Goal: Transaction & Acquisition: Purchase product/service

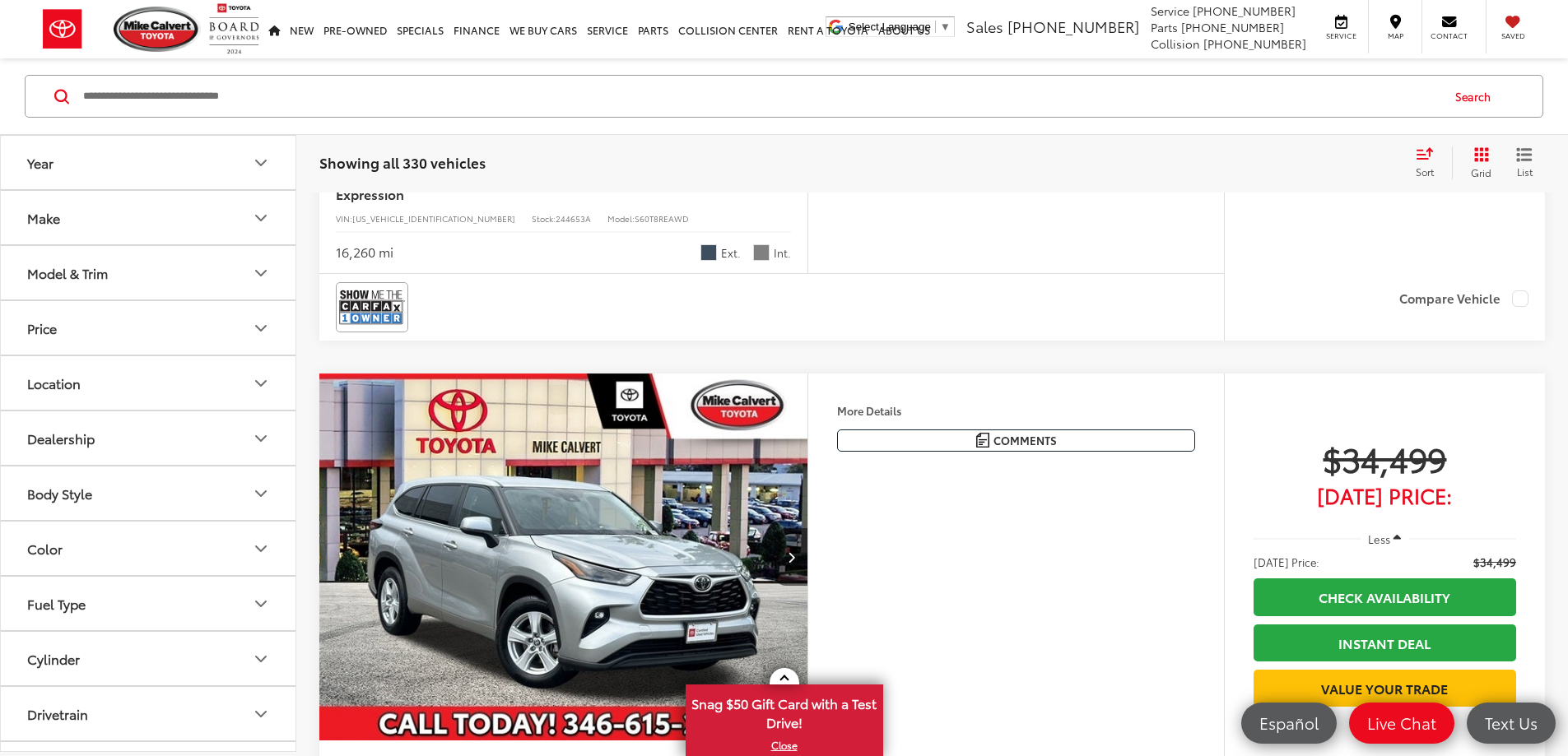
scroll to position [155, 0]
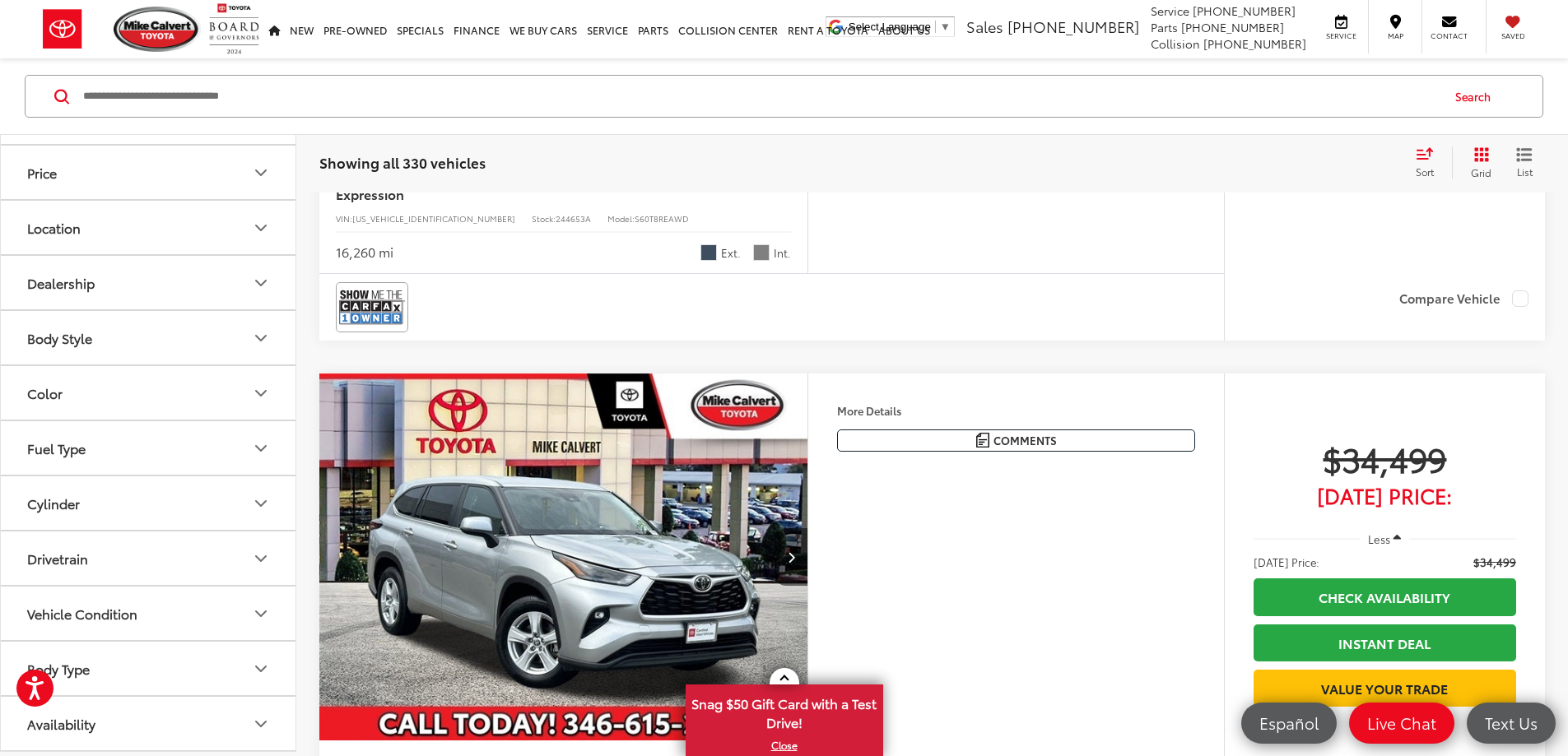
click at [150, 615] on button "Vehicle Condition" at bounding box center [149, 613] width 296 height 54
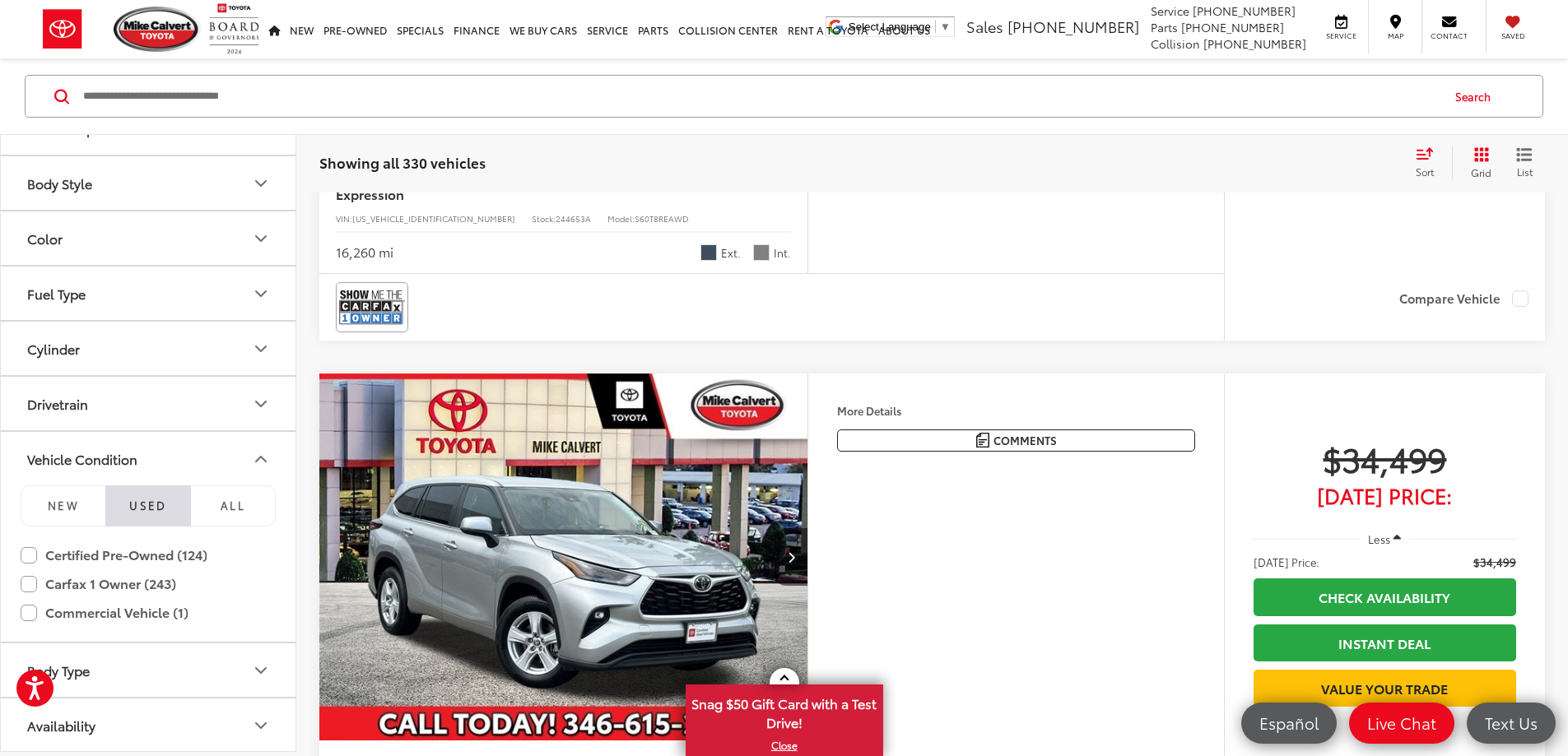
scroll to position [312, 0]
click at [31, 556] on label "Certified Pre-Owned (124)" at bounding box center [148, 553] width 255 height 29
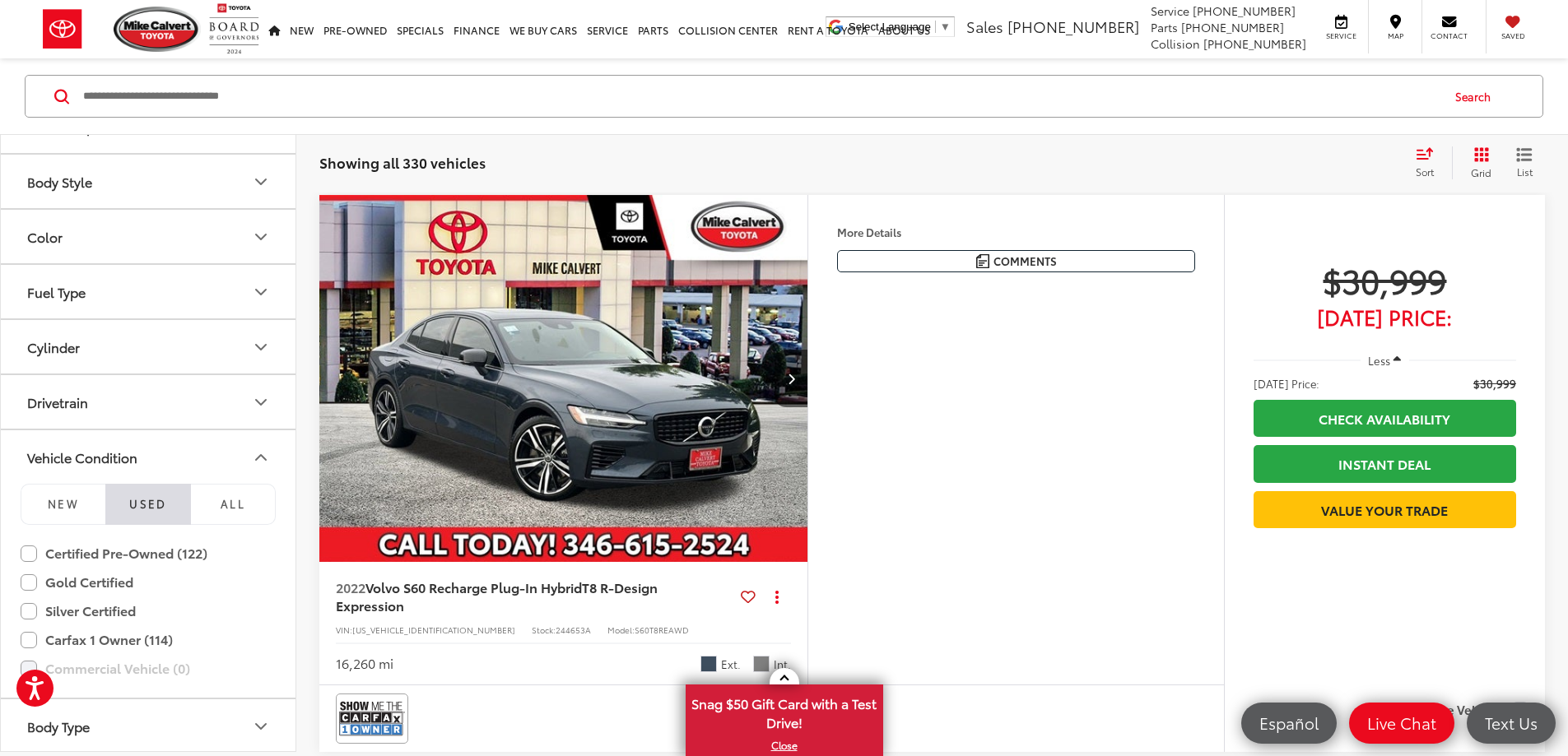
click at [30, 579] on label "Gold Certified" at bounding box center [148, 582] width 255 height 29
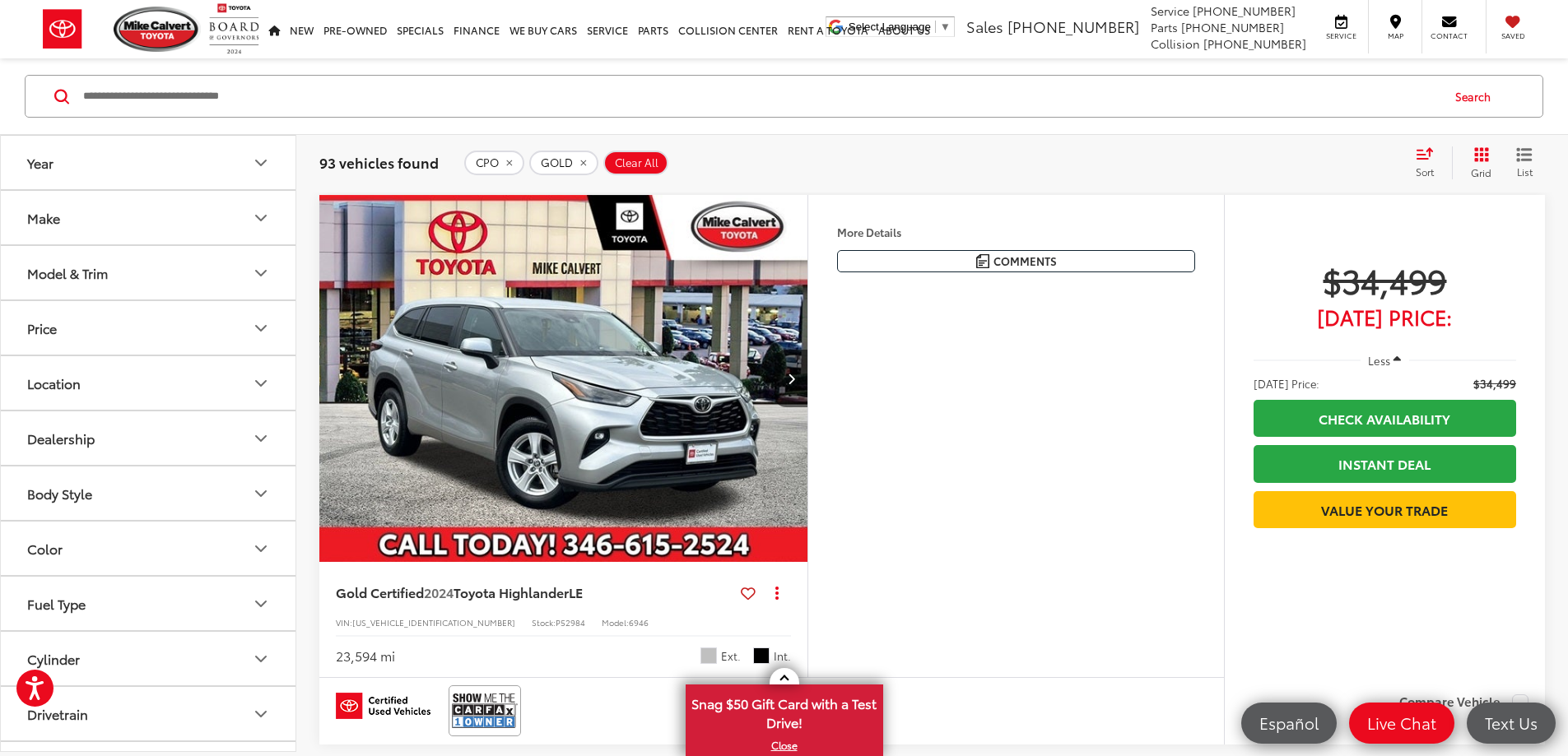
click at [178, 225] on button "Make" at bounding box center [149, 217] width 296 height 54
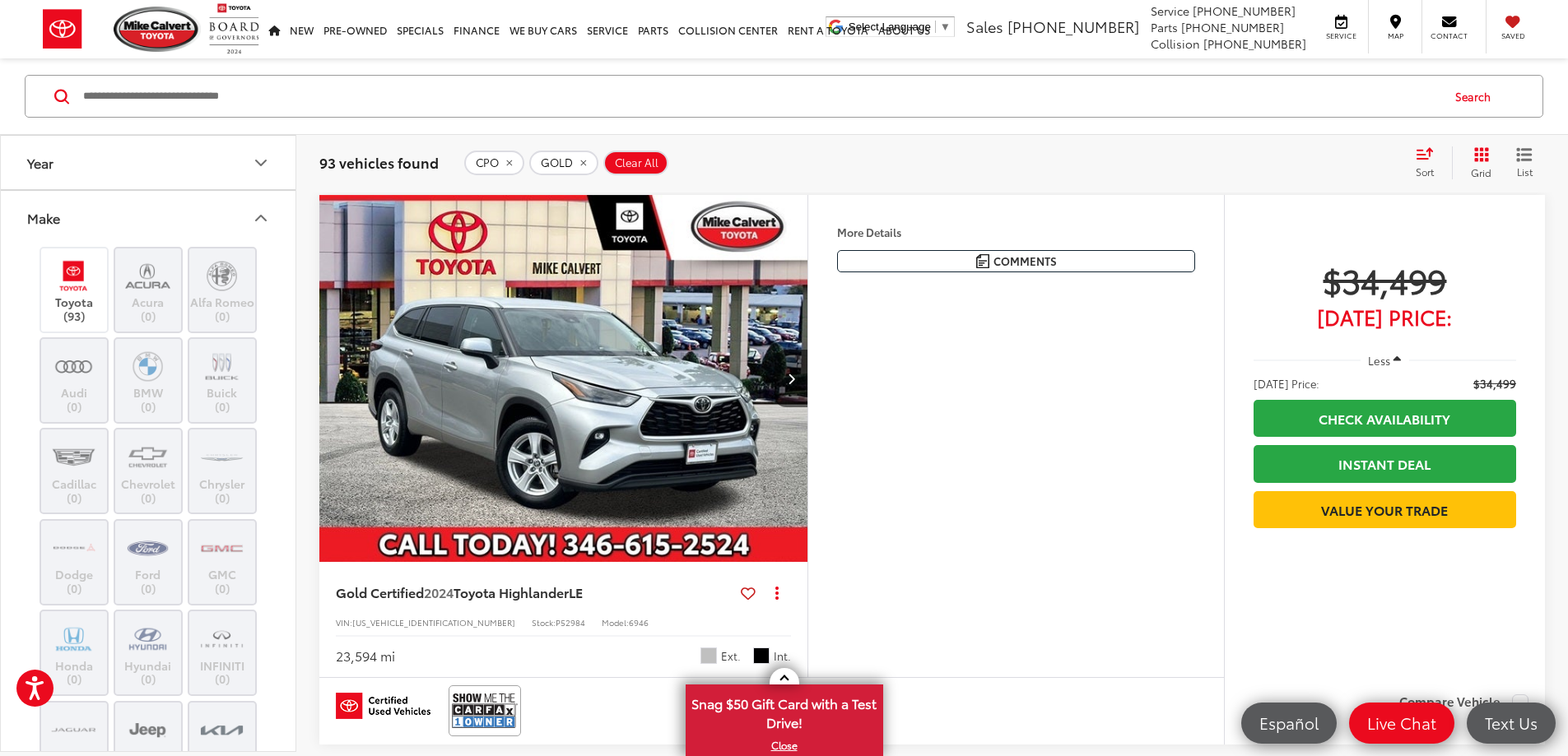
click at [178, 225] on button "Make" at bounding box center [149, 217] width 296 height 54
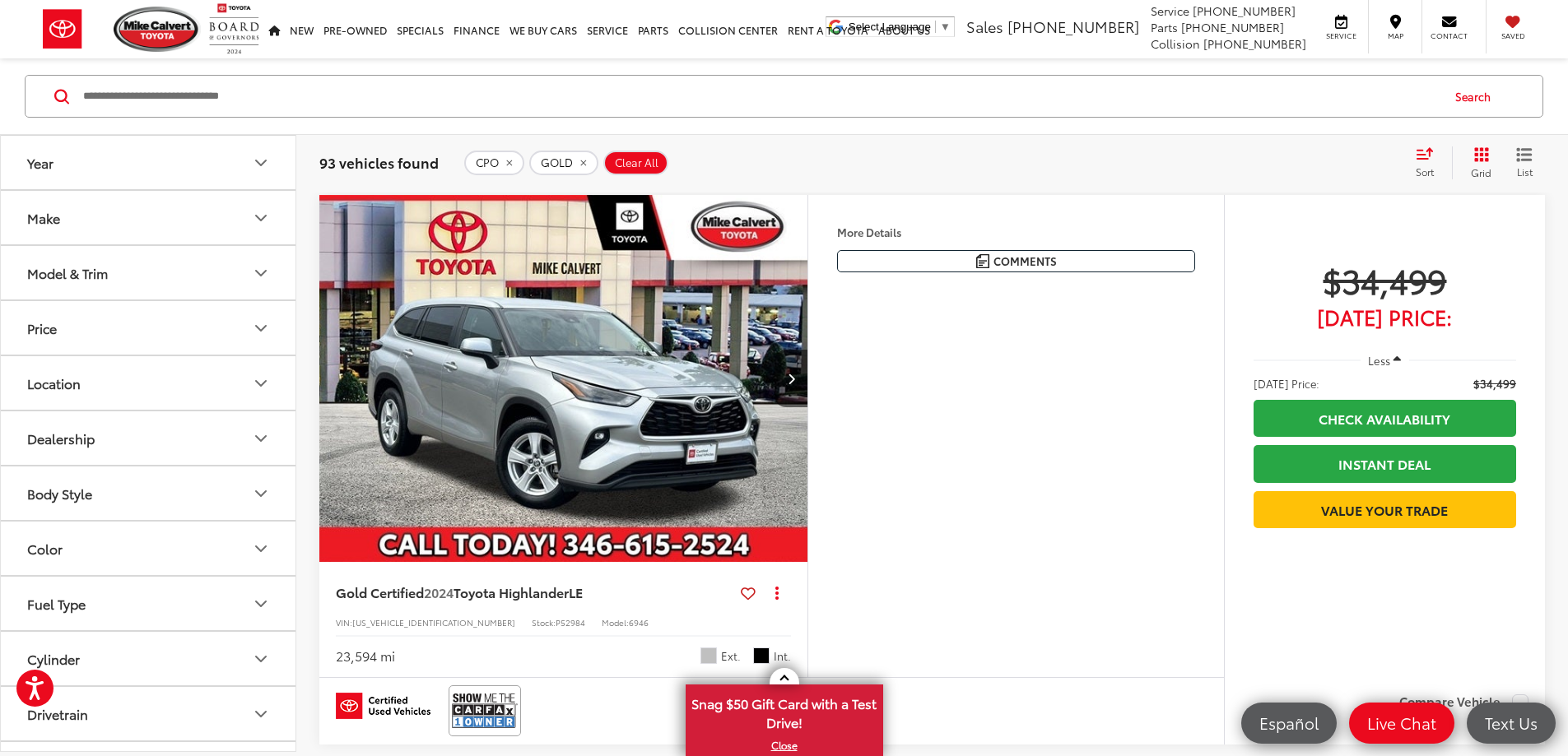
click at [188, 281] on button "Model & Trim" at bounding box center [149, 273] width 296 height 54
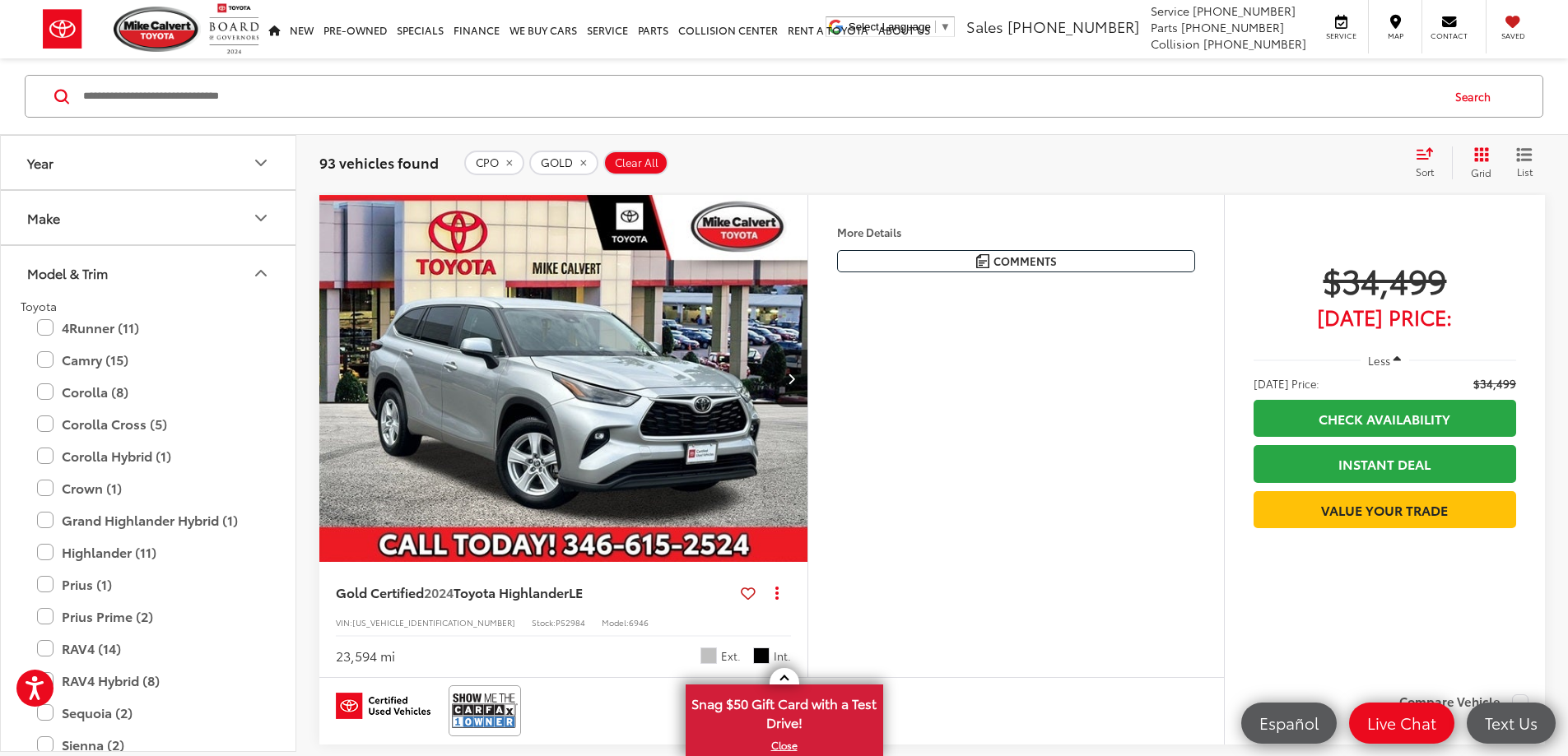
click at [35, 325] on div "4Runner (11) All Trims Or select individual trims SR5 Premium (3) TRD Off-Road …" at bounding box center [148, 327] width 255 height 29
click at [46, 325] on label "4Runner (11)" at bounding box center [148, 327] width 222 height 29
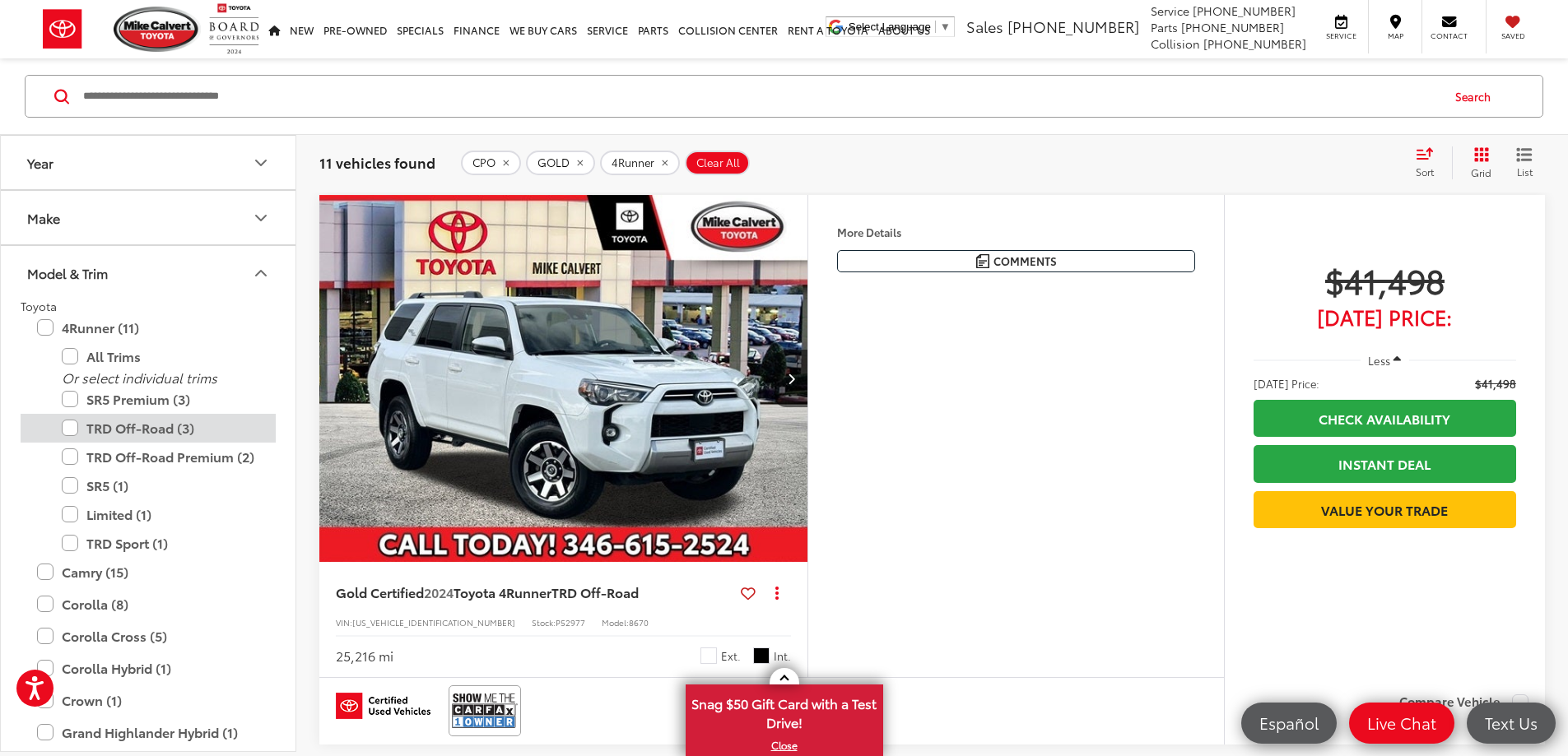
click at [75, 432] on label "TRD Off-Road (3)" at bounding box center [161, 428] width 198 height 29
click at [69, 454] on label "TRD Off-Road Premium (2)" at bounding box center [161, 457] width 198 height 29
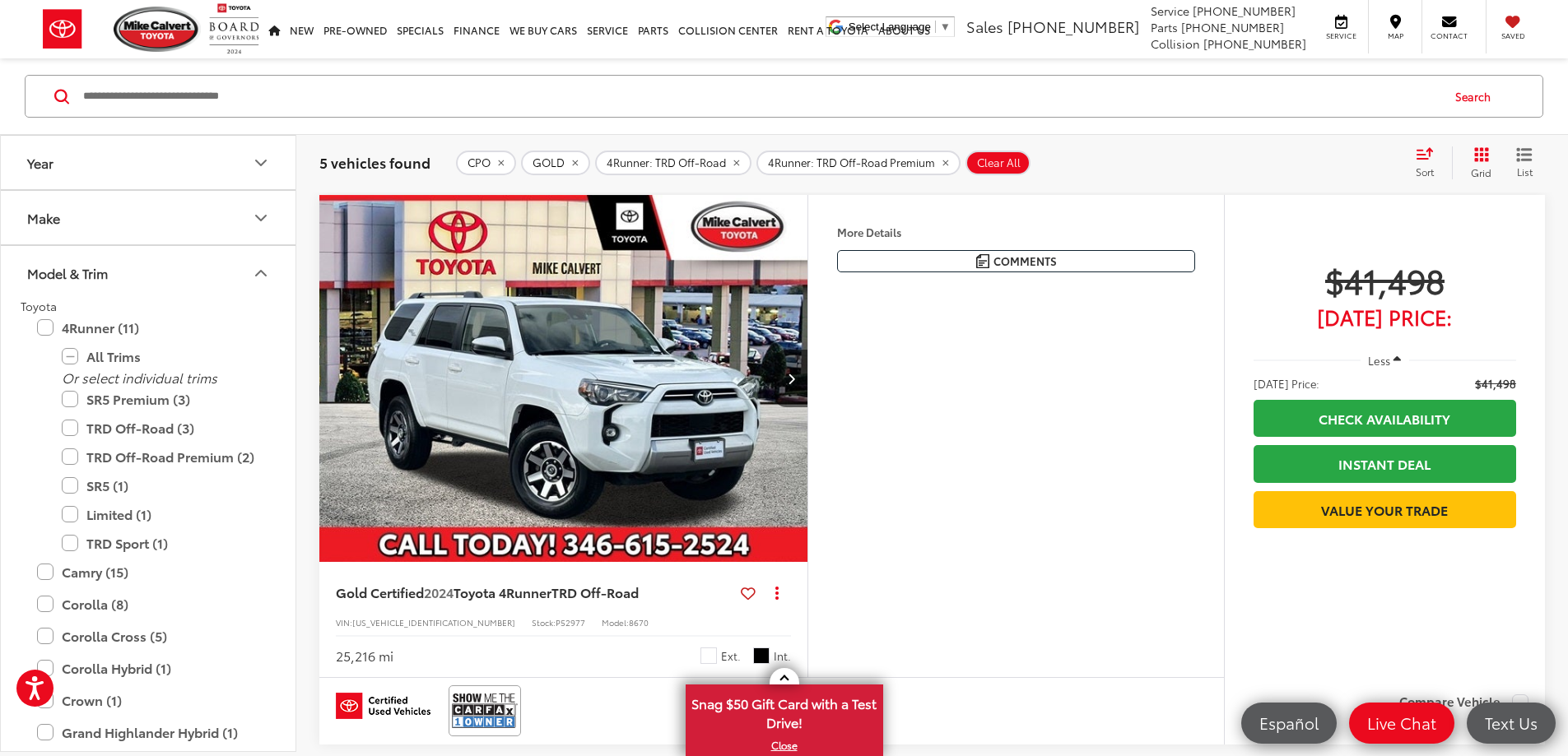
click at [265, 279] on icon "Model & Trim" at bounding box center [261, 273] width 20 height 20
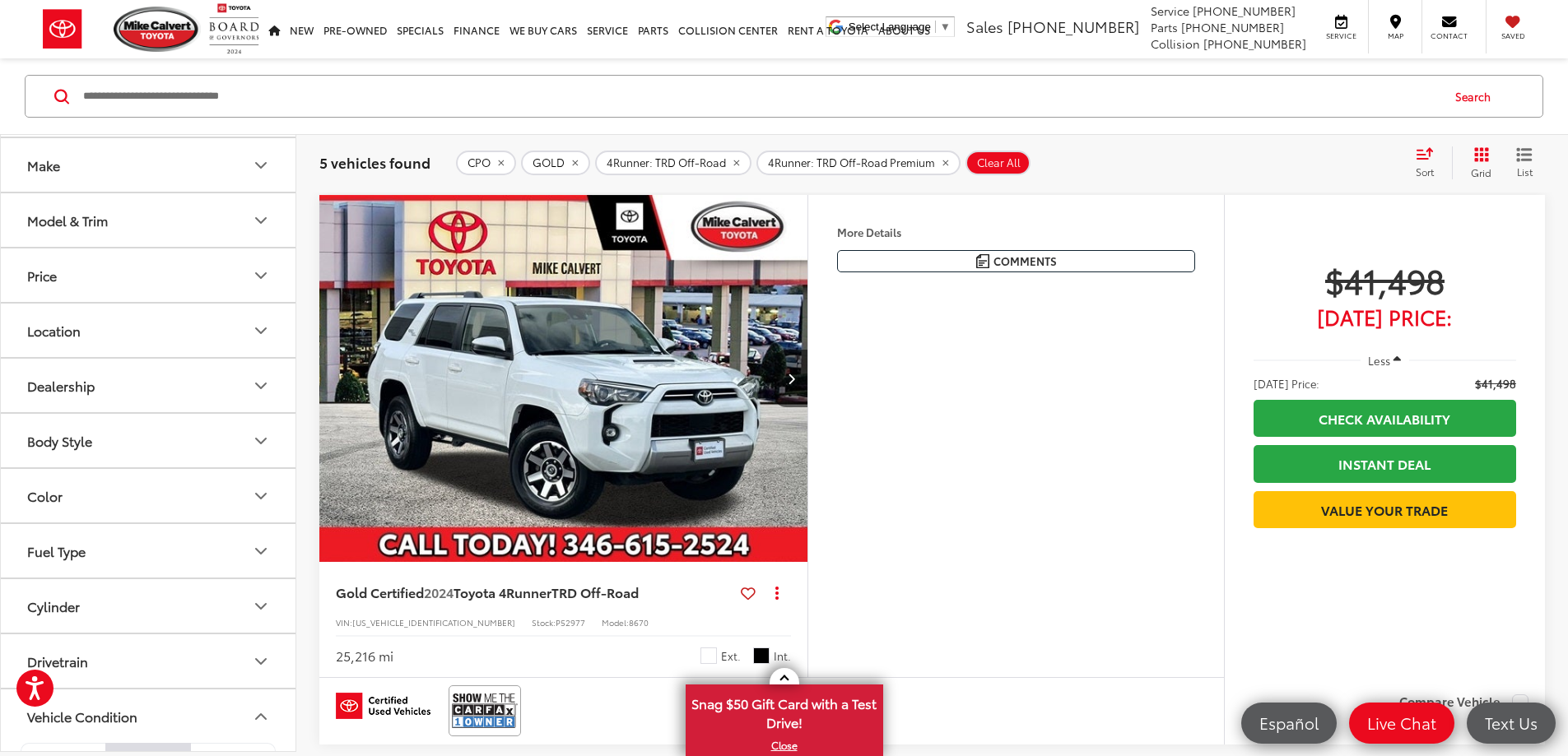
scroll to position [82, 0]
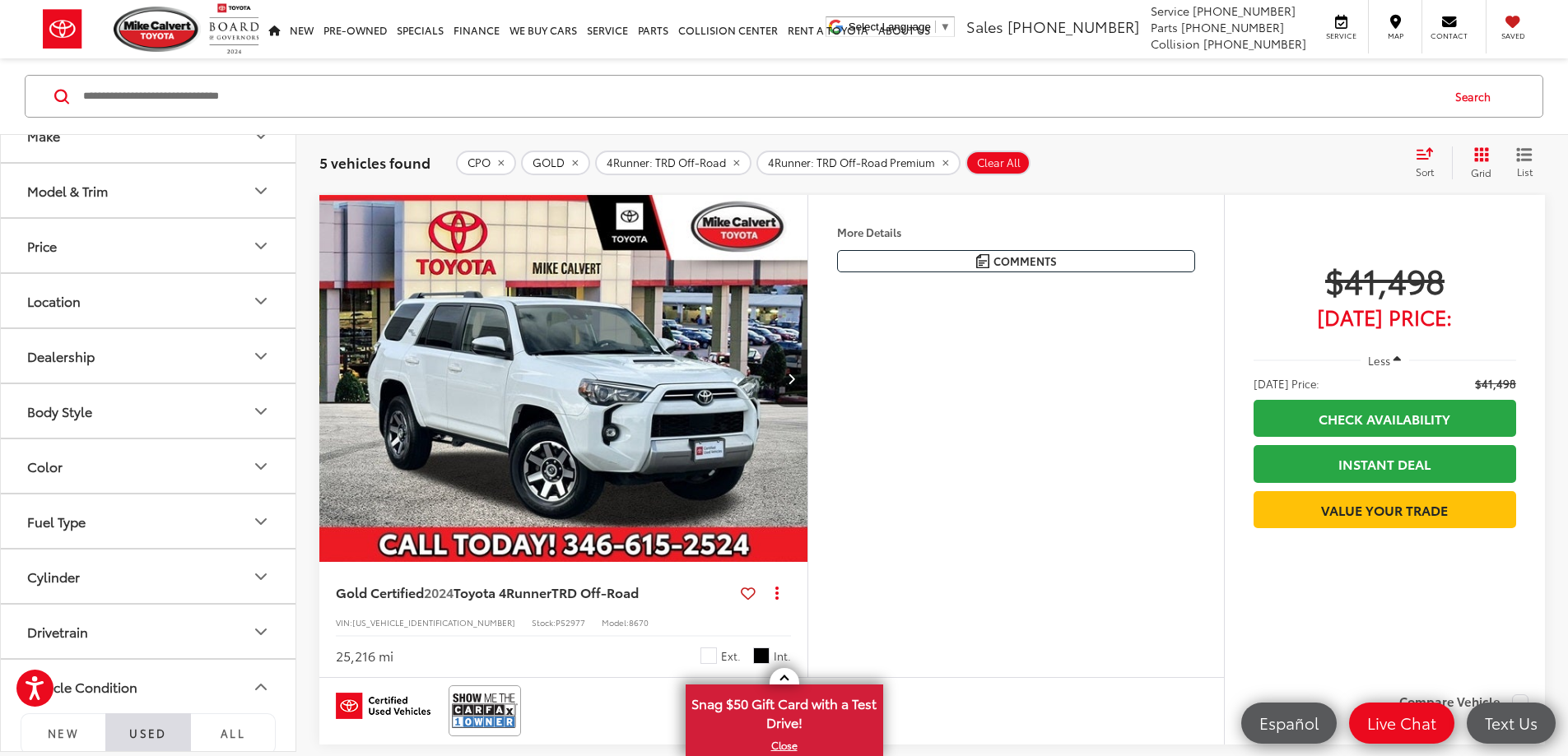
click at [194, 624] on button "Drivetrain" at bounding box center [149, 631] width 296 height 54
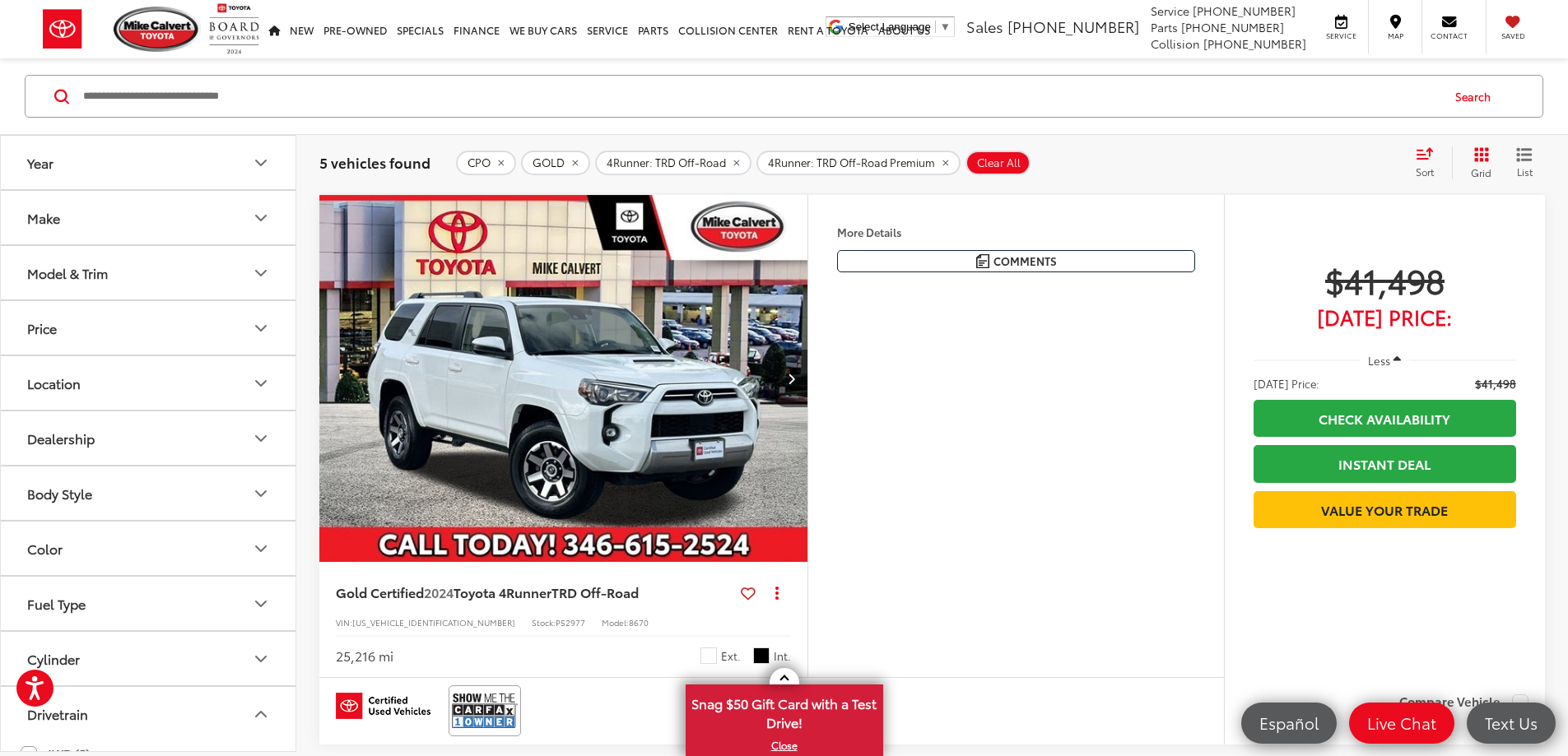
scroll to position [246, 0]
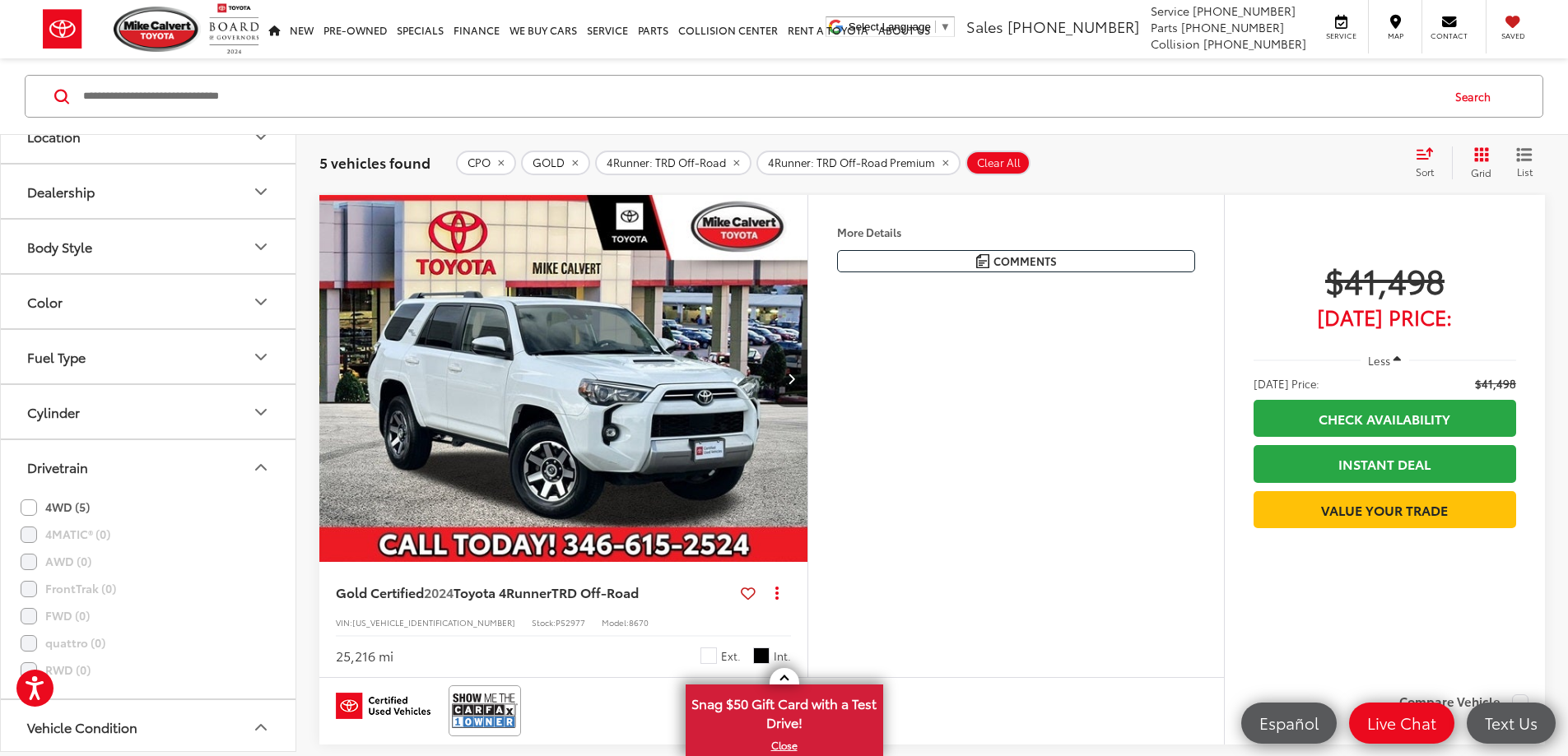
click at [23, 505] on label "4WD (5)" at bounding box center [55, 507] width 69 height 27
click at [257, 464] on icon "Drivetrain" at bounding box center [261, 466] width 20 height 20
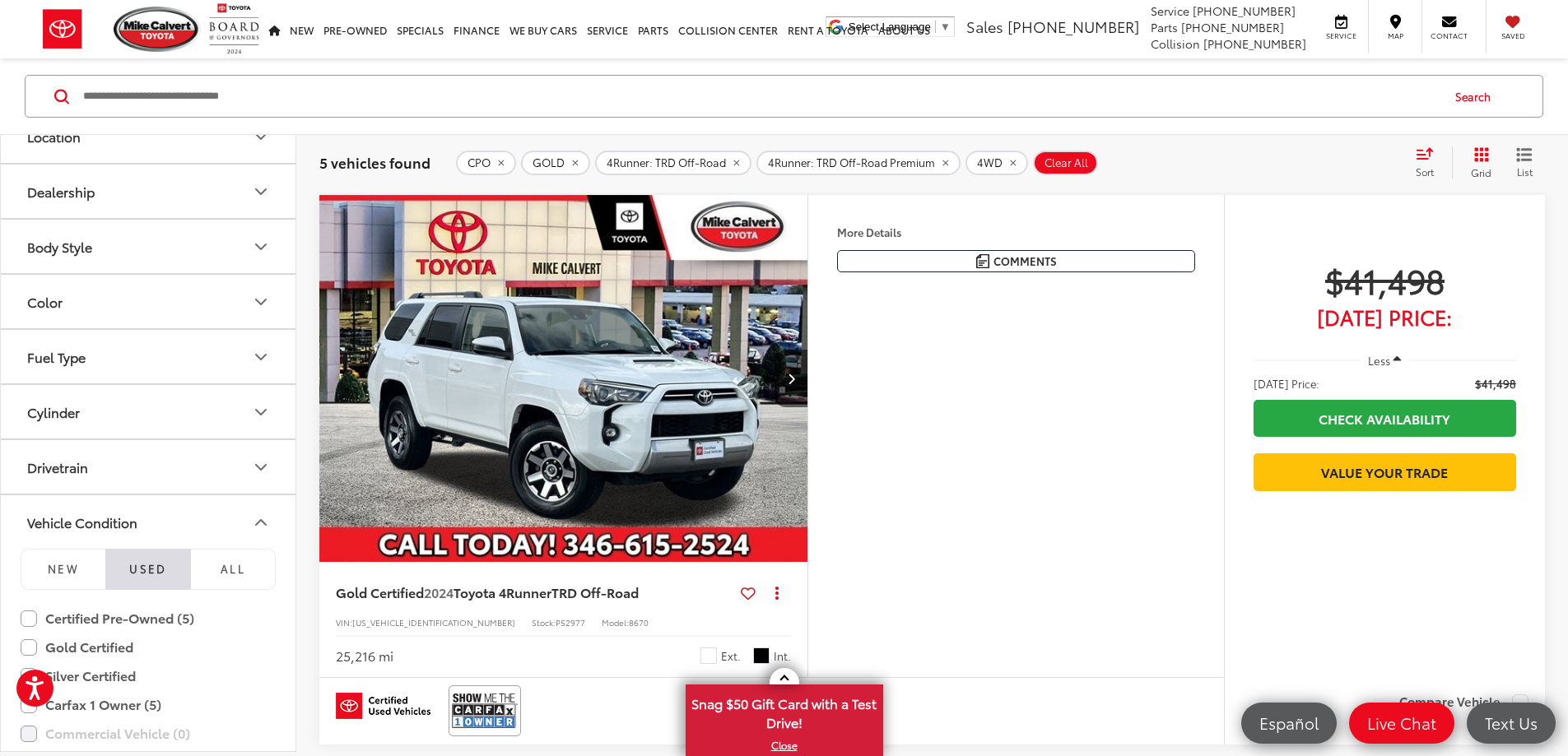
click at [259, 310] on icon "Color" at bounding box center [261, 302] width 20 height 20
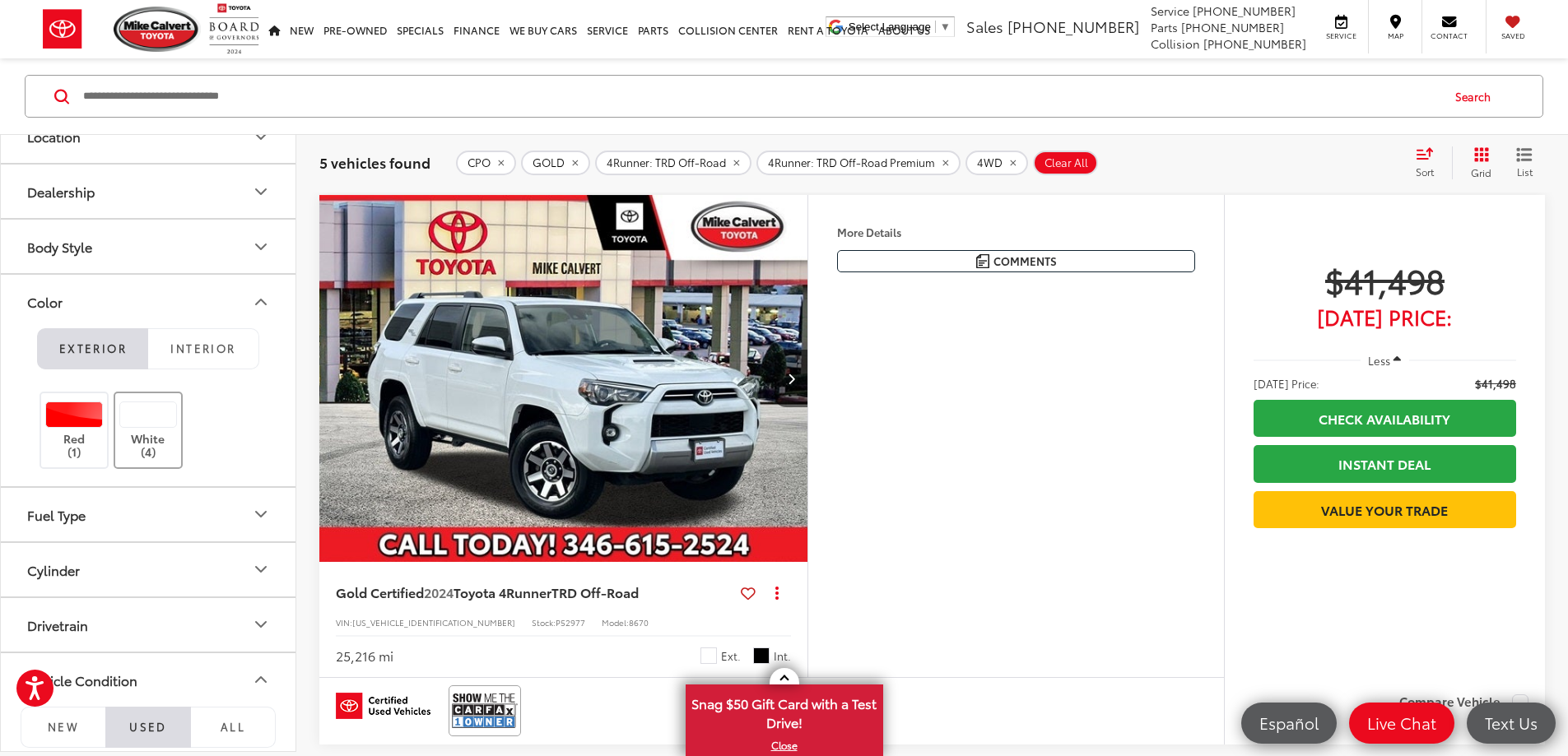
click at [161, 422] on div at bounding box center [149, 415] width 58 height 26
click at [809, 399] on img "2024 Toyota 4Runner TRD Off-Road 0" at bounding box center [563, 378] width 490 height 368
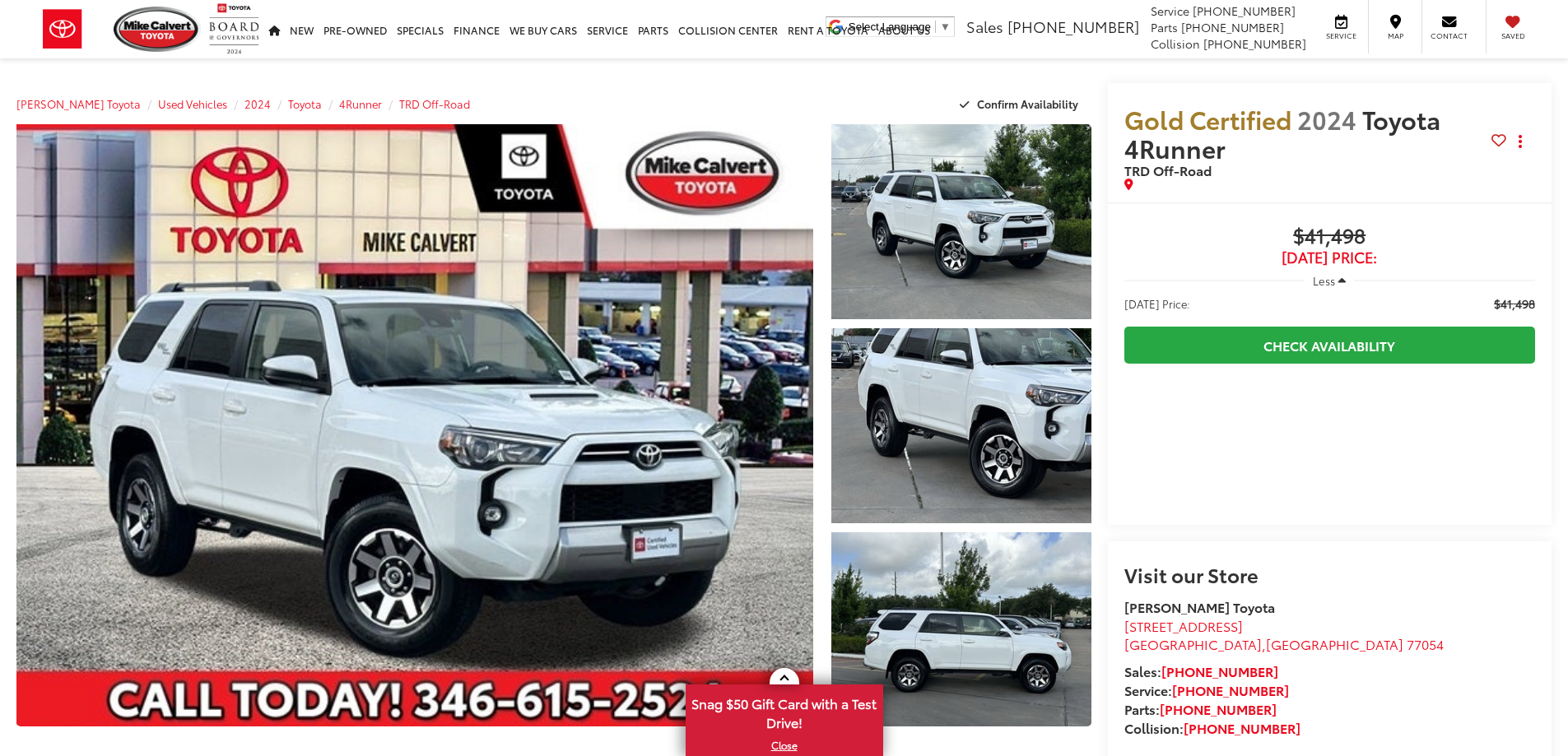
click at [1334, 281] on span "Less" at bounding box center [1324, 280] width 23 height 15
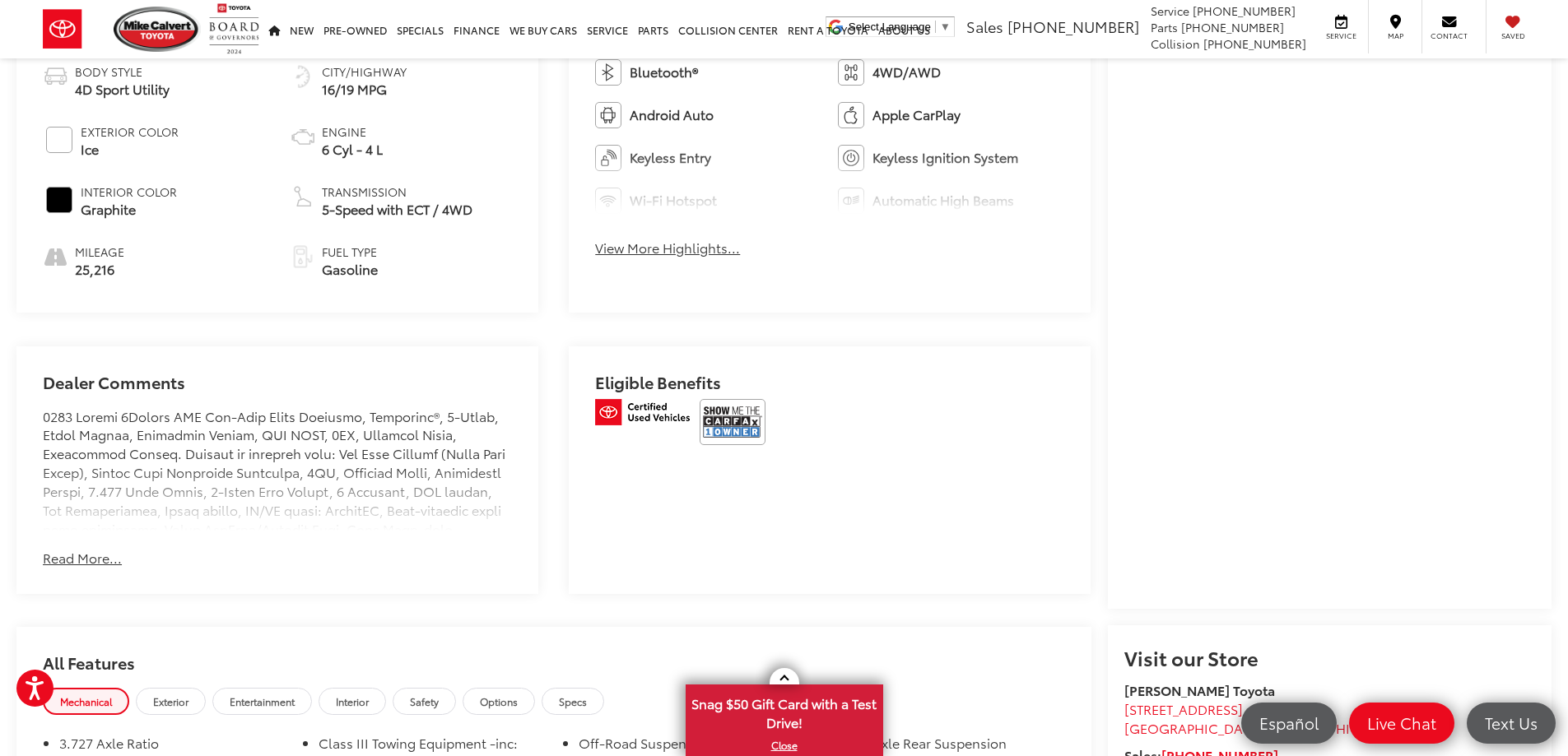
scroll to position [905, 0]
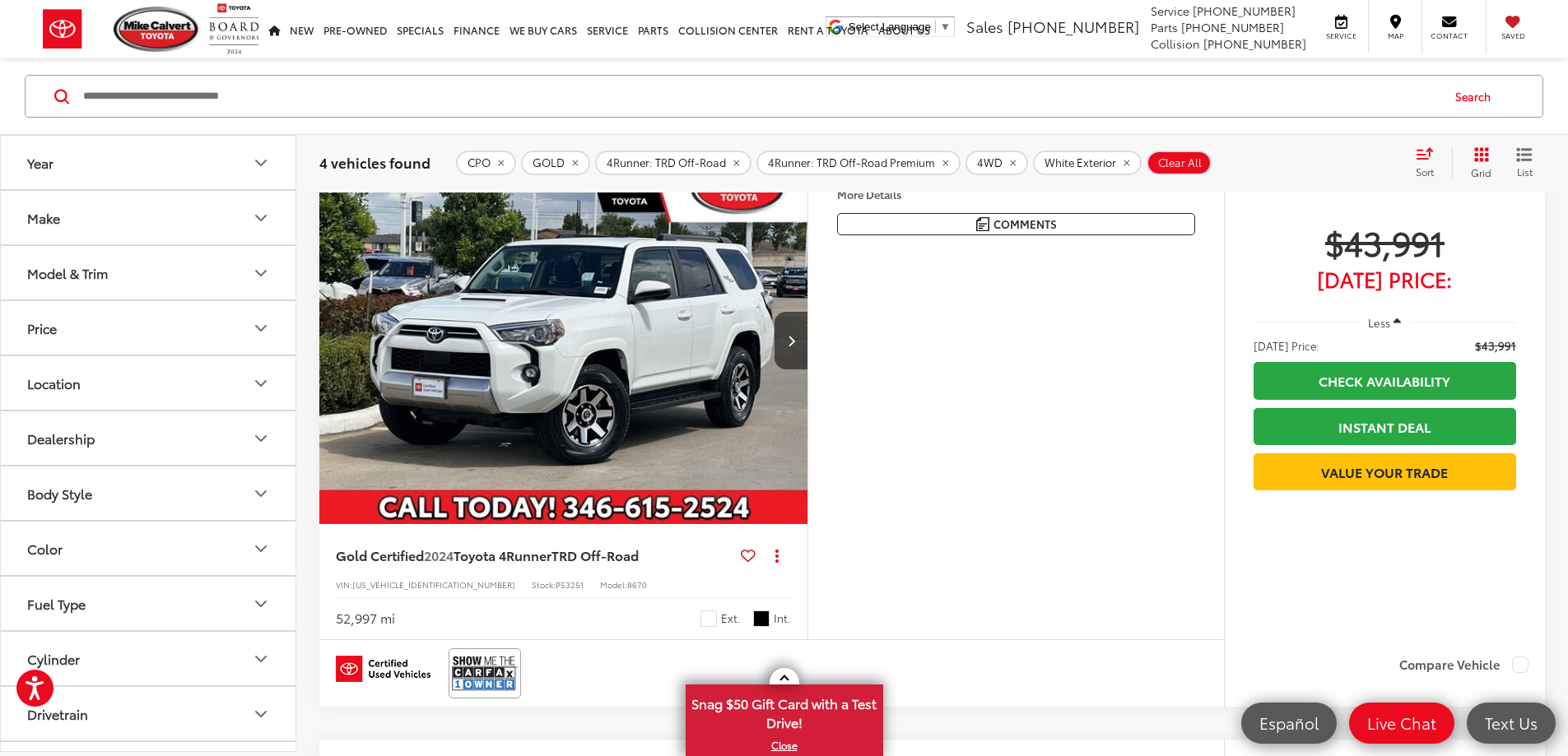
scroll to position [905, 0]
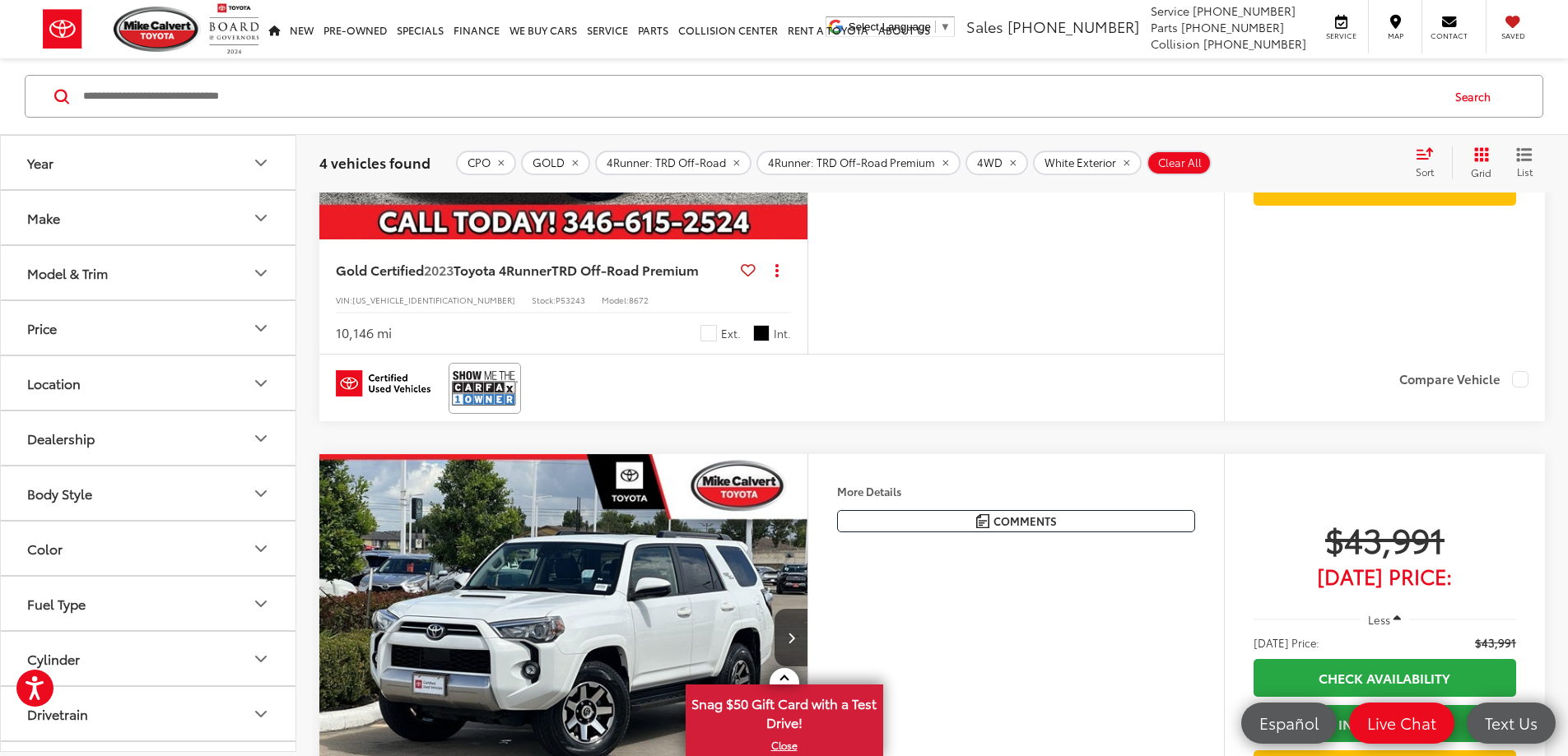
click at [754, 240] on img "2023 Toyota 4Runner TRD Off-Road Premium 0" at bounding box center [563, 55] width 490 height 368
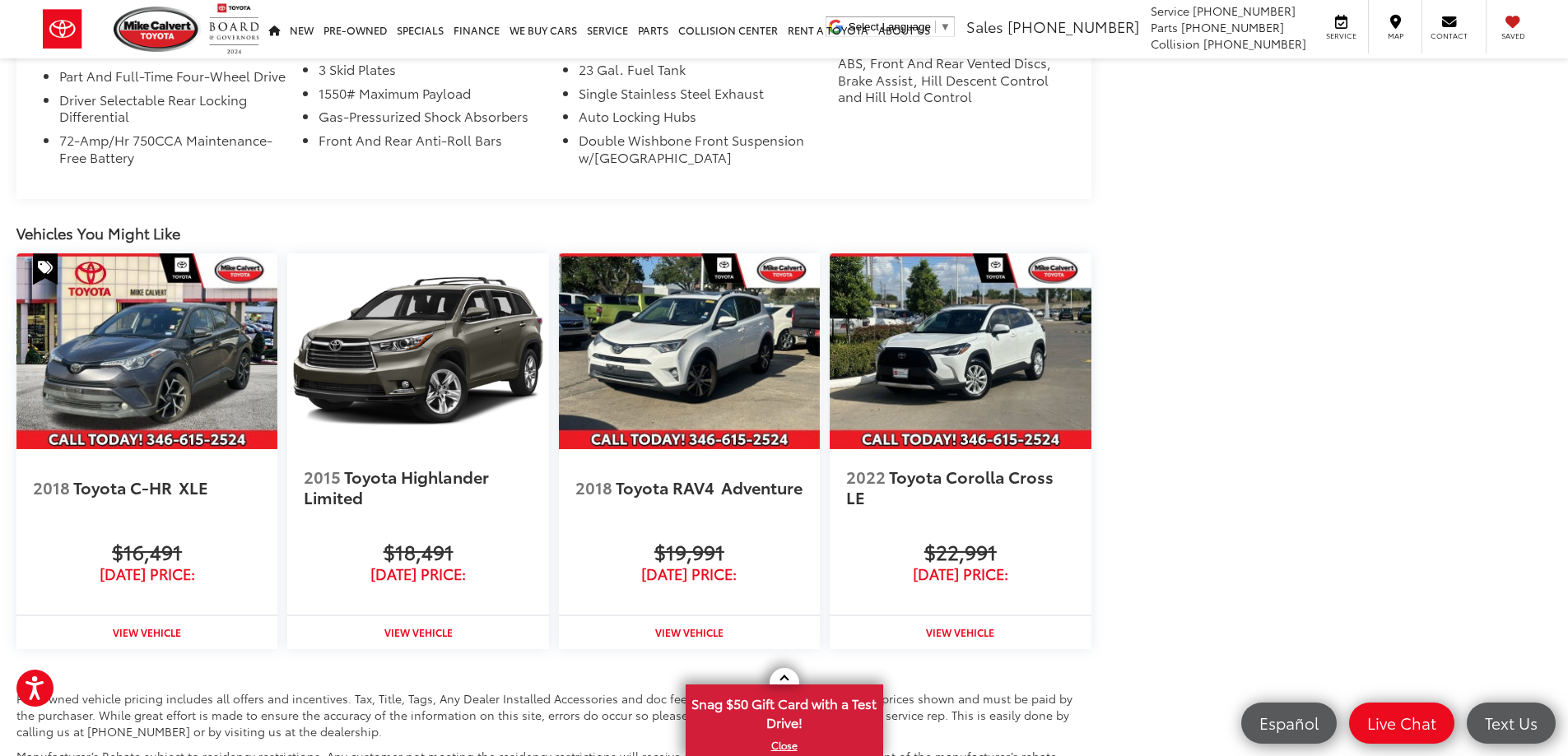
scroll to position [1392, 0]
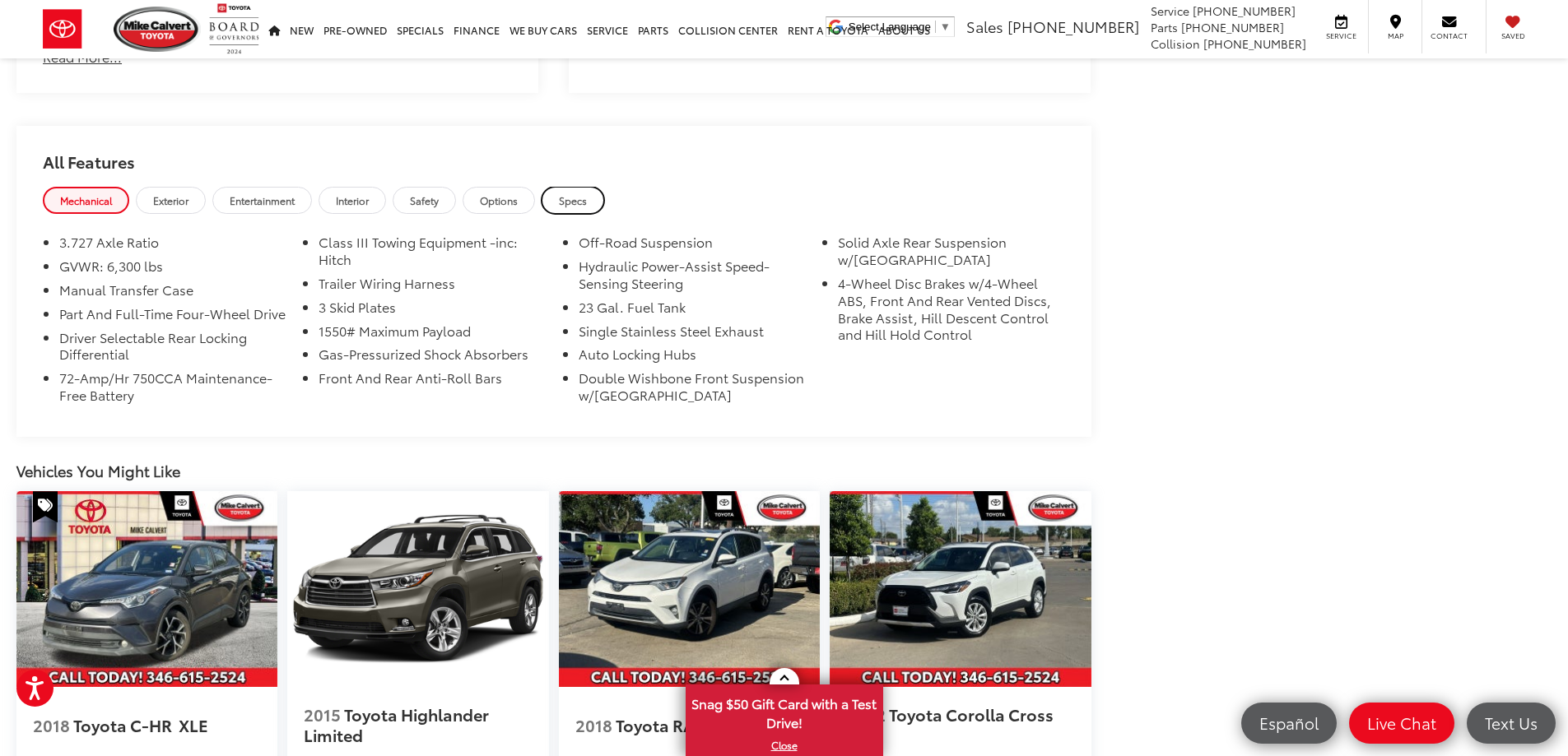
click at [569, 200] on span "Specs" at bounding box center [573, 200] width 28 height 14
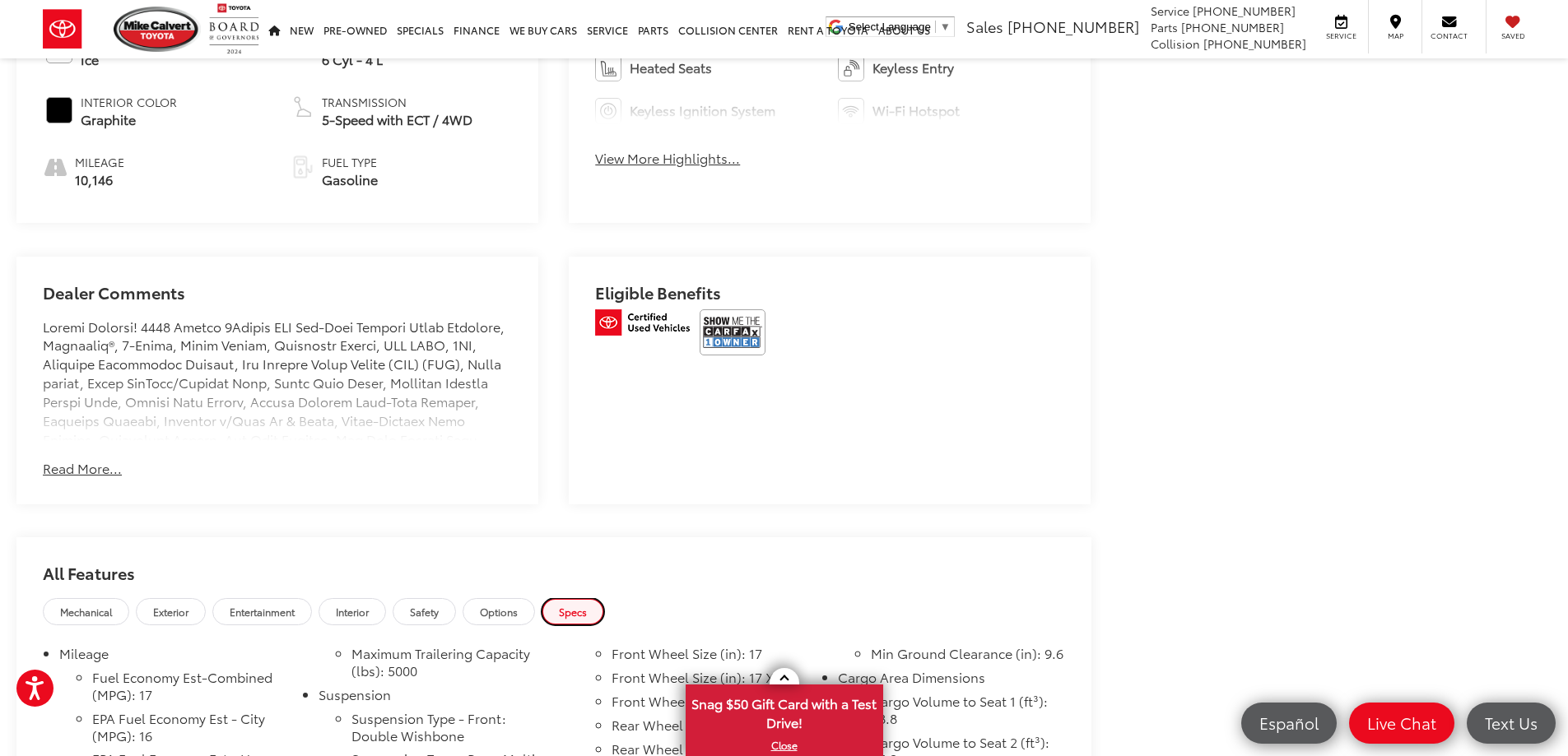
scroll to position [816, 0]
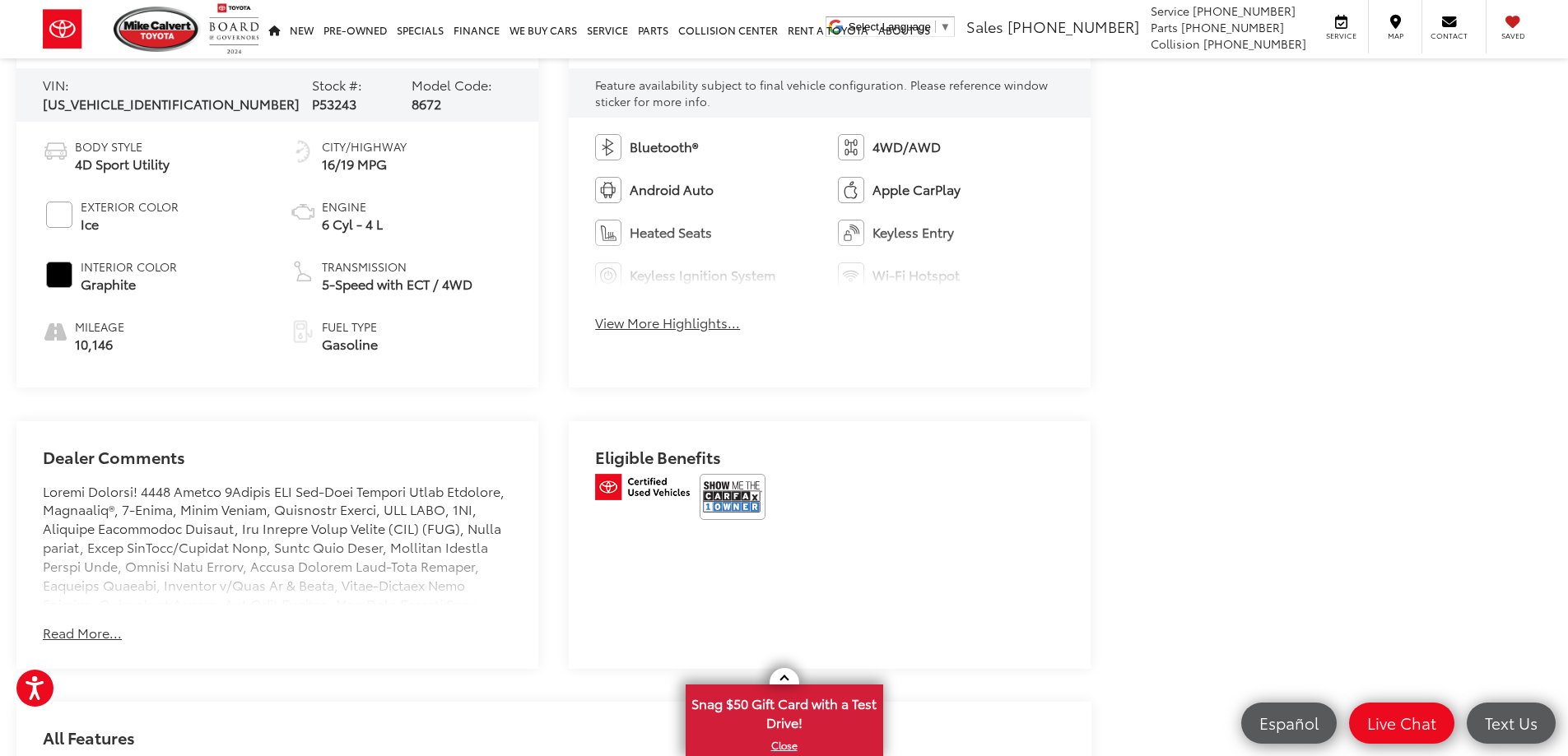
click at [674, 321] on button "View More Highlights..." at bounding box center [668, 323] width 145 height 19
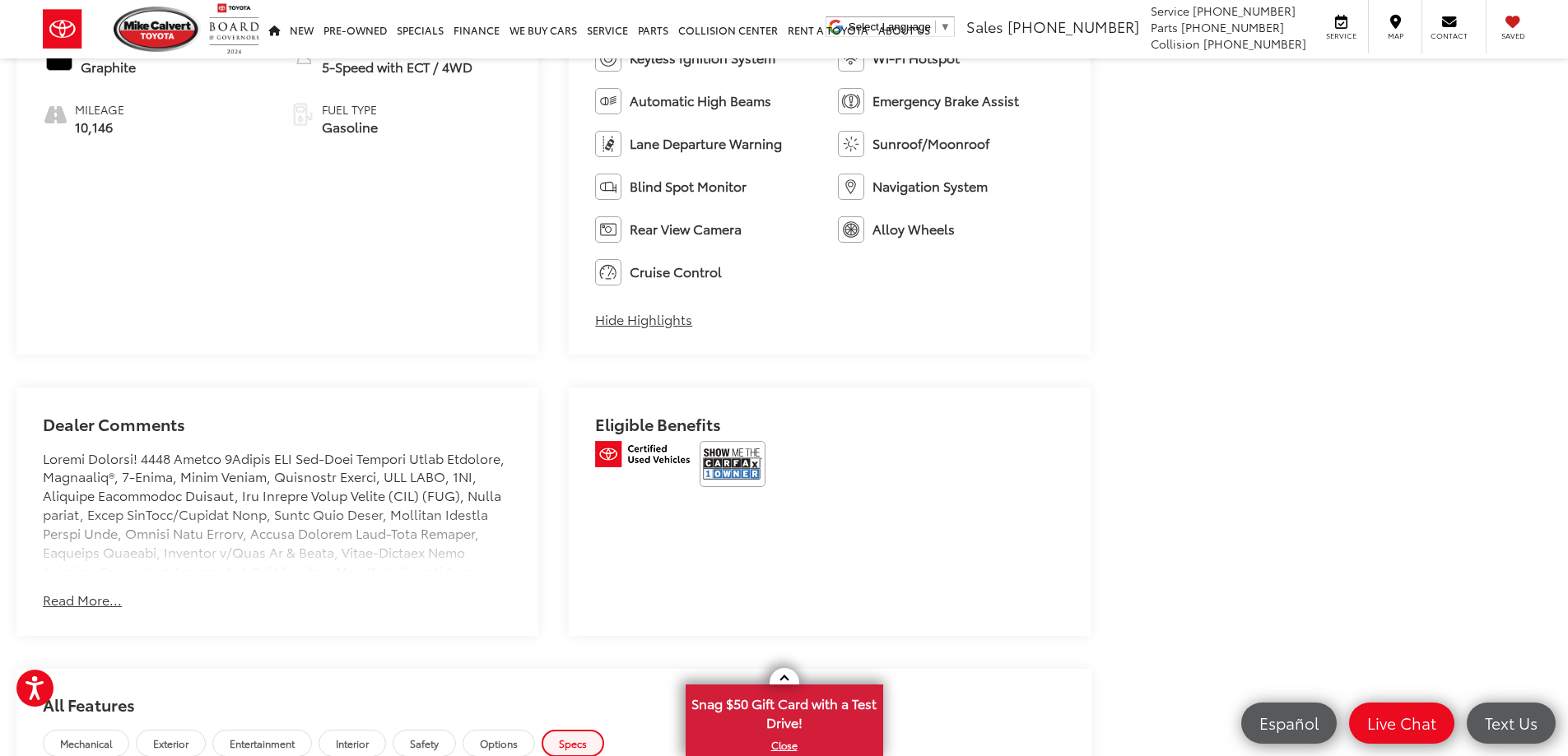
scroll to position [1145, 0]
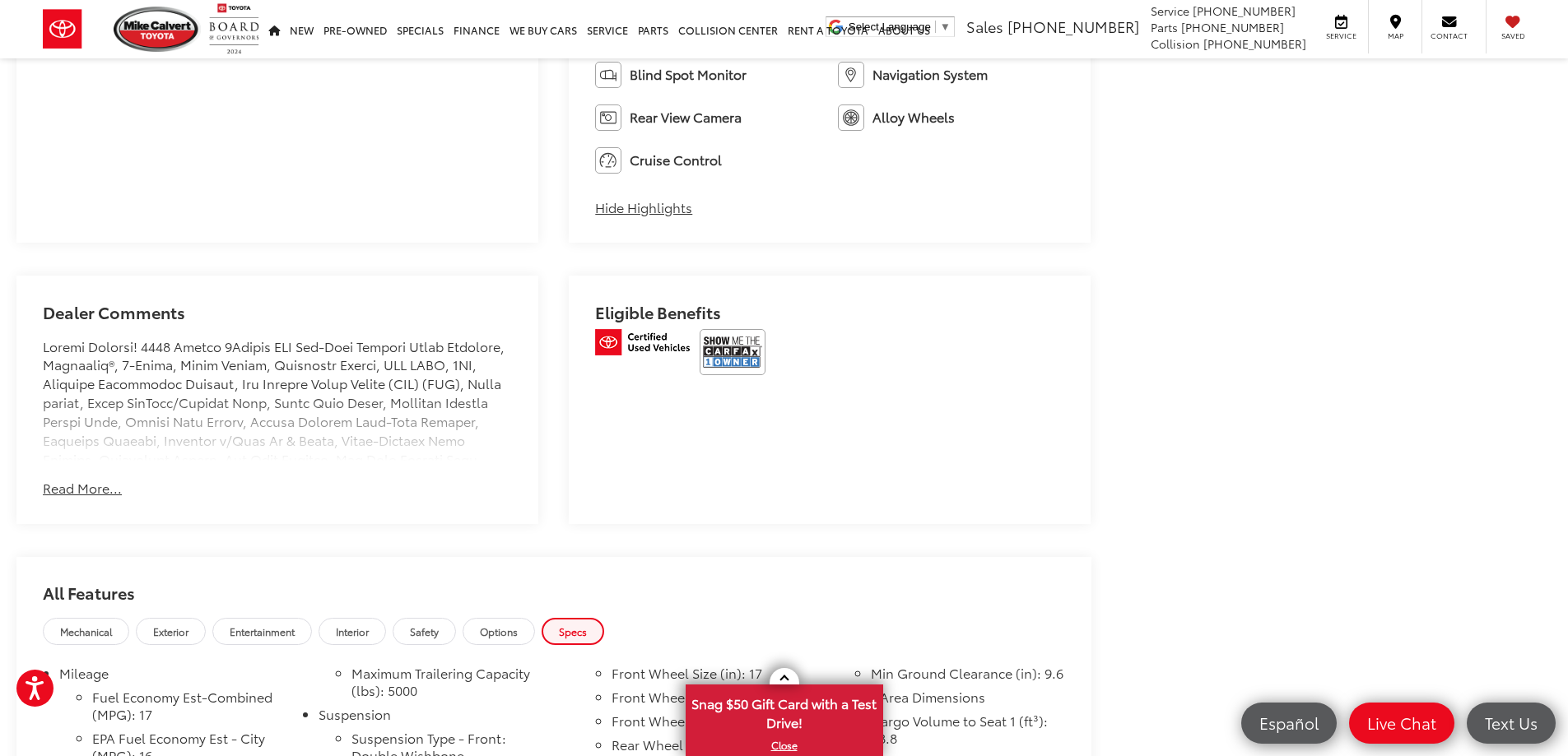
click at [85, 489] on button "Read More..." at bounding box center [82, 488] width 79 height 19
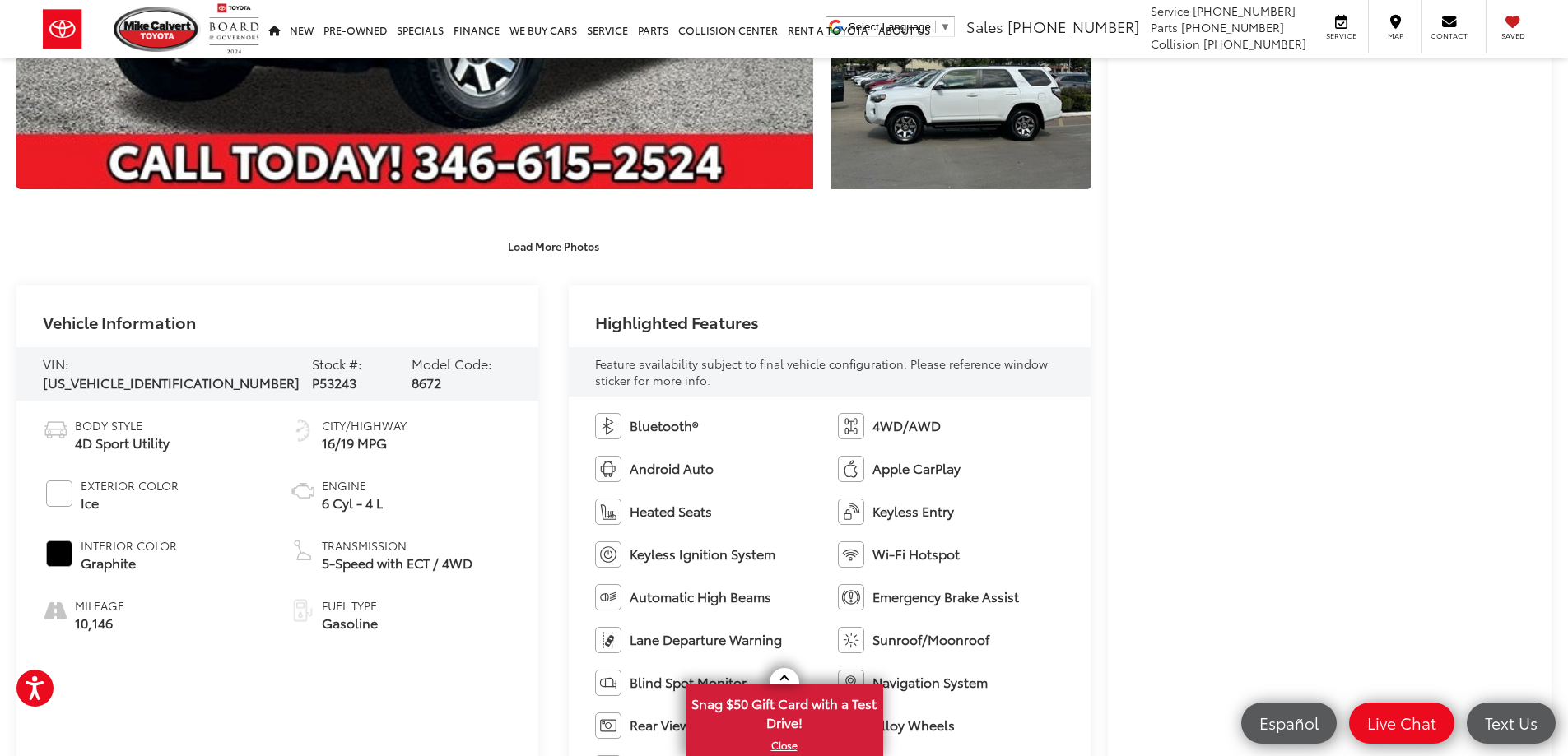
scroll to position [575, 0]
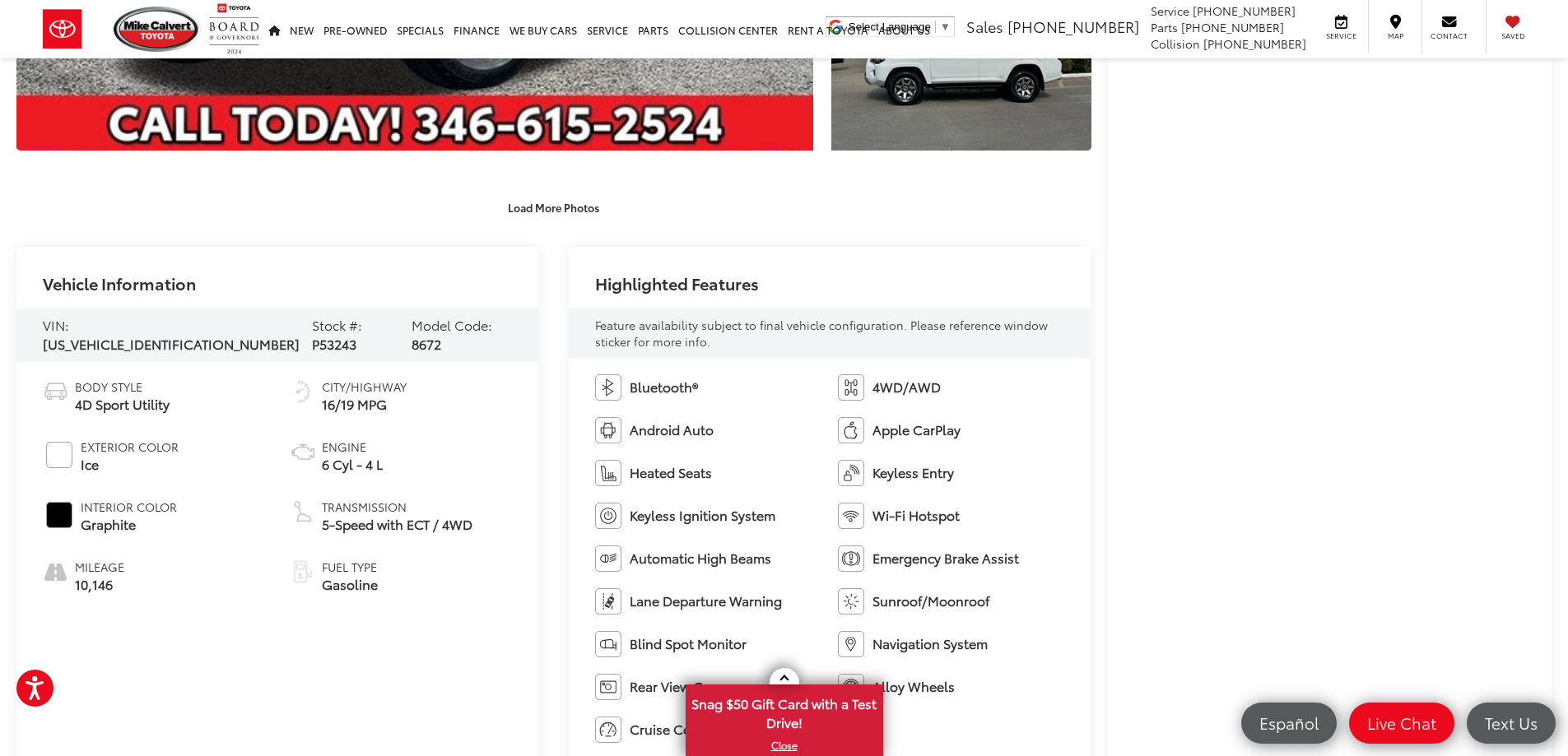
click at [1122, 319] on div "Buy $51,492 Today's Price: Less Today's Price: $51,492 Check Availability Insta…" at bounding box center [1330, 283] width 444 height 1314
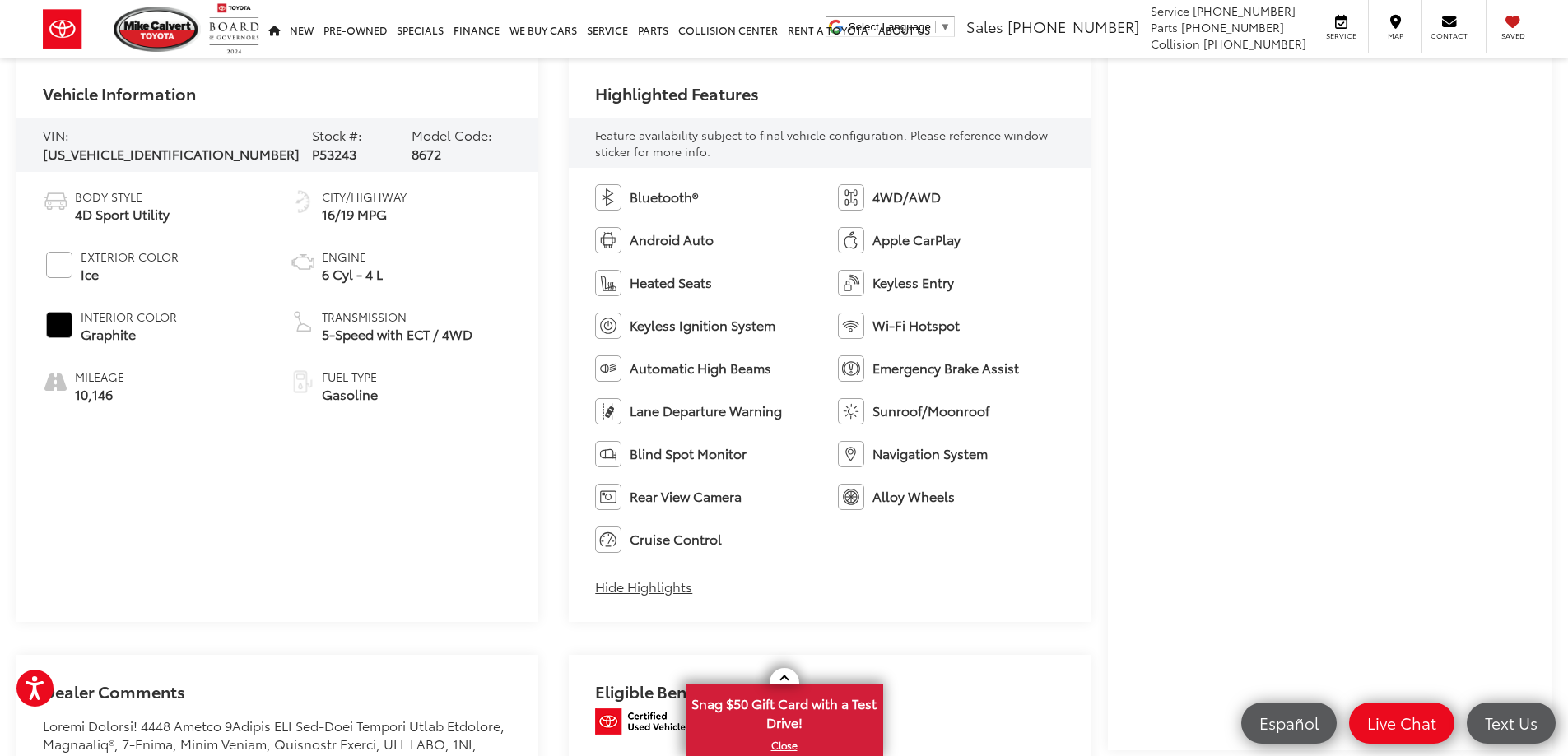
scroll to position [658, 0]
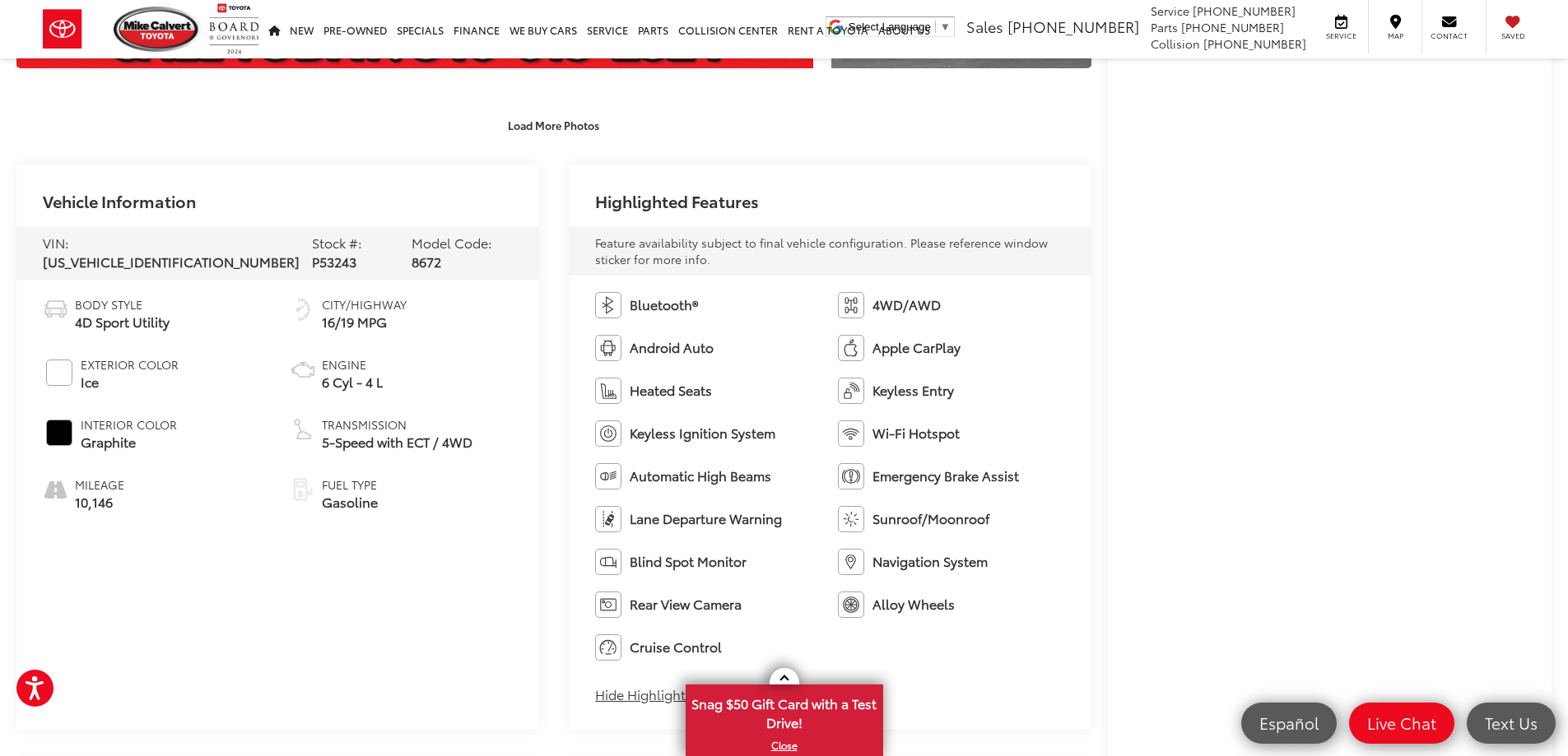
click at [1114, 391] on div "Buy $51,492 Today's Price: Less Today's Price: $51,492 Check Availability Insta…" at bounding box center [1330, 200] width 444 height 1314
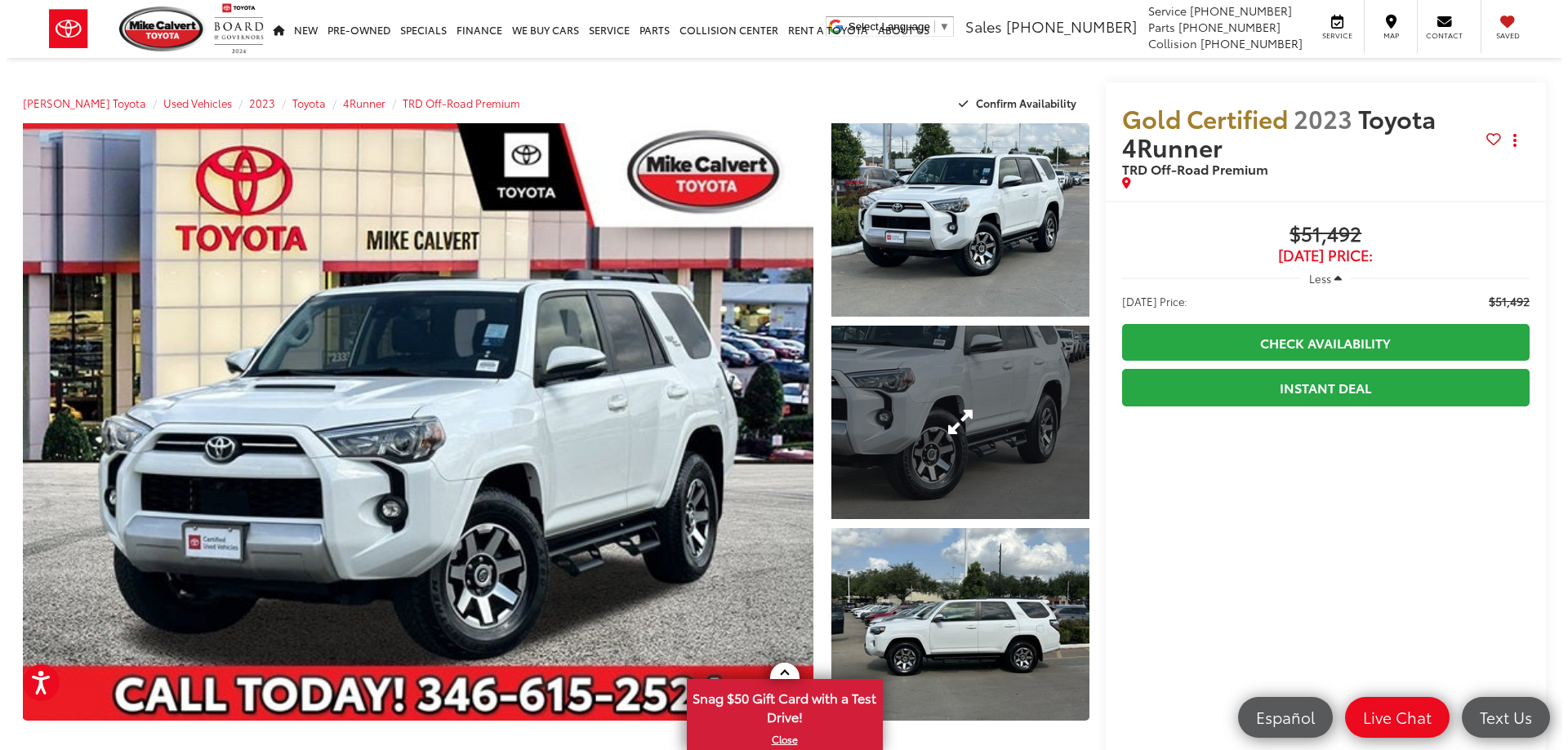
scroll to position [81, 0]
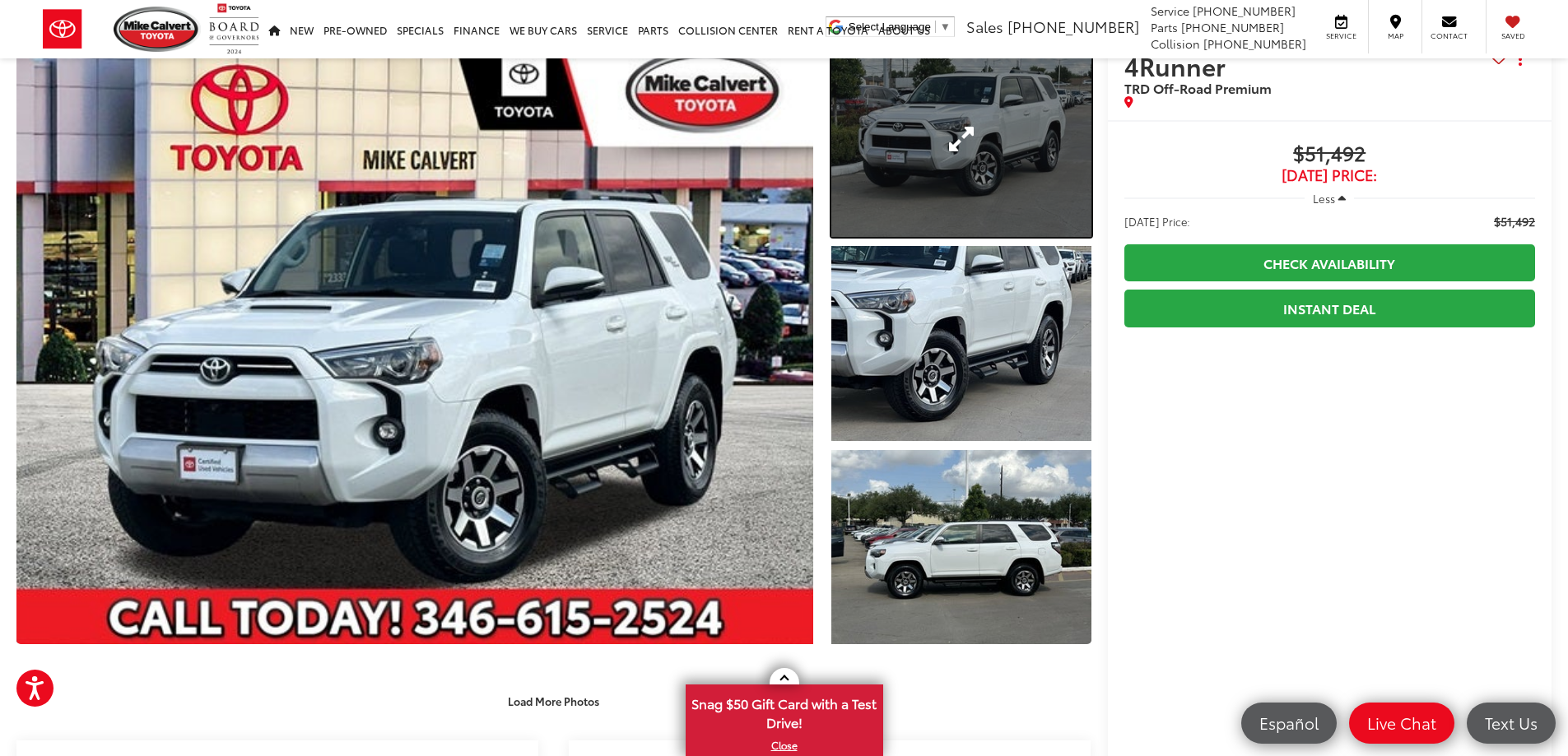
click at [935, 179] on link "Expand Photo 1" at bounding box center [961, 139] width 260 height 195
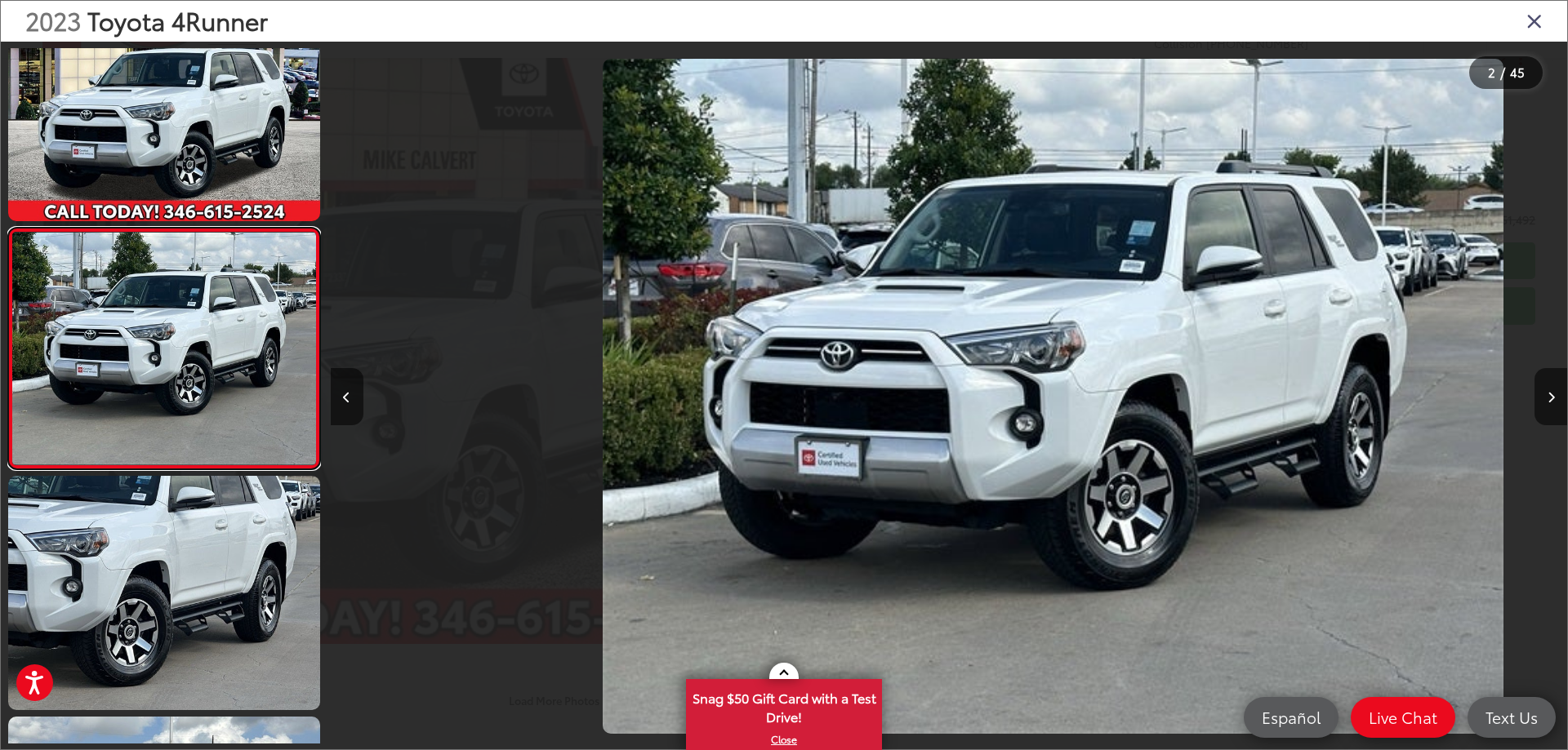
scroll to position [0, 1237]
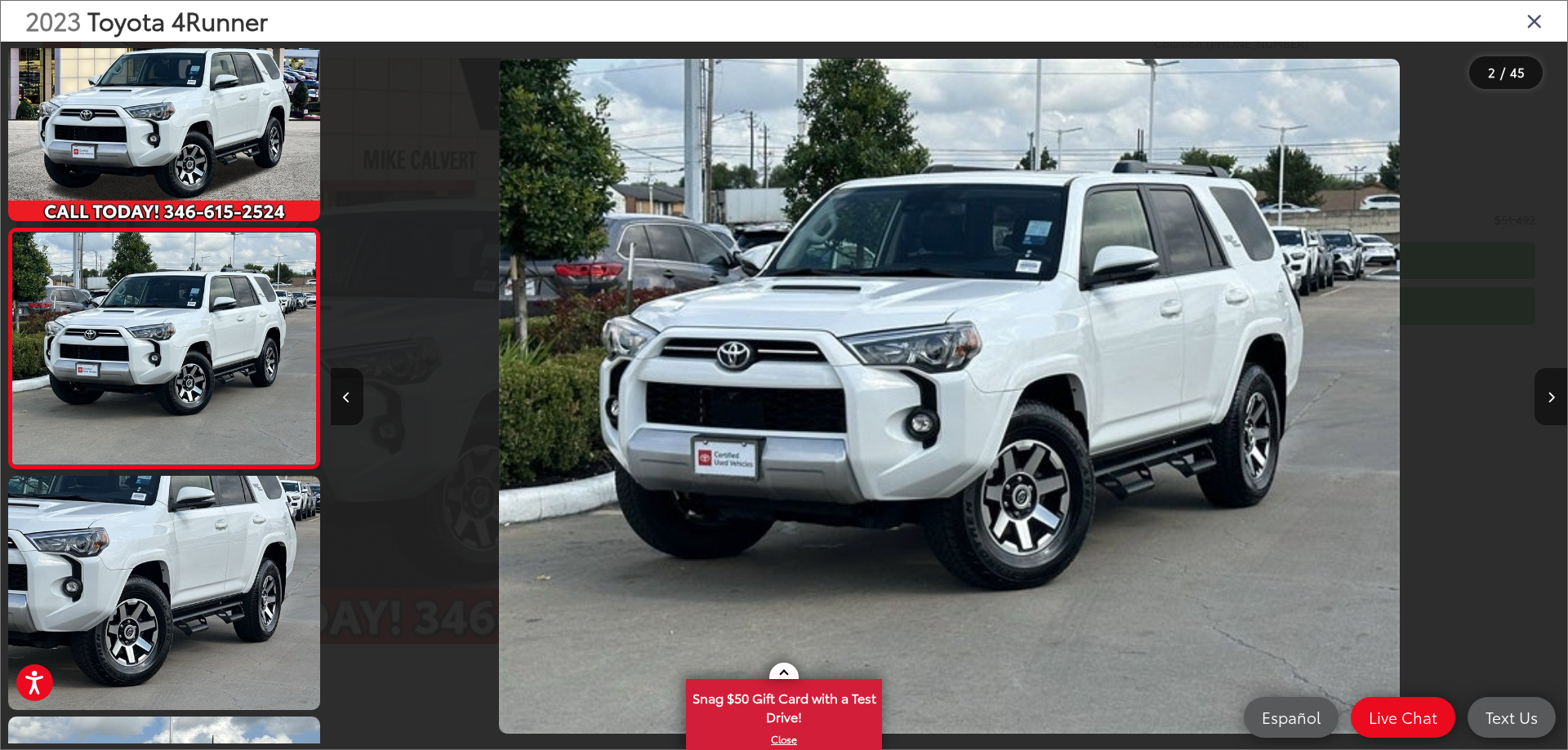
click at [1555, 392] on button "Next image" at bounding box center [1550, 396] width 33 height 57
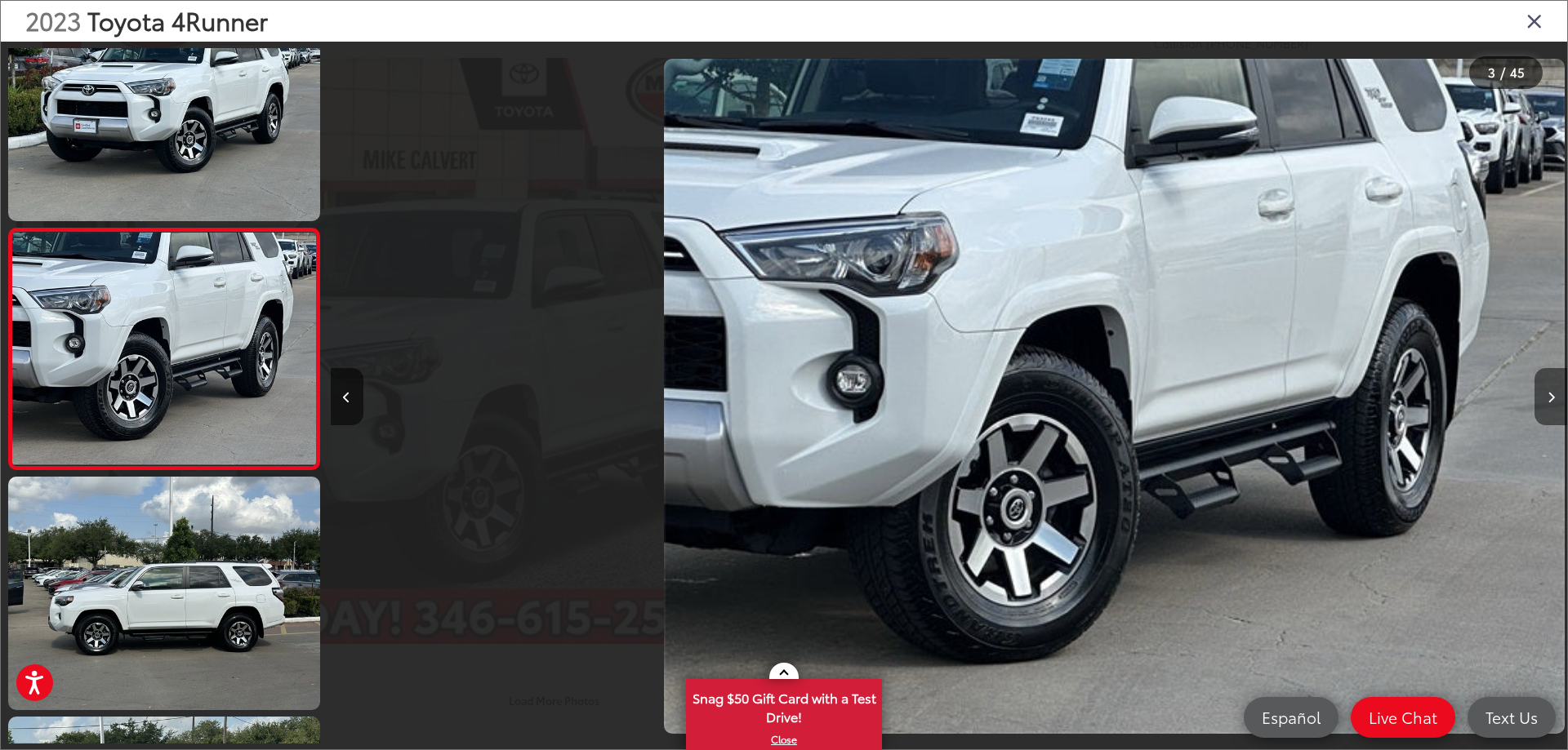
scroll to position [0, 2473]
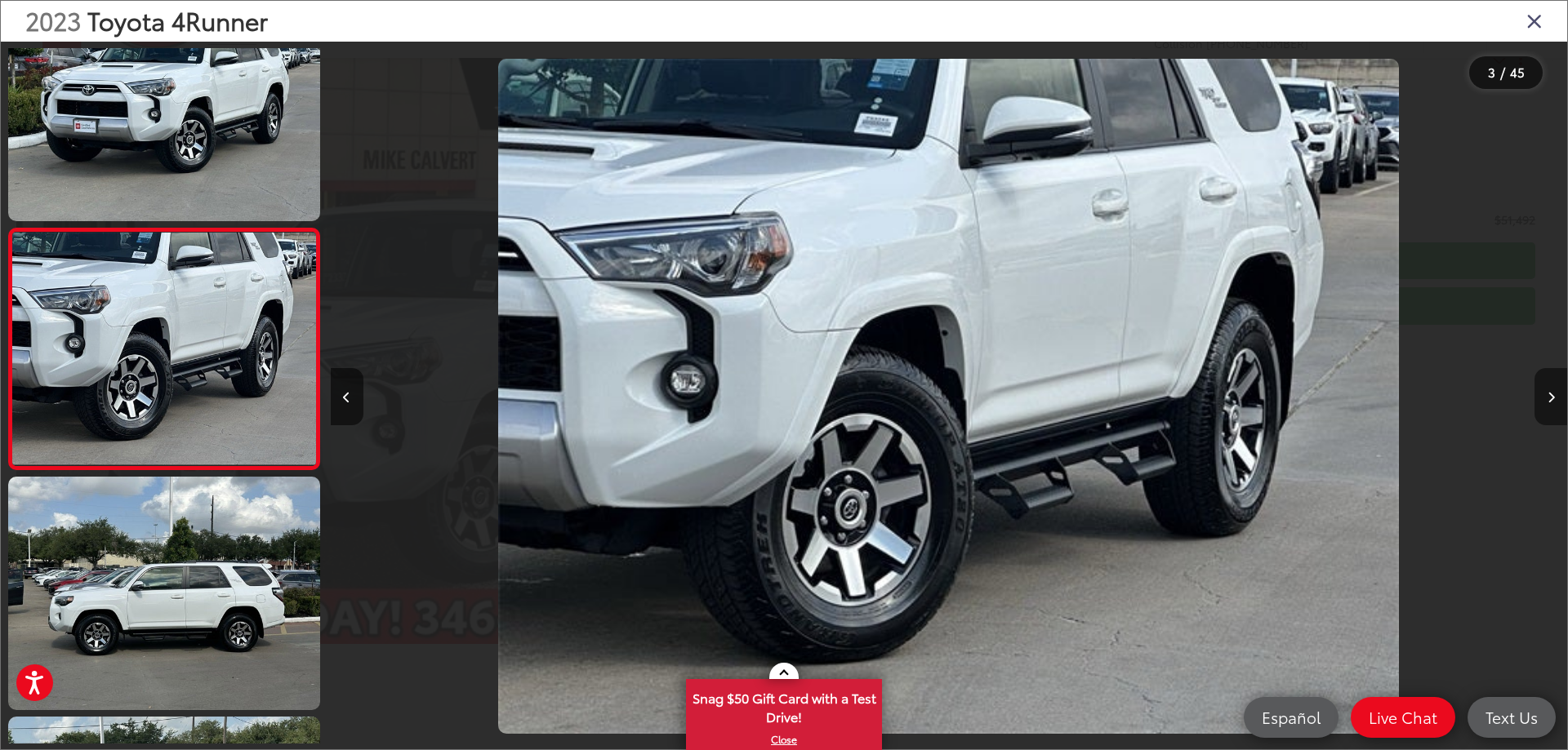
click at [1555, 392] on button "Next image" at bounding box center [1550, 396] width 33 height 57
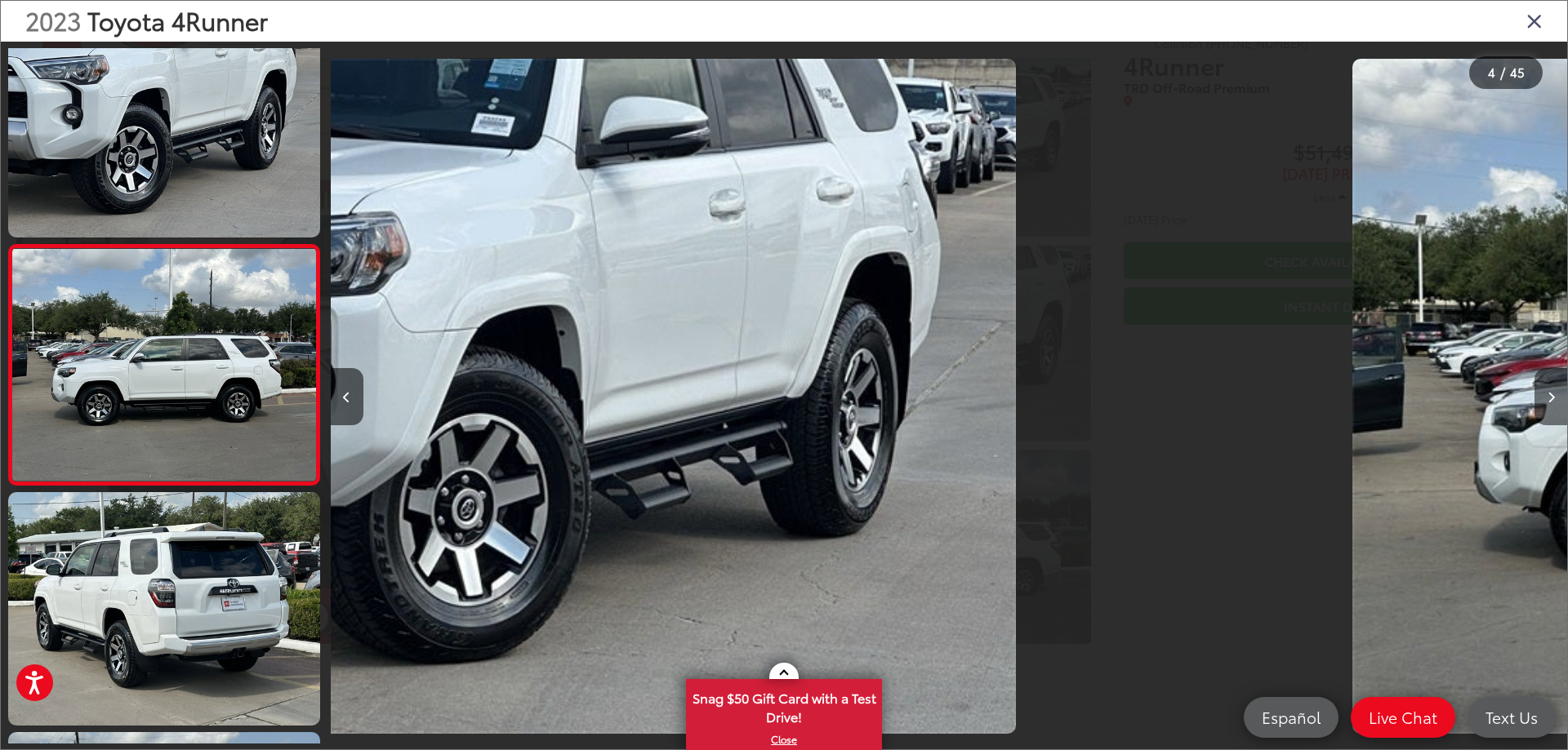
scroll to position [0, 0]
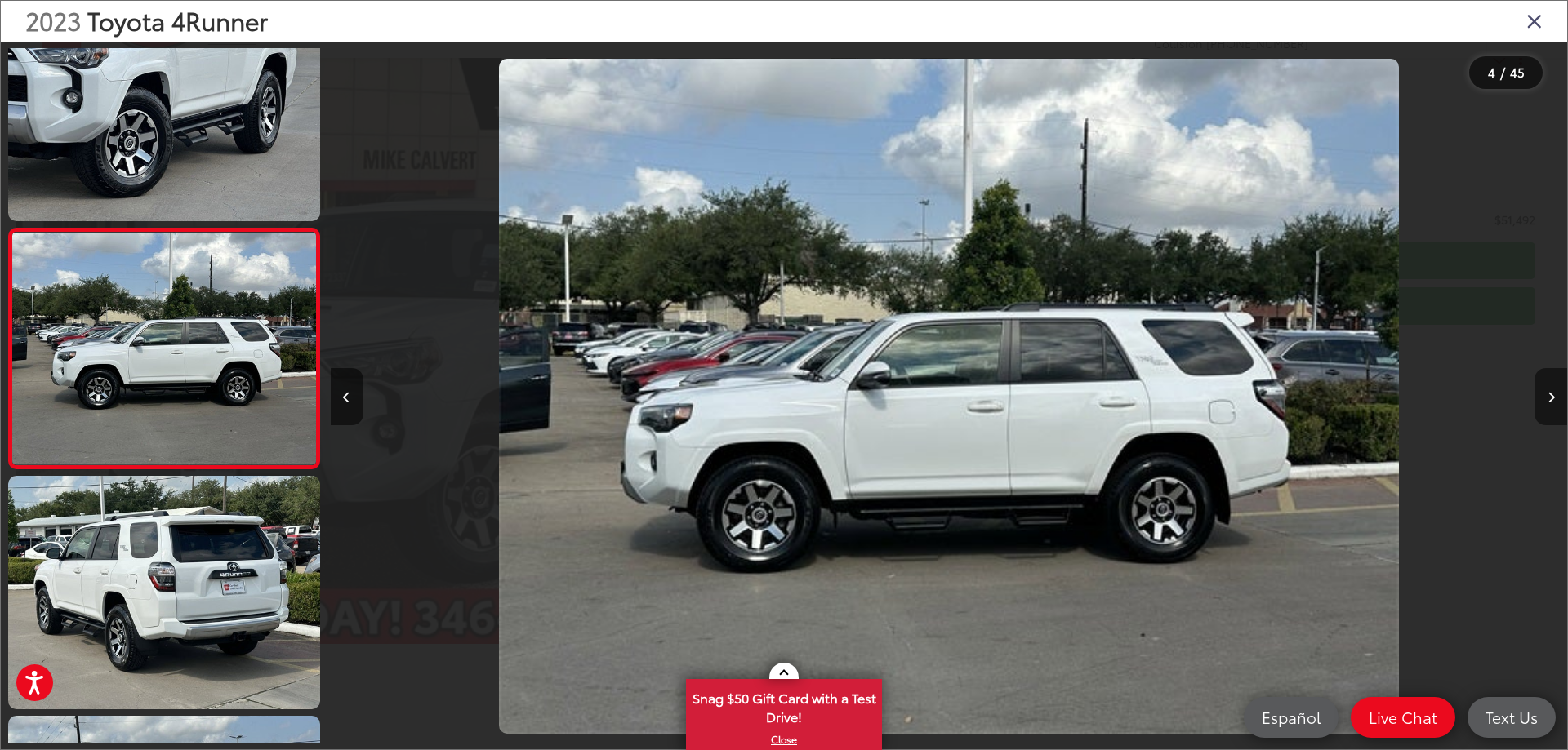
click at [1555, 392] on button "Next image" at bounding box center [1550, 396] width 33 height 57
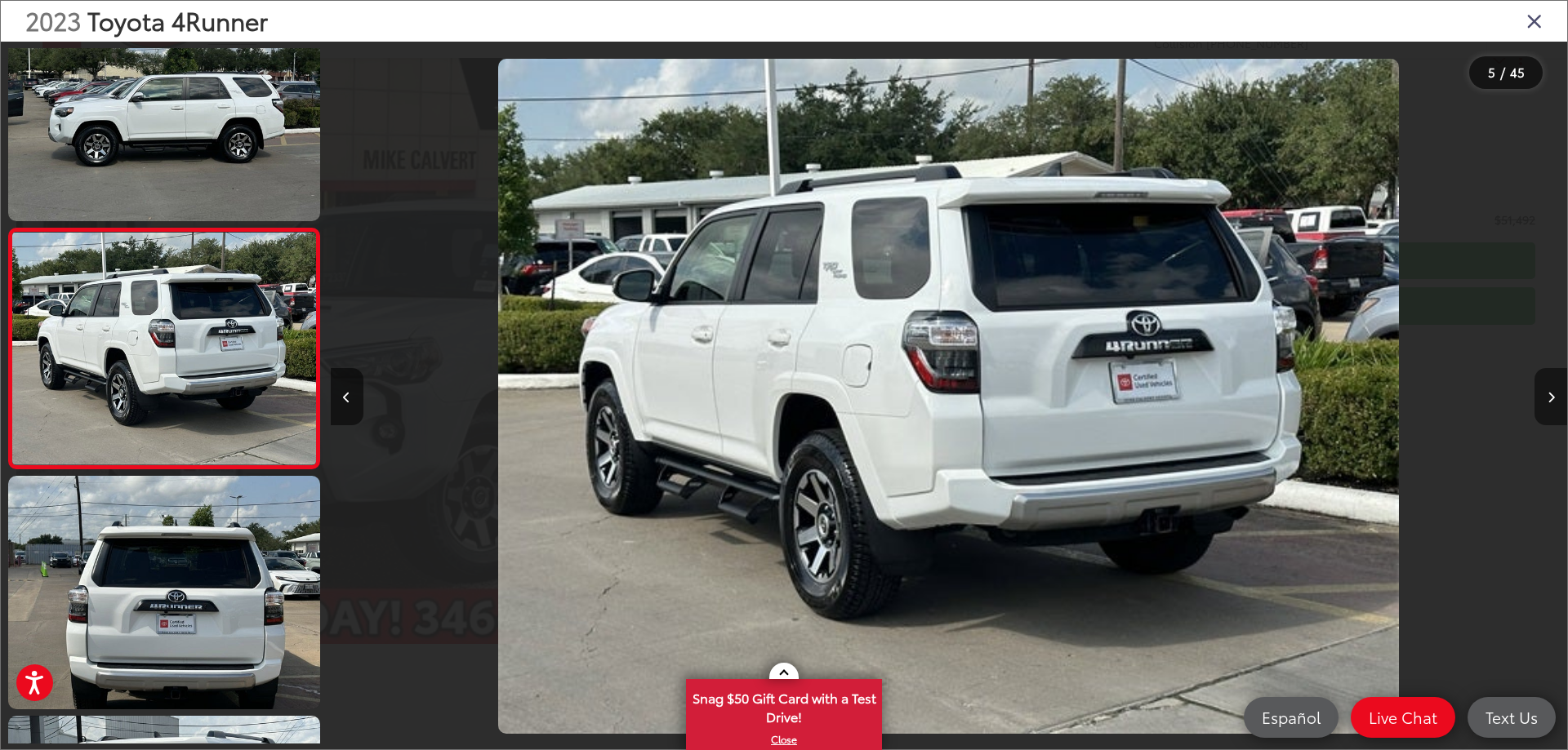
click at [1555, 392] on button "Next image" at bounding box center [1550, 396] width 33 height 57
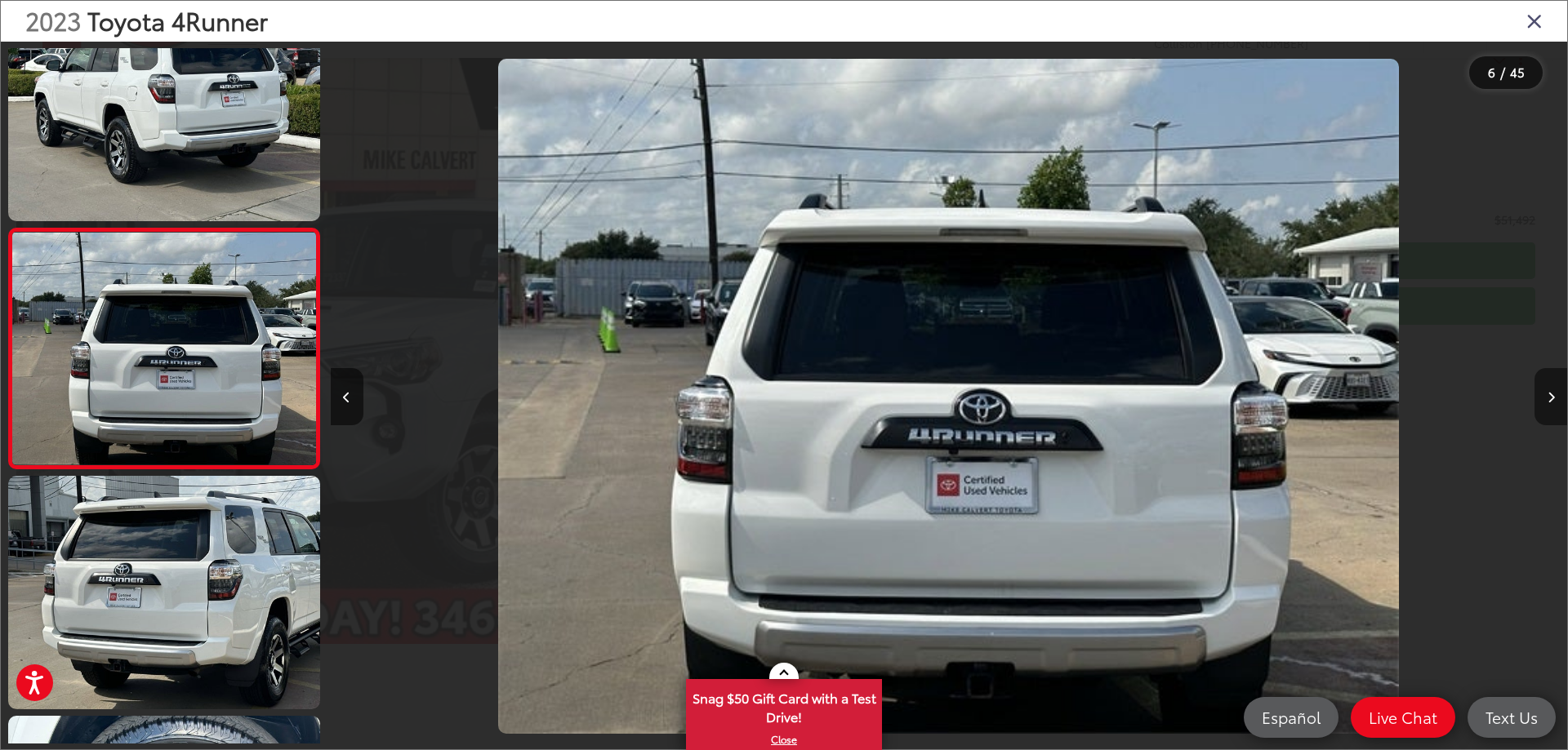
click at [1555, 392] on button "Next image" at bounding box center [1550, 396] width 33 height 57
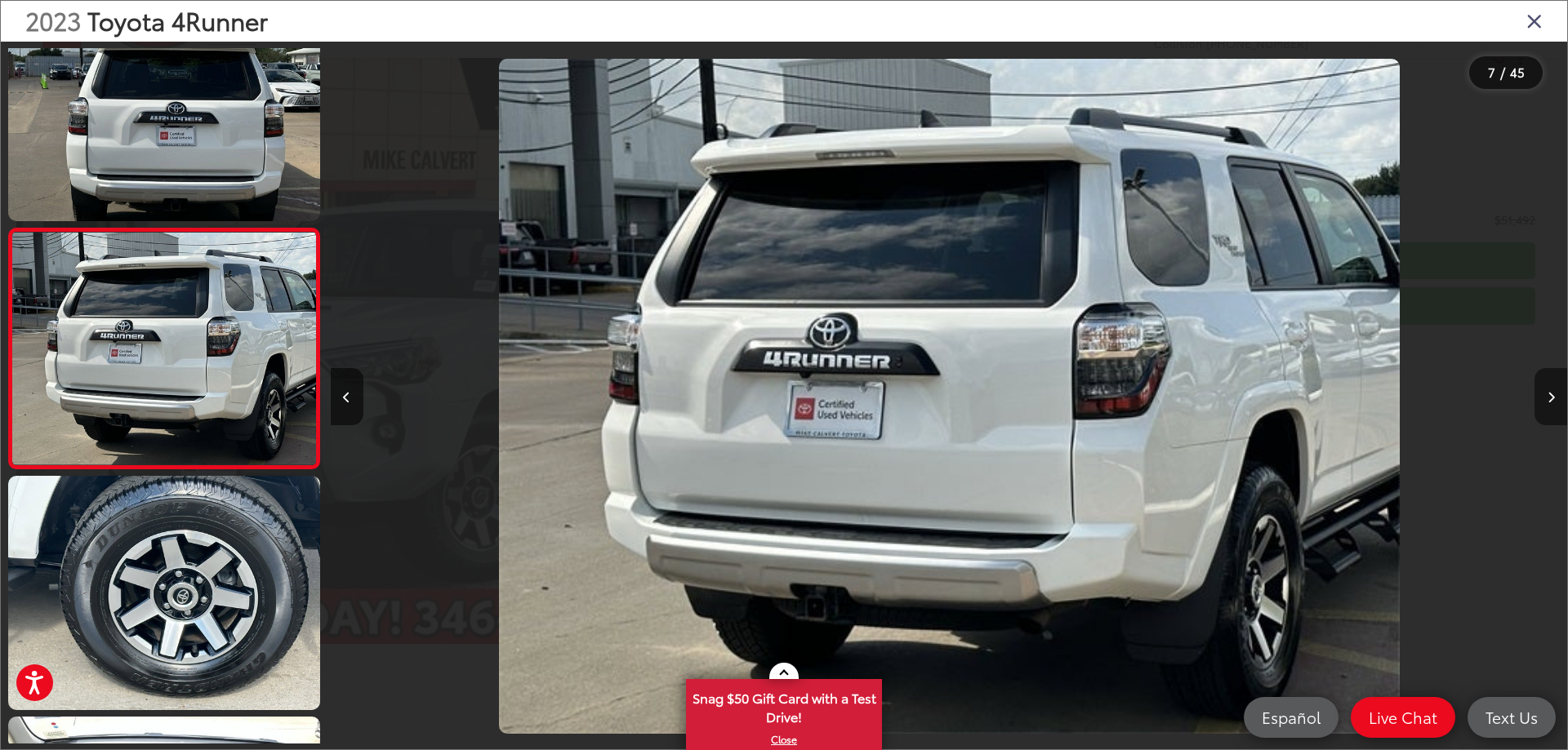
click at [1555, 392] on button "Next image" at bounding box center [1550, 396] width 33 height 57
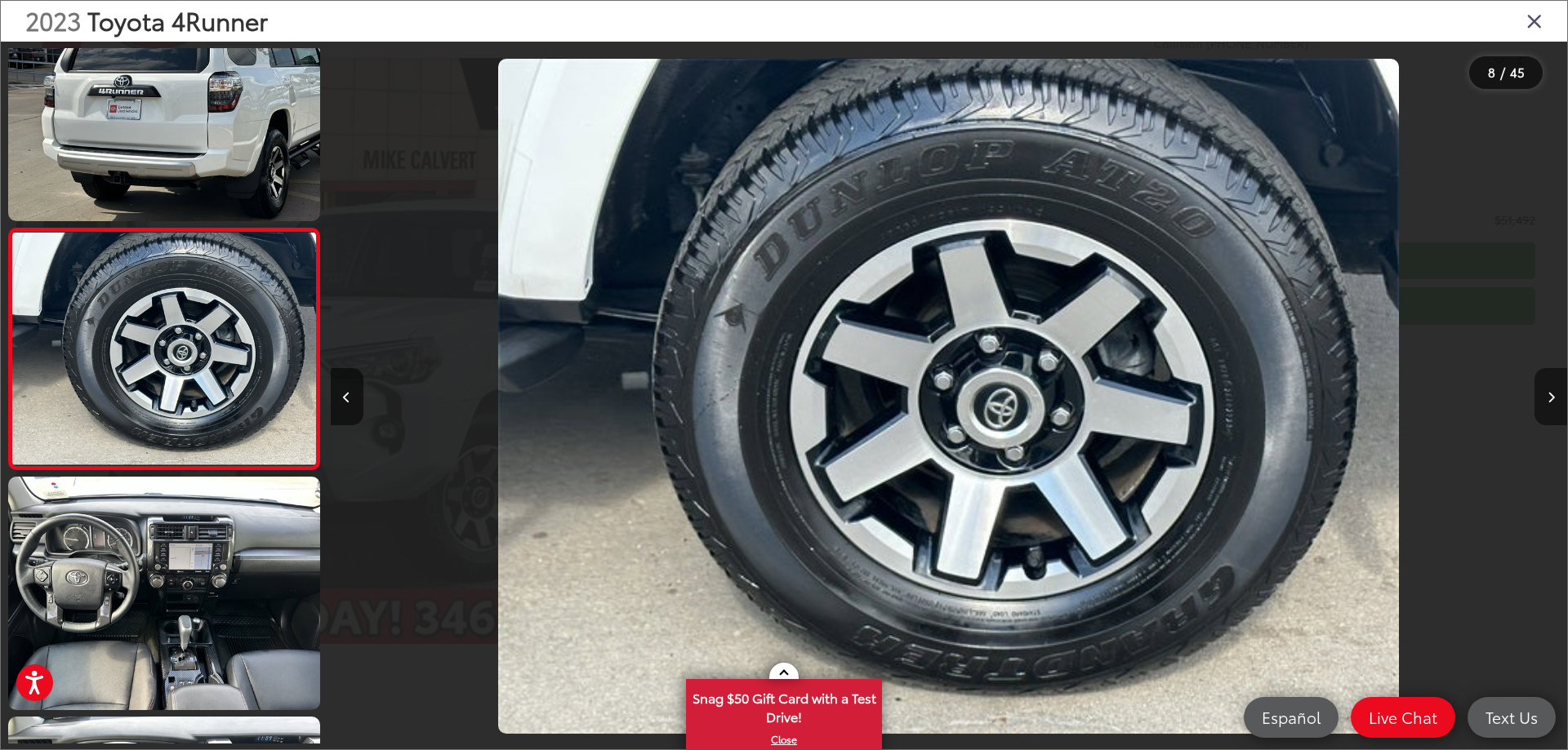
click at [1555, 392] on button "Next image" at bounding box center [1550, 396] width 33 height 57
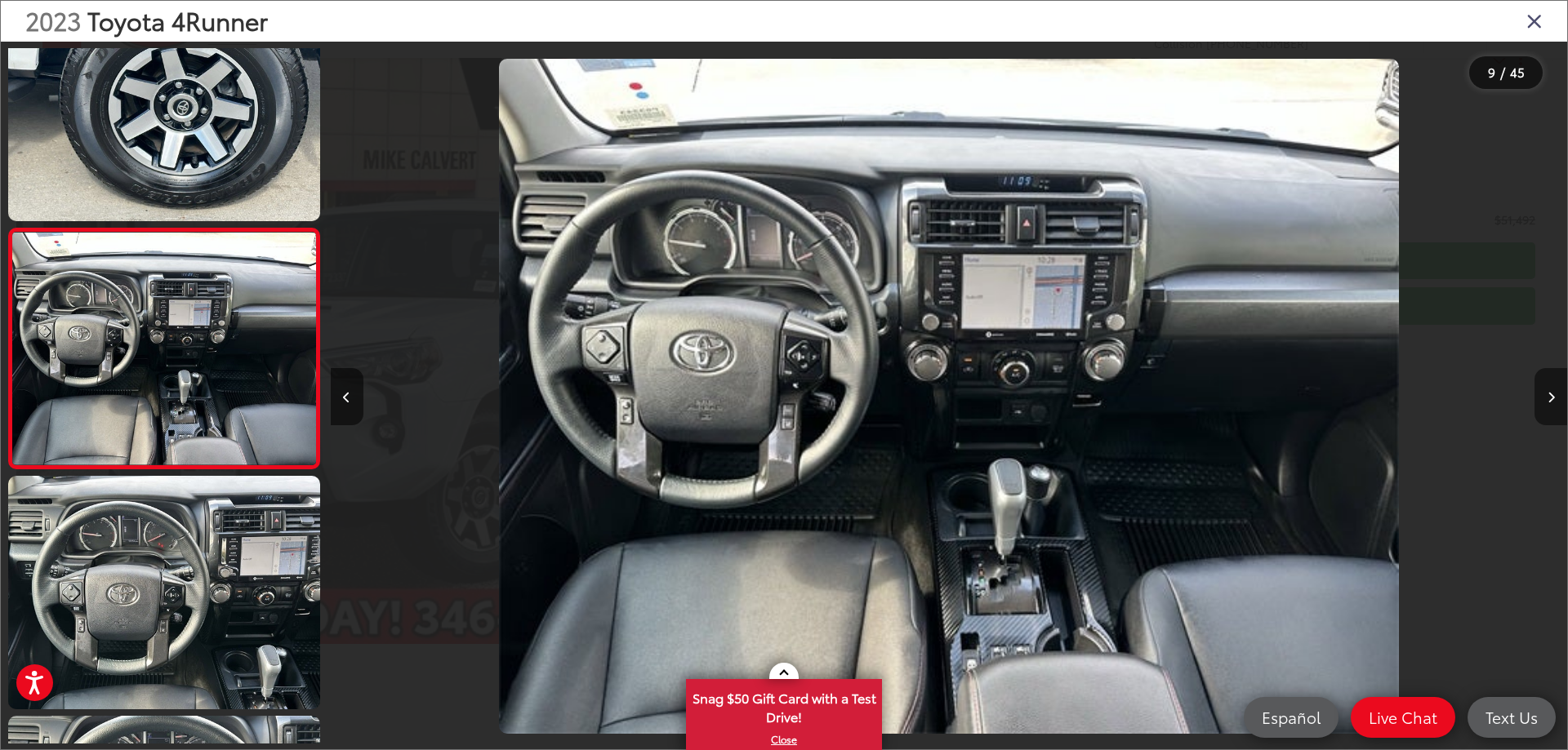
click at [1555, 392] on button "Next image" at bounding box center [1550, 396] width 33 height 57
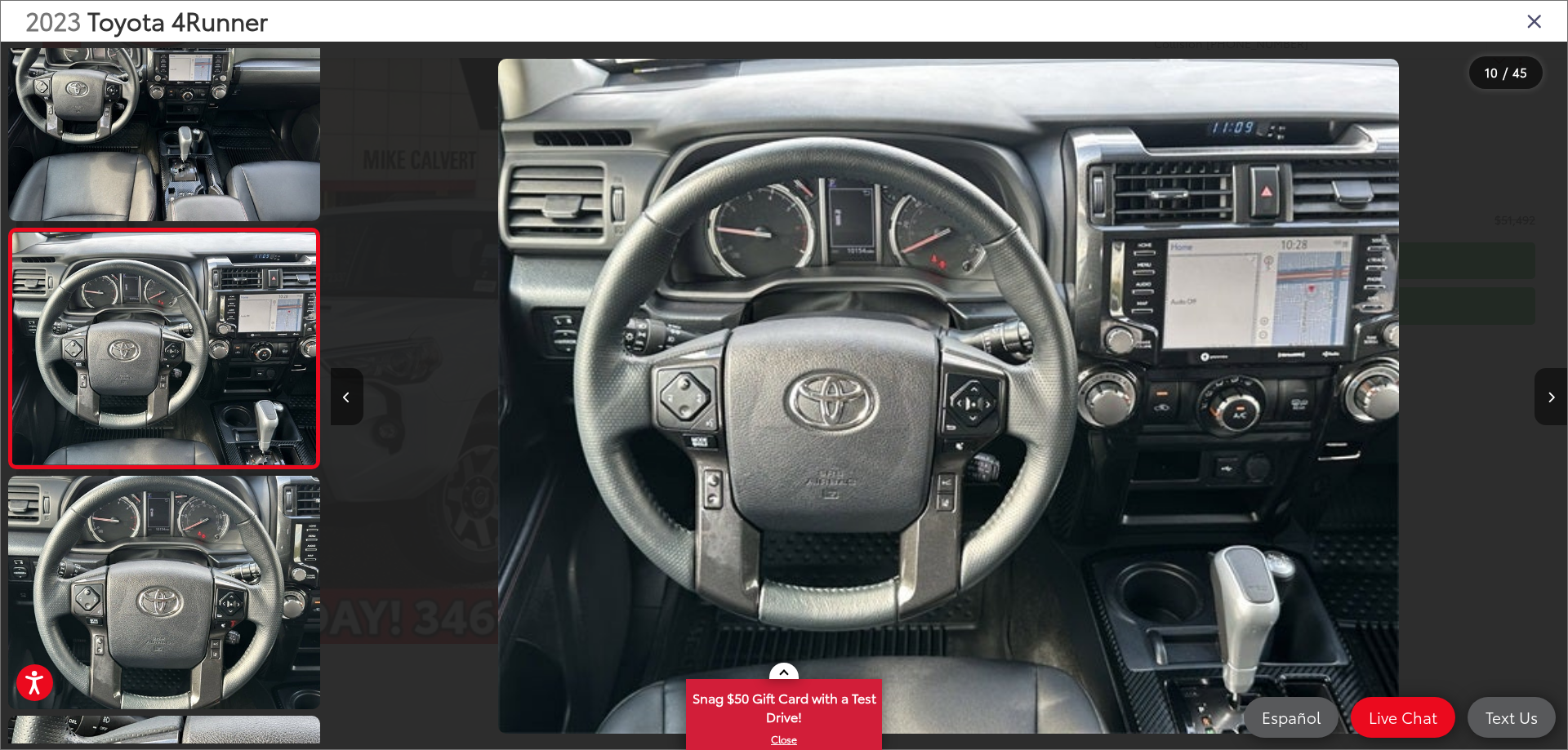
click at [1555, 392] on button "Next image" at bounding box center [1550, 396] width 33 height 57
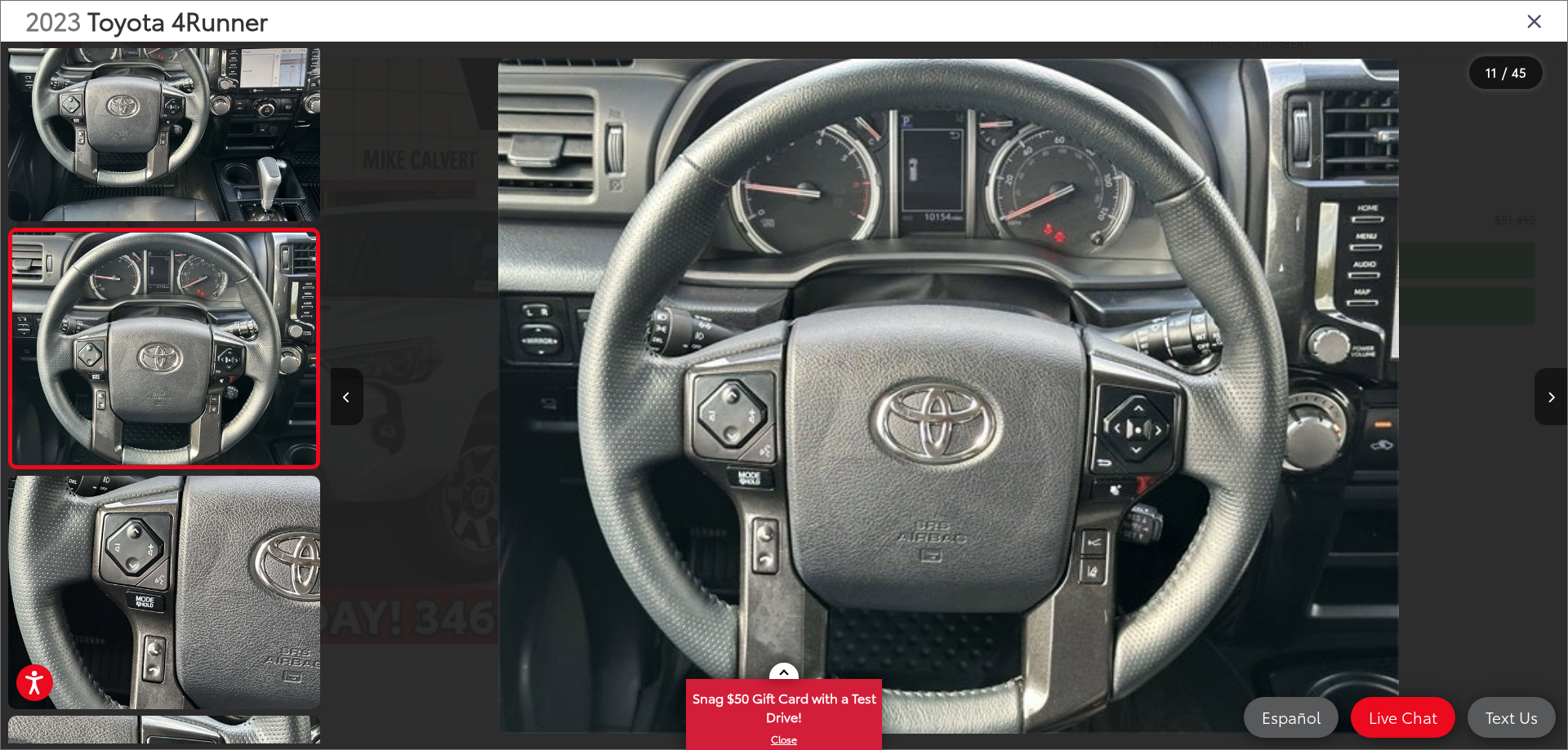
click at [1555, 392] on button "Next image" at bounding box center [1550, 396] width 33 height 57
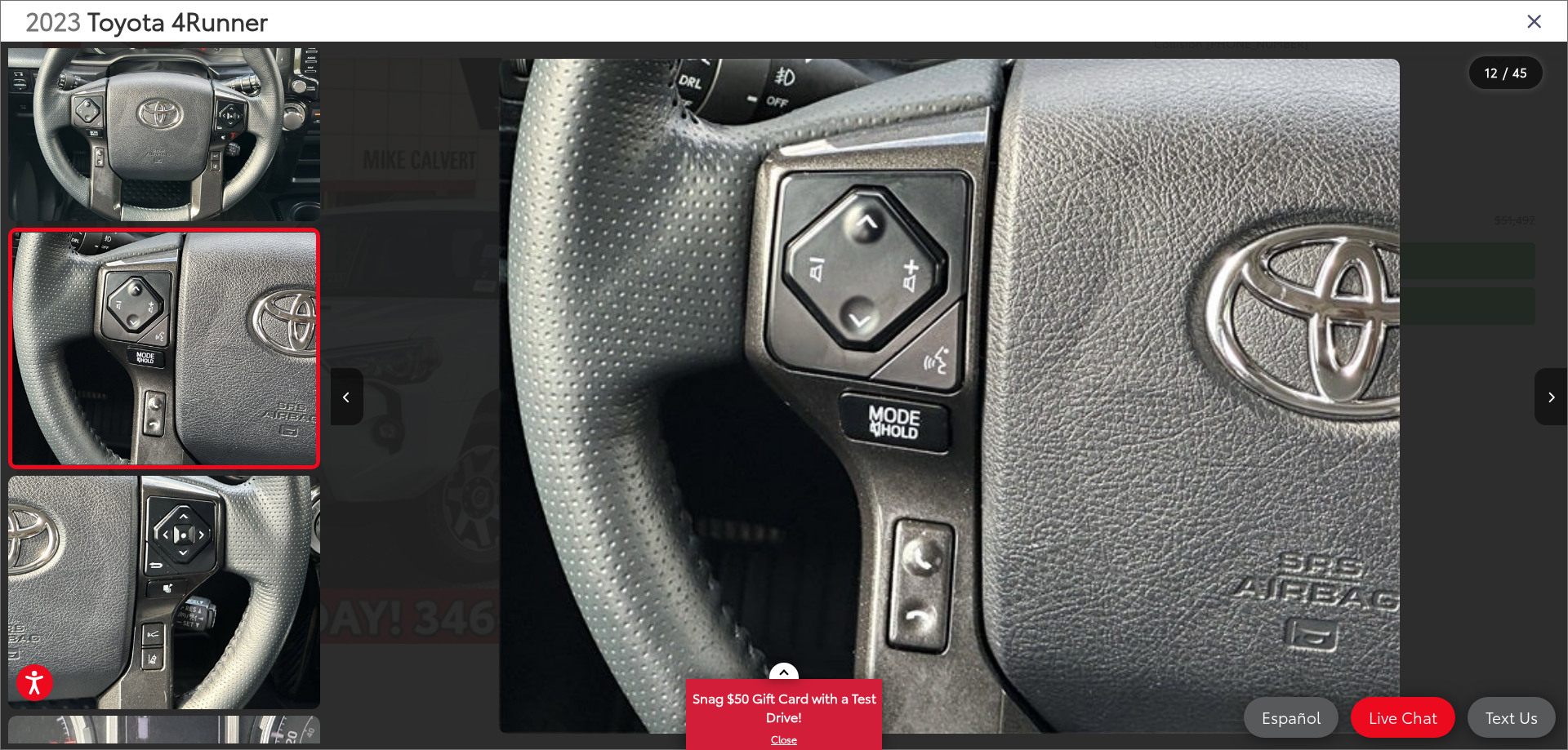
click at [1555, 392] on button "Next image" at bounding box center [1550, 396] width 33 height 57
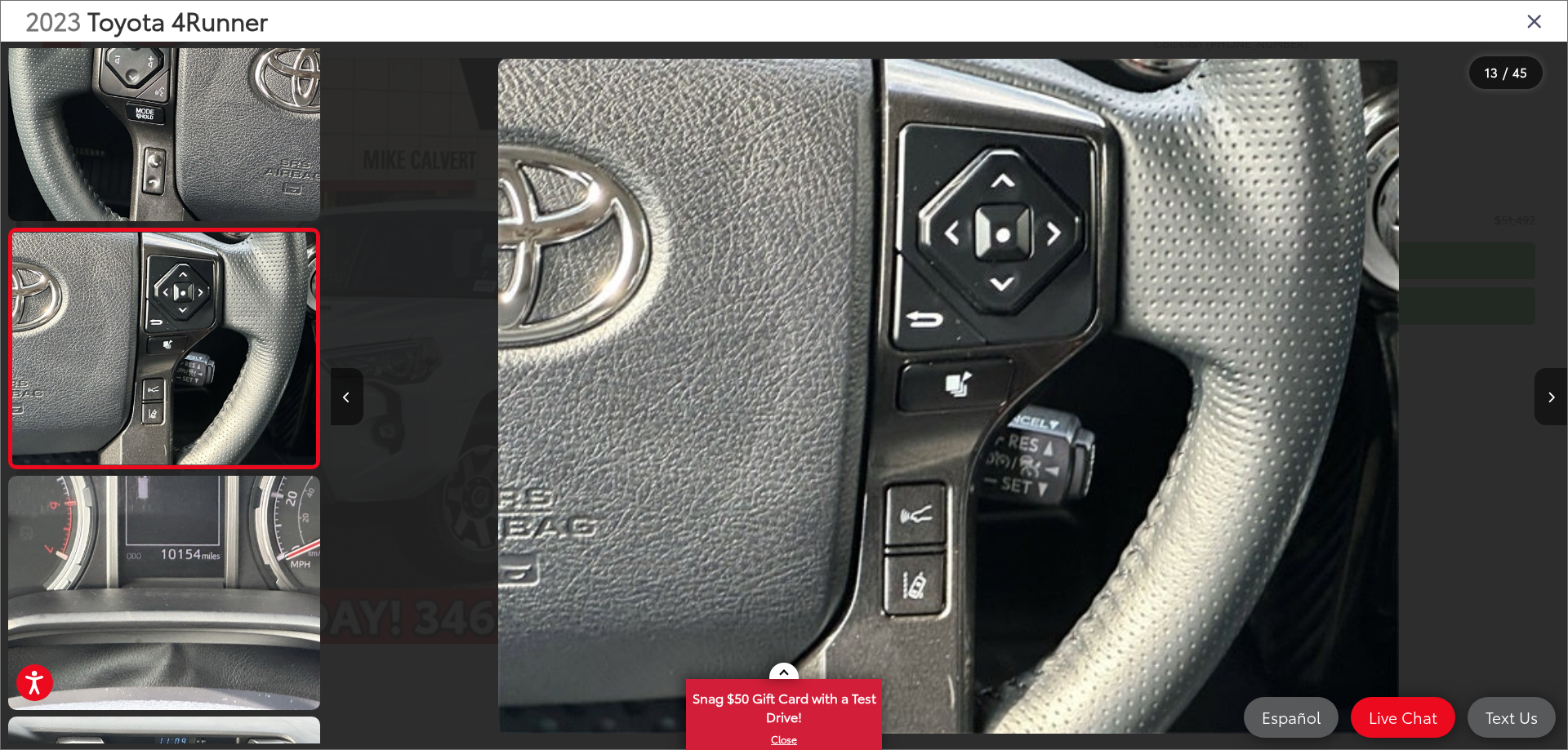
click at [1555, 392] on button "Next image" at bounding box center [1550, 396] width 33 height 57
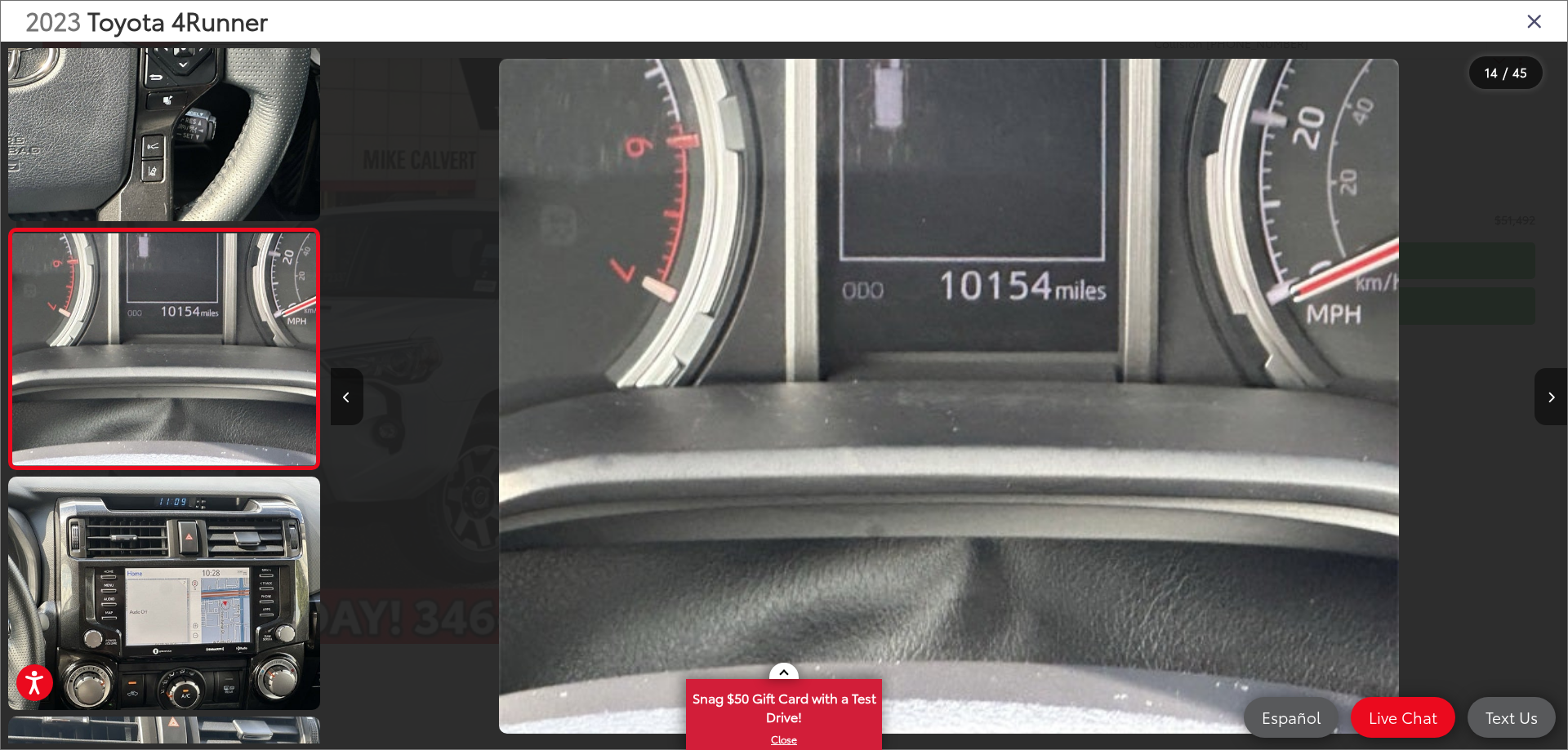
click at [1555, 392] on button "Next image" at bounding box center [1550, 396] width 33 height 57
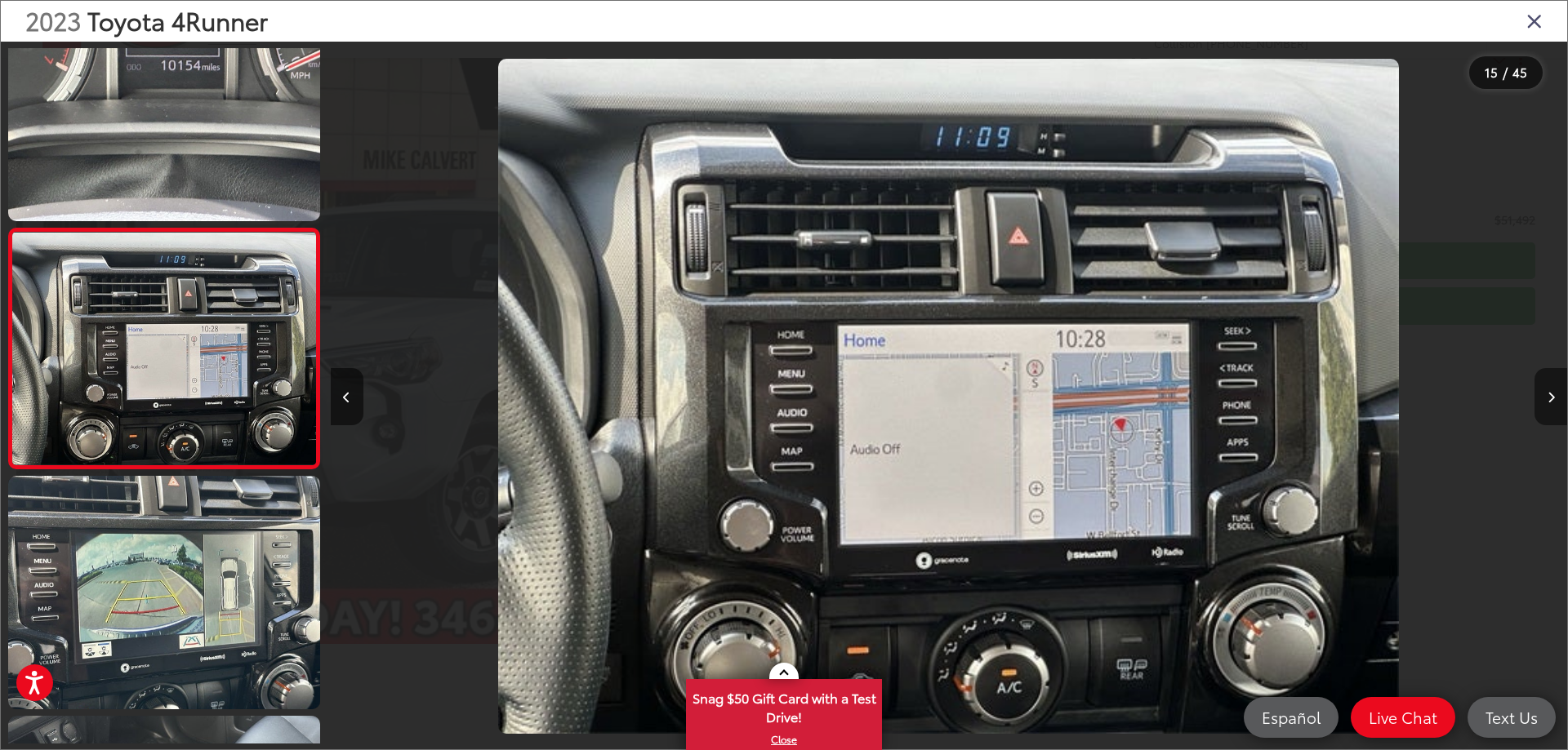
click at [1555, 392] on button "Next image" at bounding box center [1550, 396] width 33 height 57
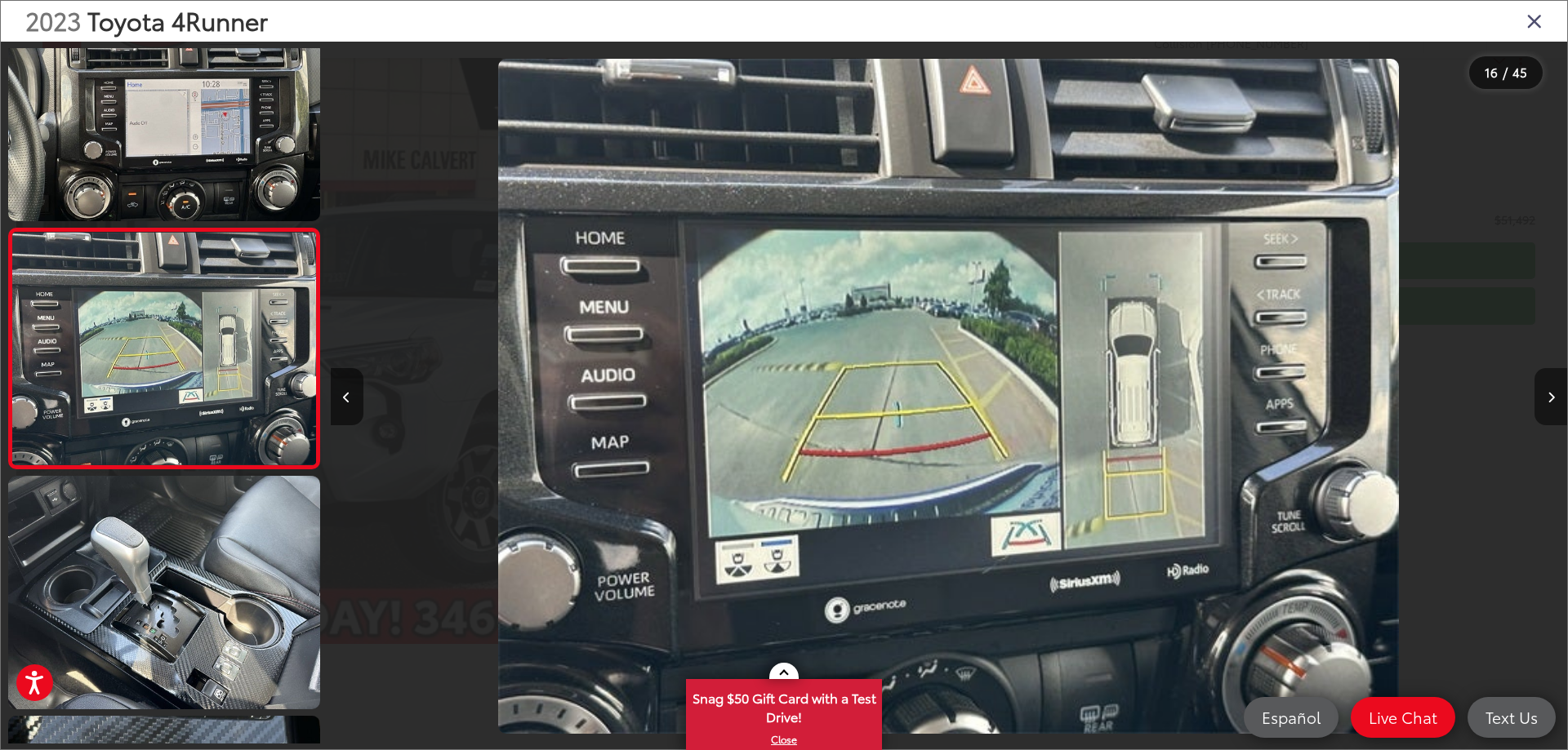
click at [1555, 392] on button "Next image" at bounding box center [1550, 396] width 33 height 57
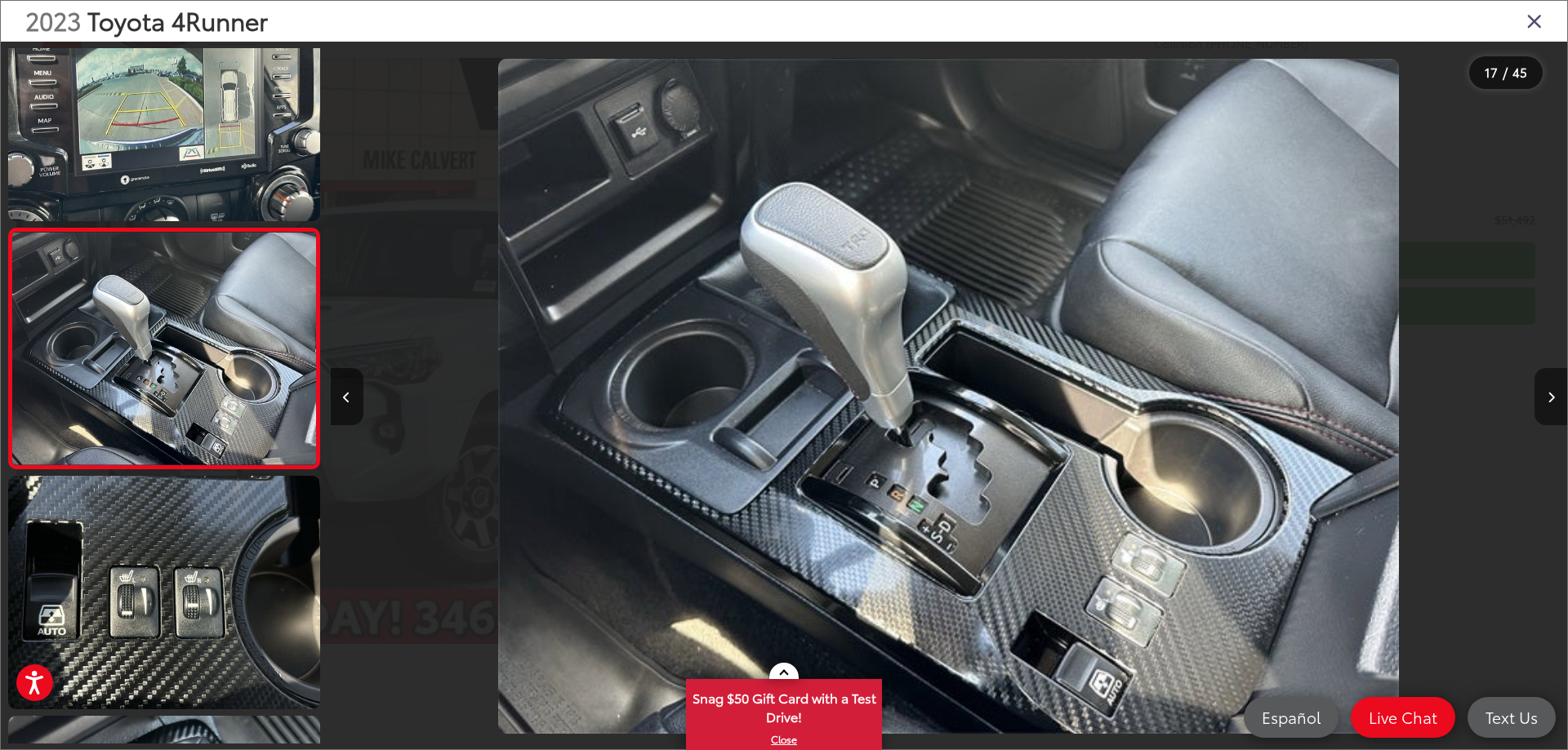
click at [1555, 392] on button "Next image" at bounding box center [1550, 396] width 33 height 57
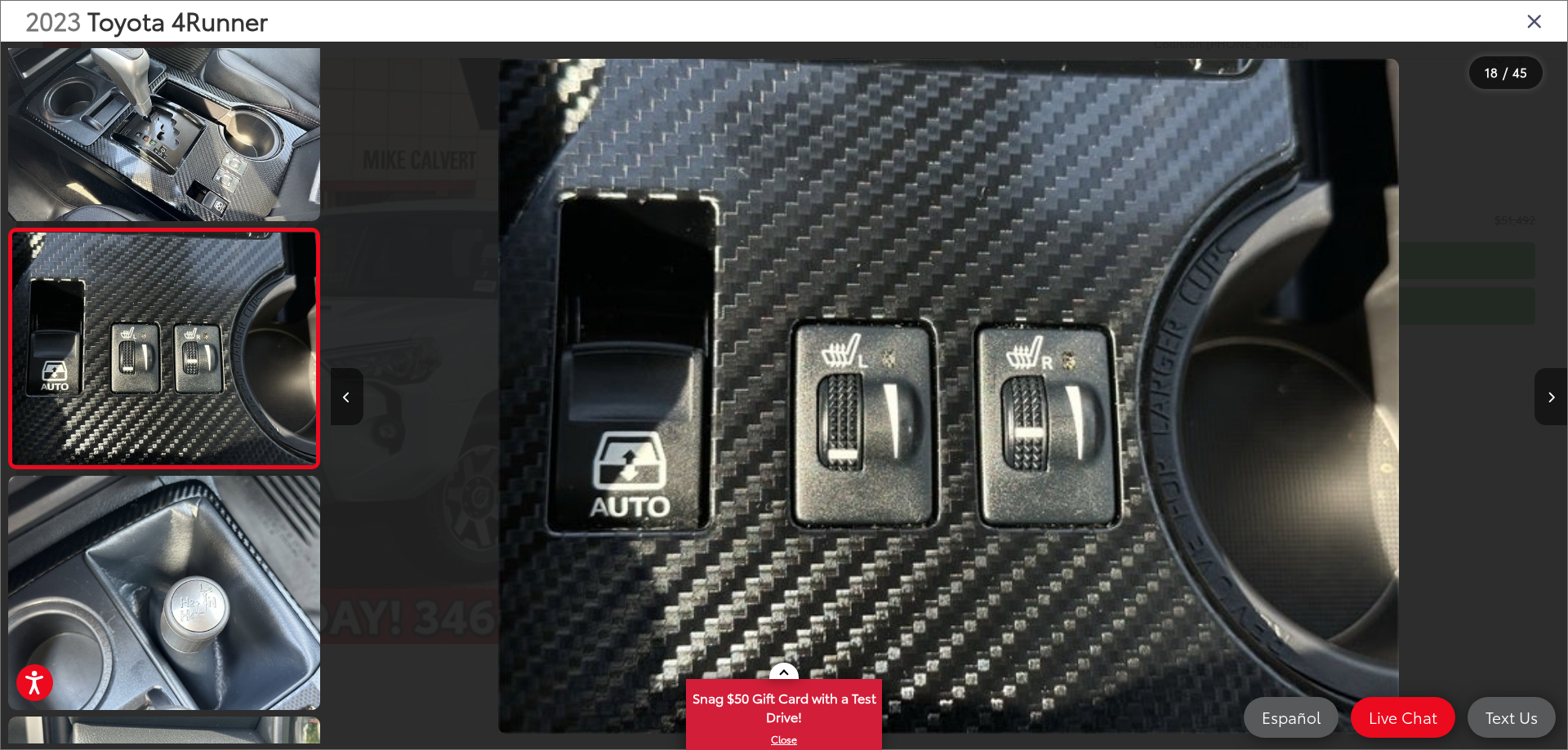
click at [1555, 392] on button "Next image" at bounding box center [1550, 396] width 33 height 57
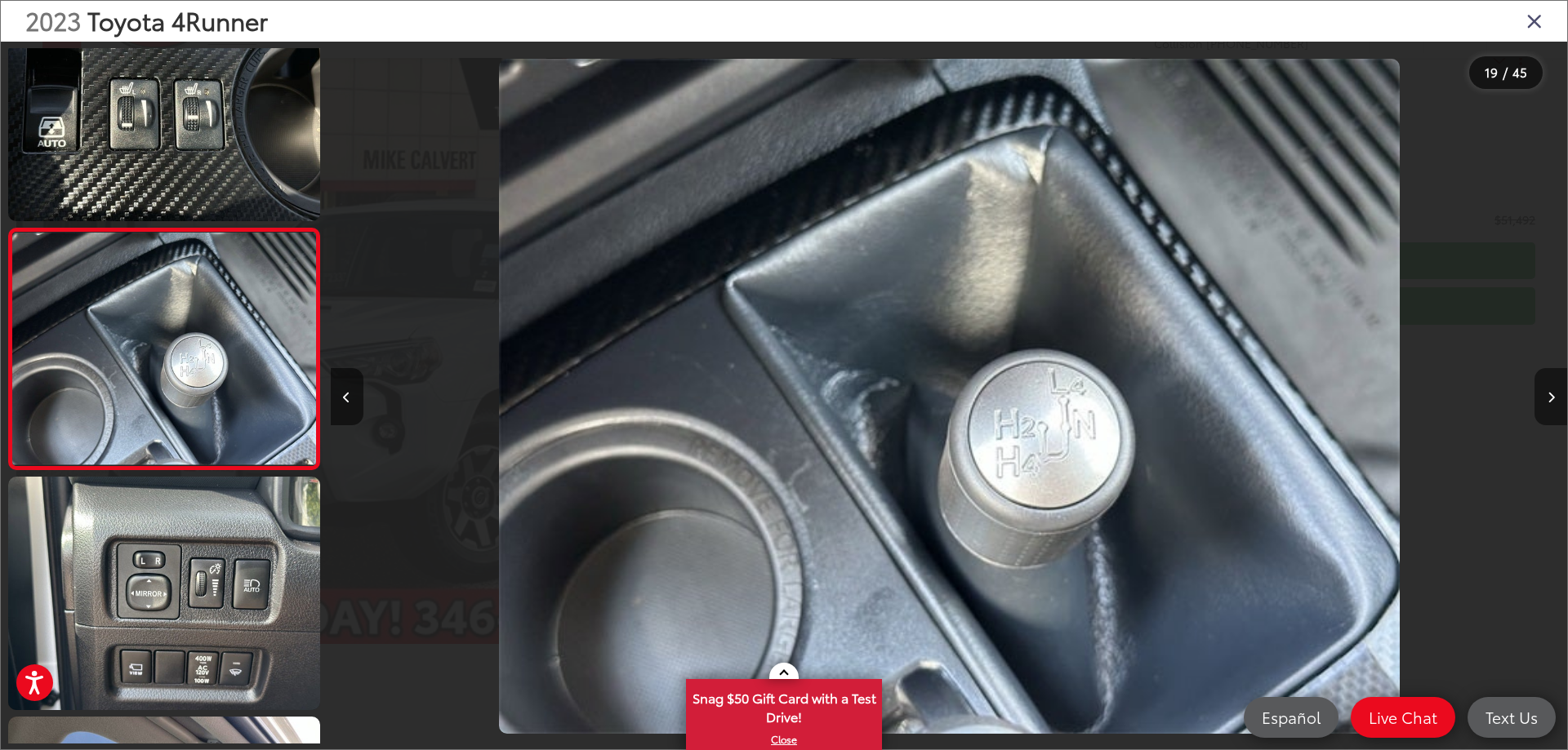
click at [1555, 392] on button "Next image" at bounding box center [1550, 396] width 33 height 57
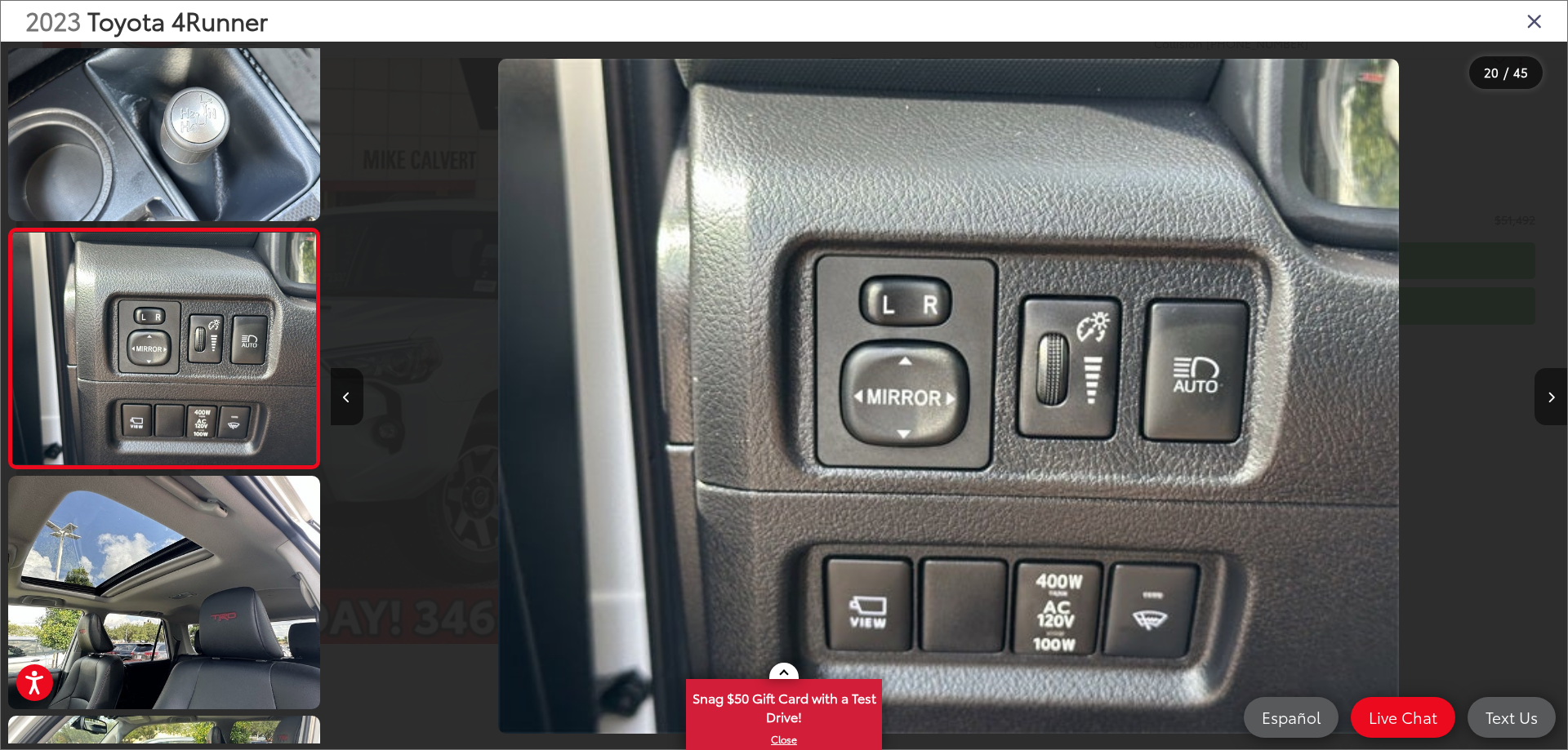
click at [1555, 392] on button "Next image" at bounding box center [1550, 396] width 33 height 57
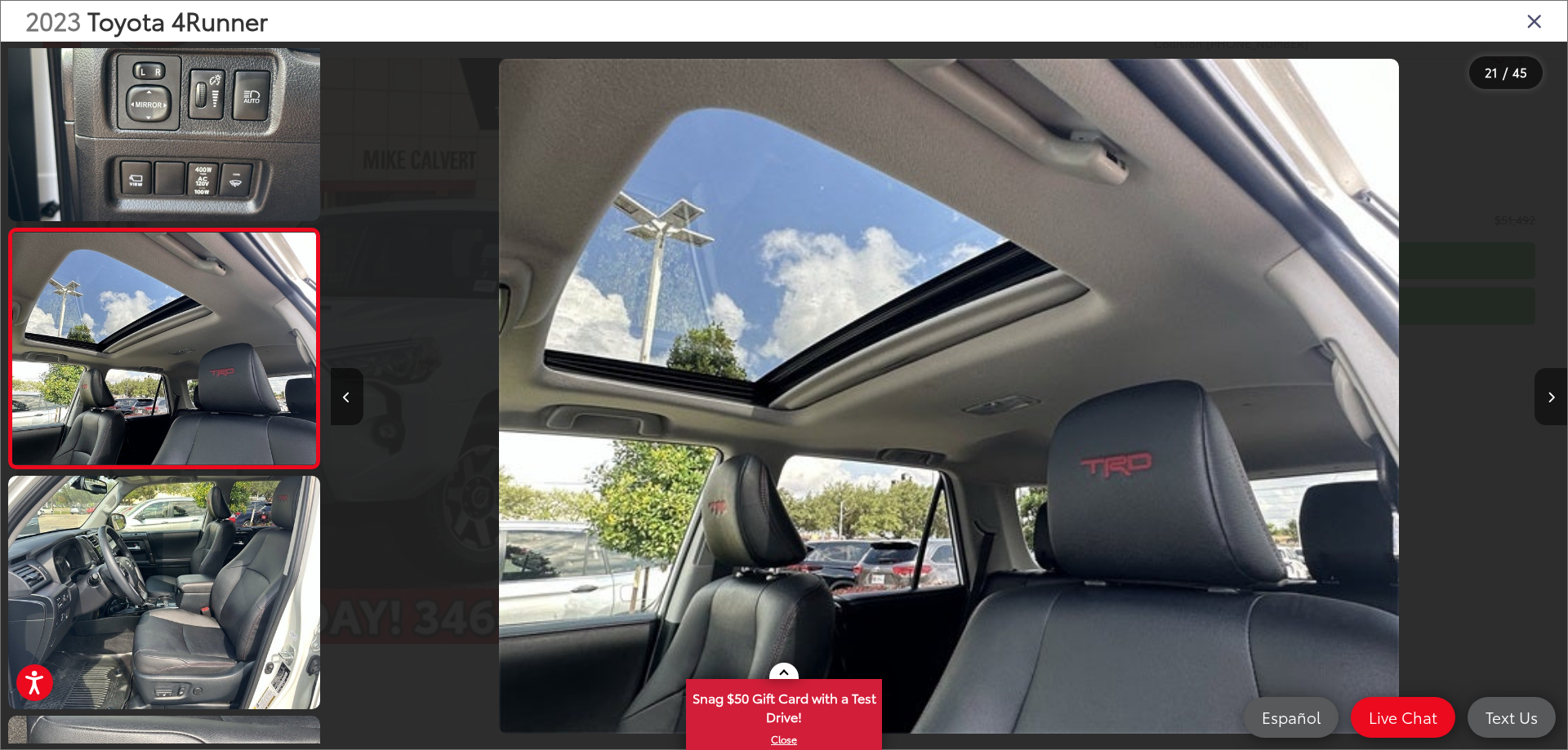
click at [1555, 392] on button "Next image" at bounding box center [1550, 396] width 33 height 57
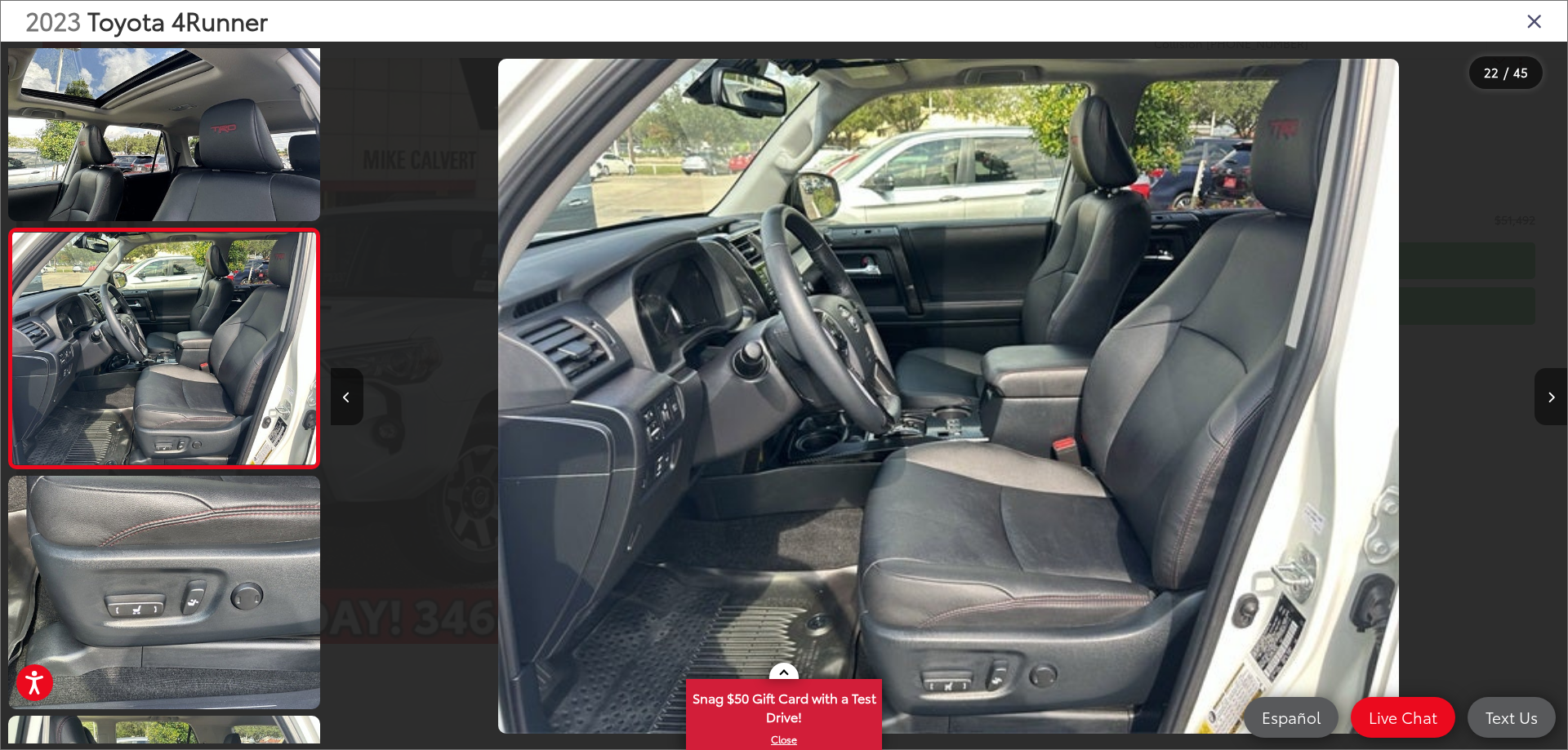
click at [1555, 392] on button "Next image" at bounding box center [1550, 396] width 33 height 57
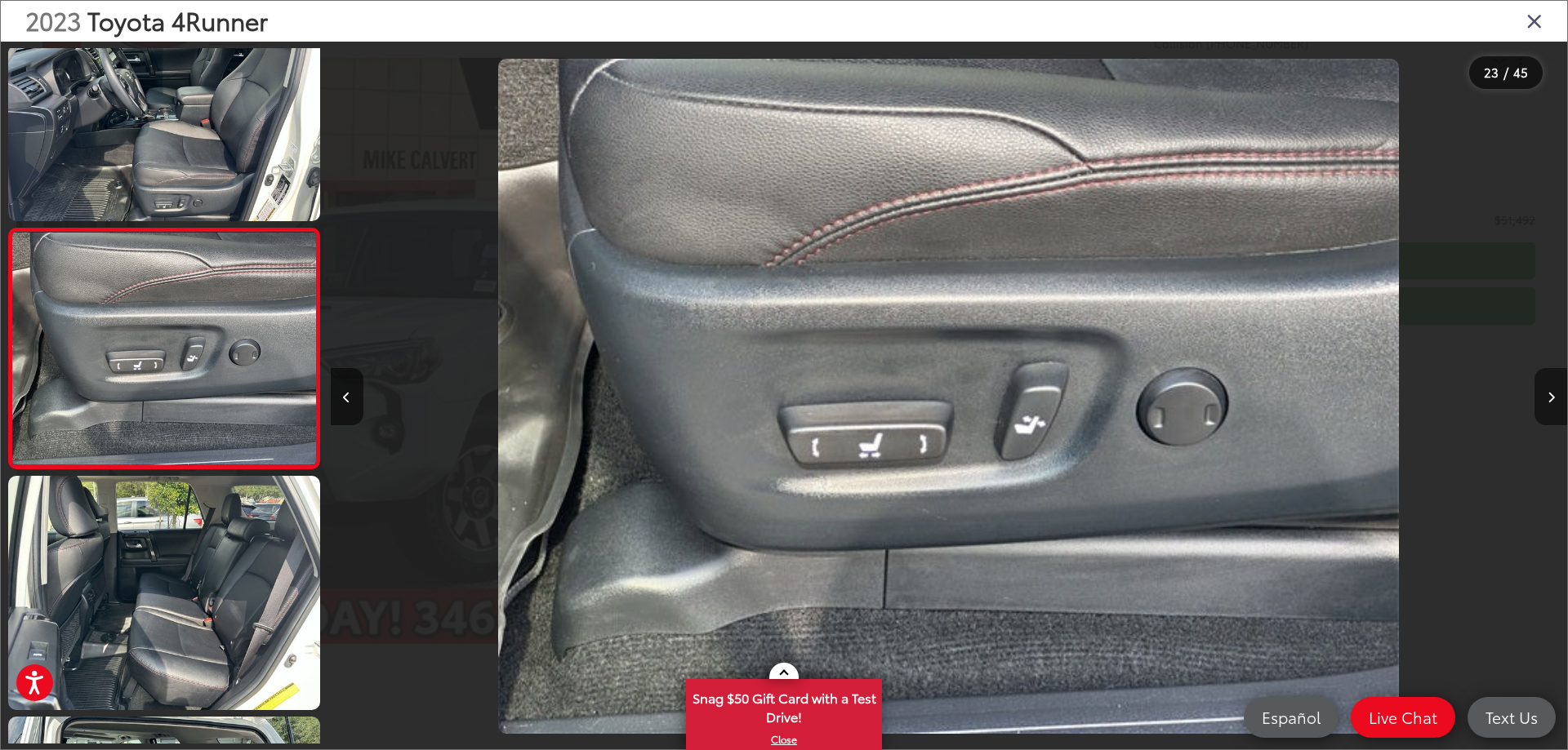
click at [1555, 392] on button "Next image" at bounding box center [1550, 396] width 33 height 57
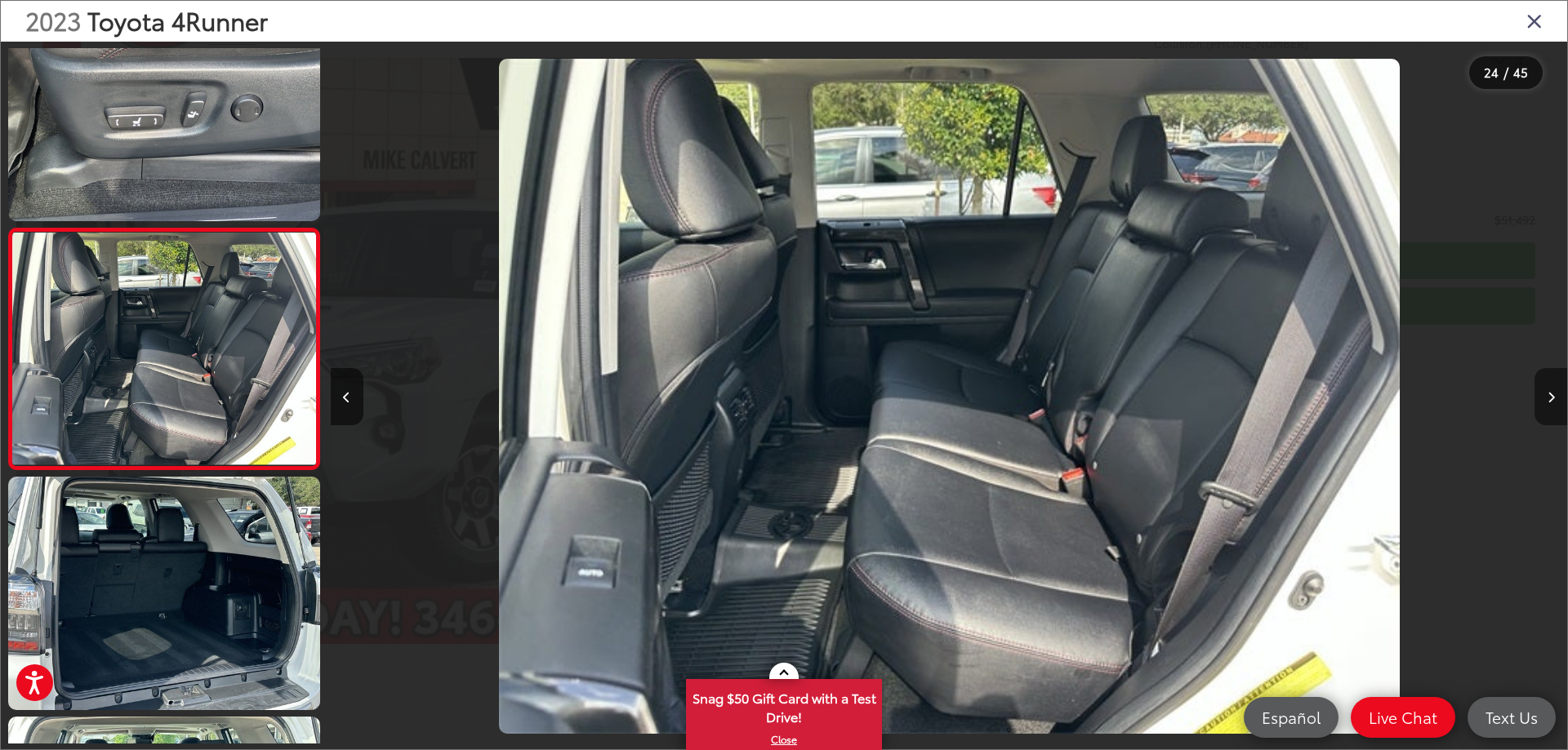
click at [1555, 392] on button "Next image" at bounding box center [1550, 396] width 33 height 57
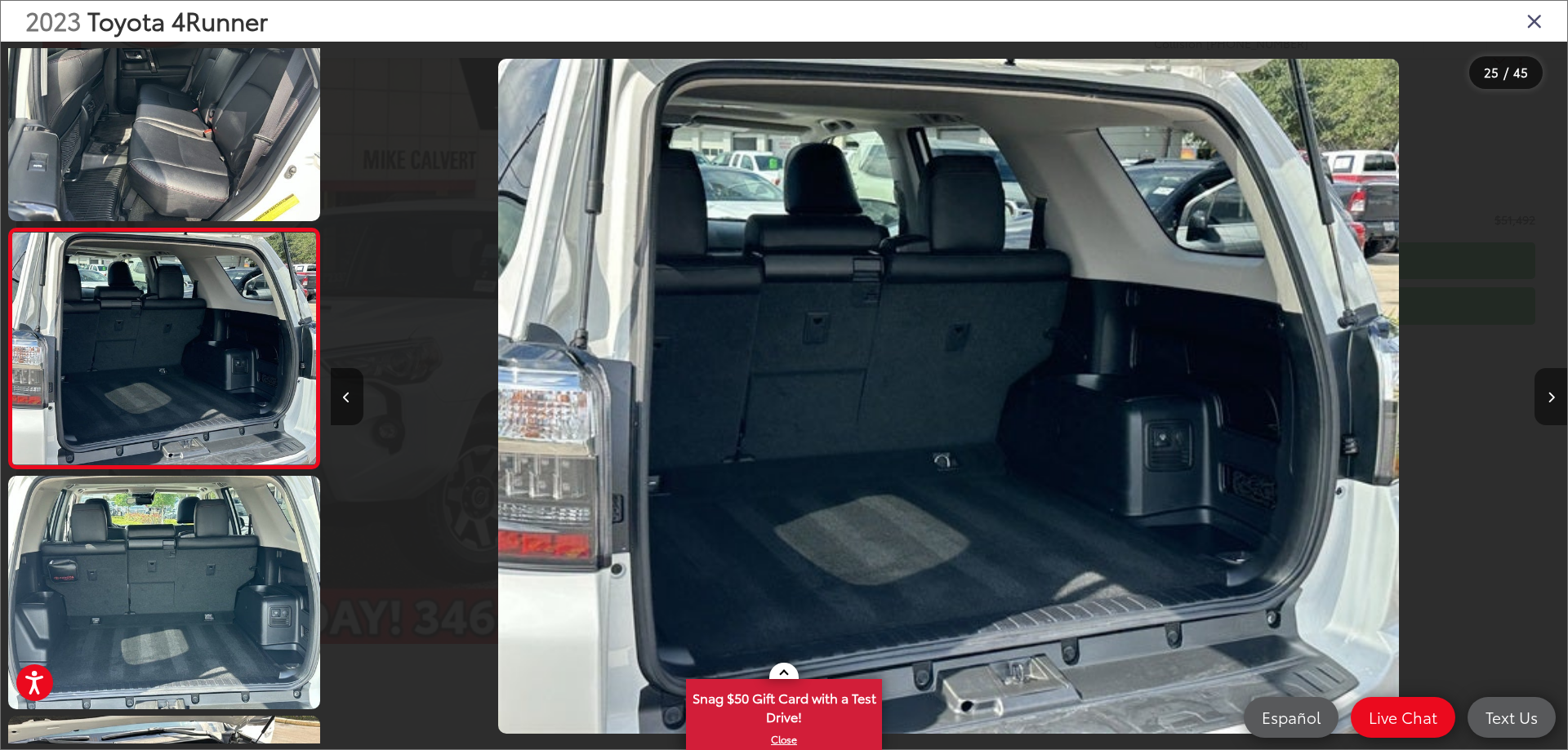
click at [1555, 392] on button "Next image" at bounding box center [1550, 396] width 33 height 57
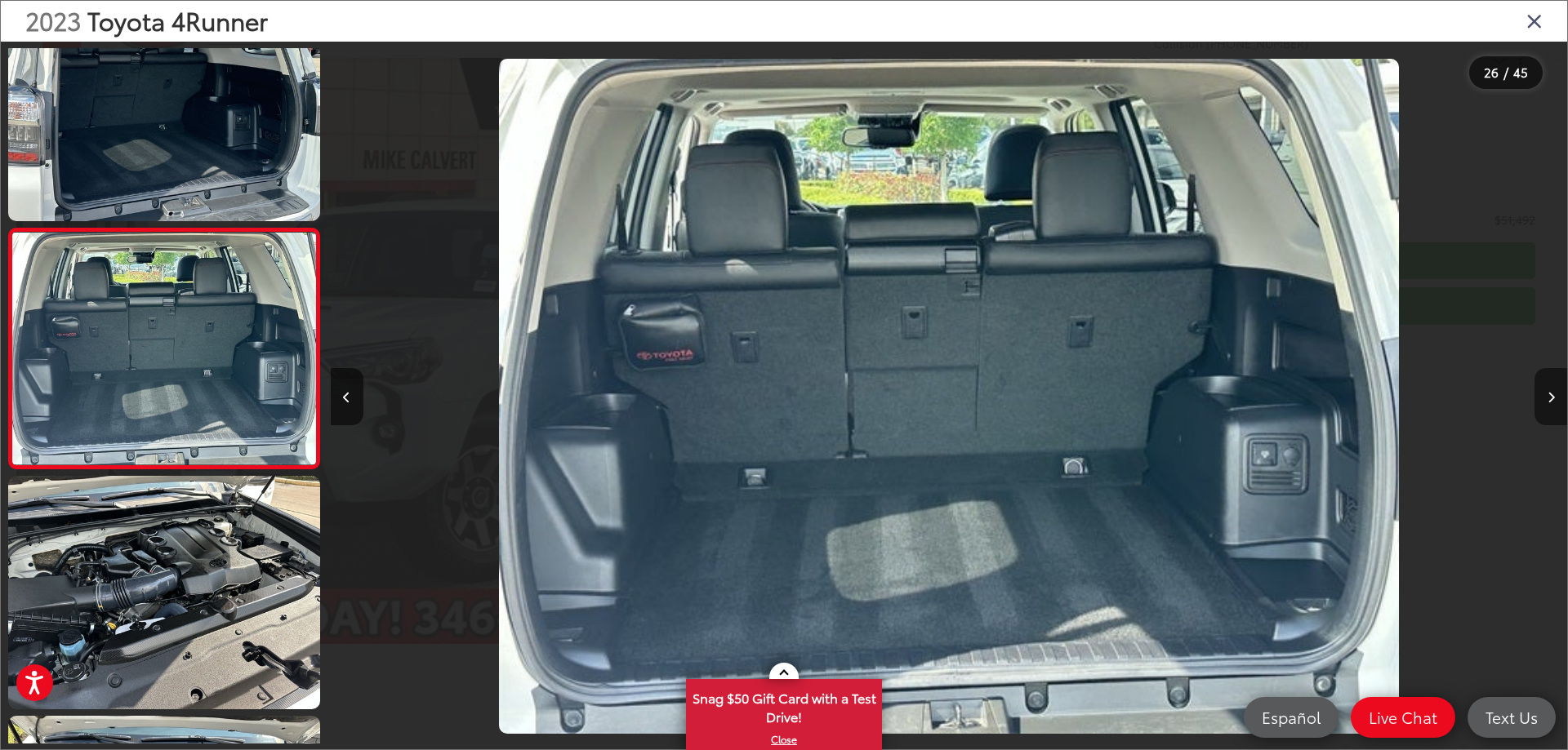
click at [1555, 392] on button "Next image" at bounding box center [1550, 396] width 33 height 57
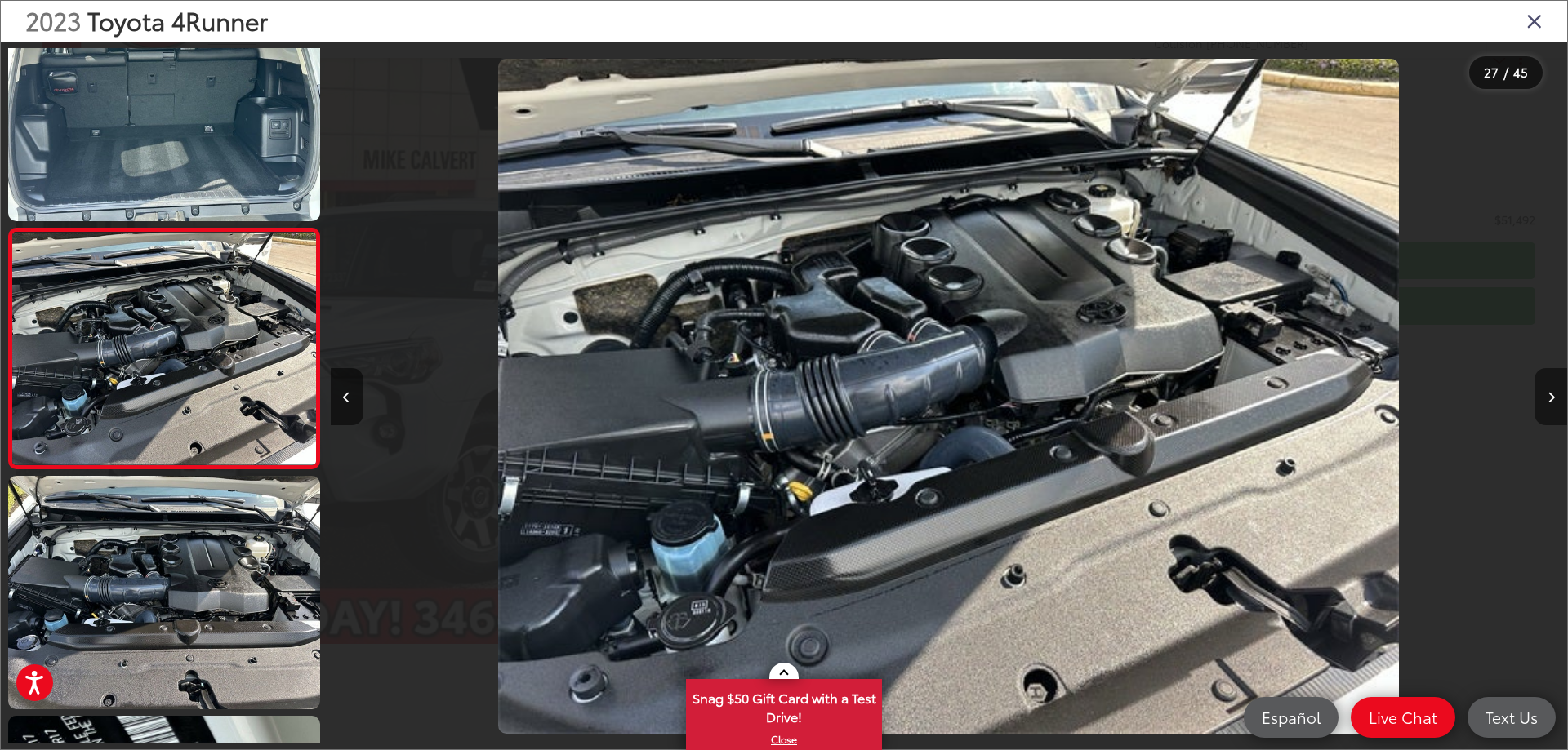
click at [1555, 392] on button "Next image" at bounding box center [1550, 396] width 33 height 57
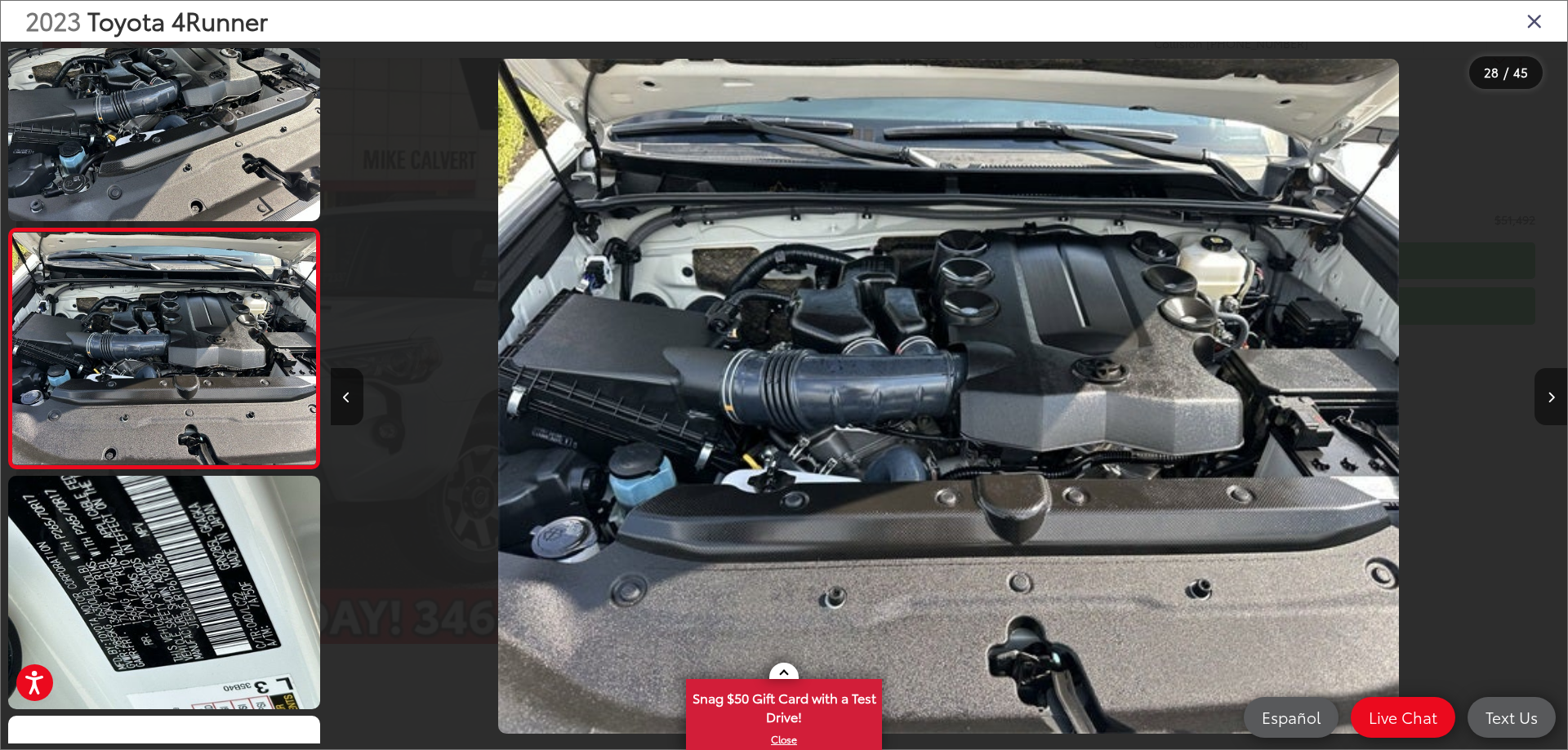
click at [1555, 392] on button "Next image" at bounding box center [1550, 396] width 33 height 57
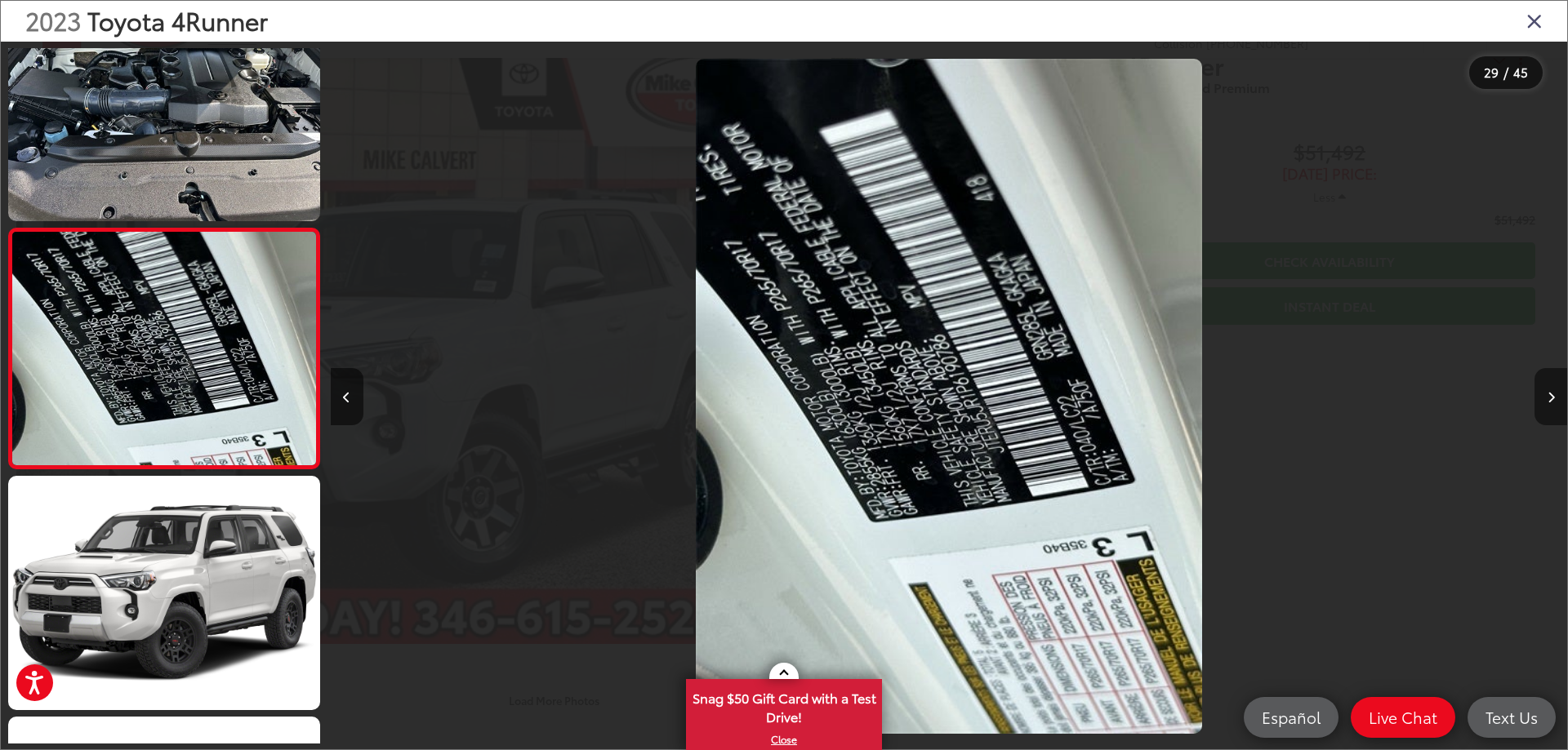
click at [1555, 392] on button "Next image" at bounding box center [1550, 396] width 33 height 57
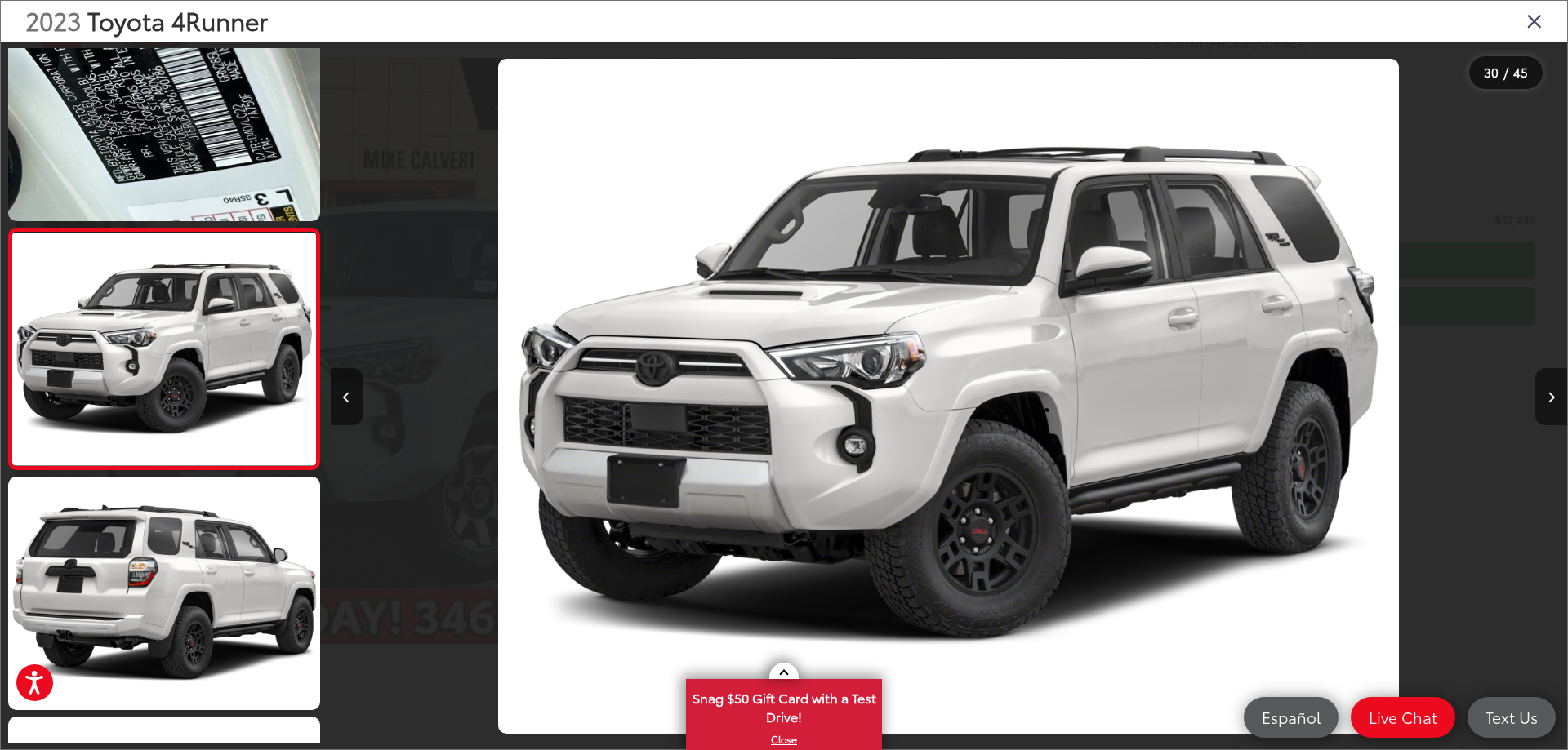
click at [1555, 392] on button "Next image" at bounding box center [1550, 396] width 33 height 57
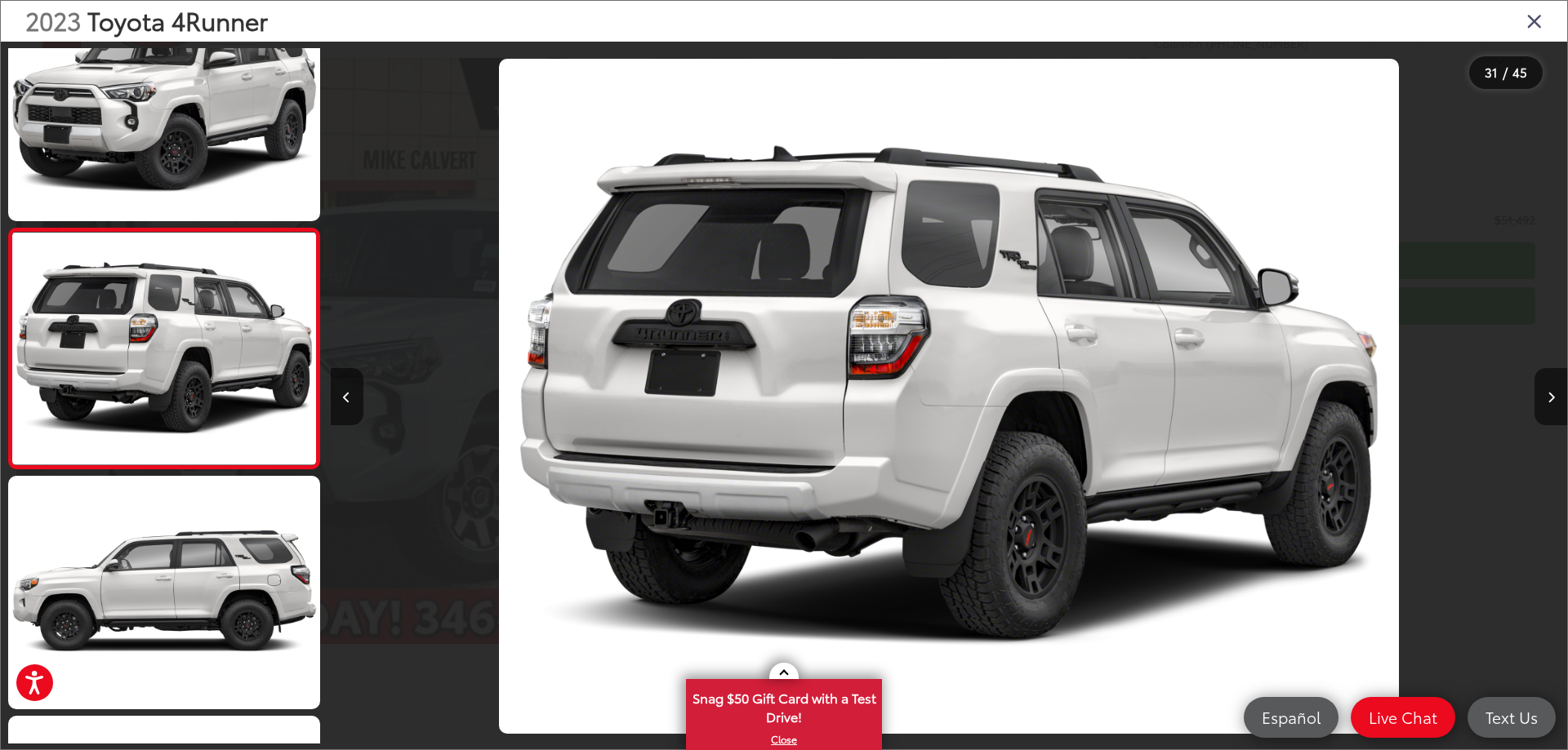
click at [1532, 27] on icon "Close gallery" at bounding box center [1533, 20] width 16 height 21
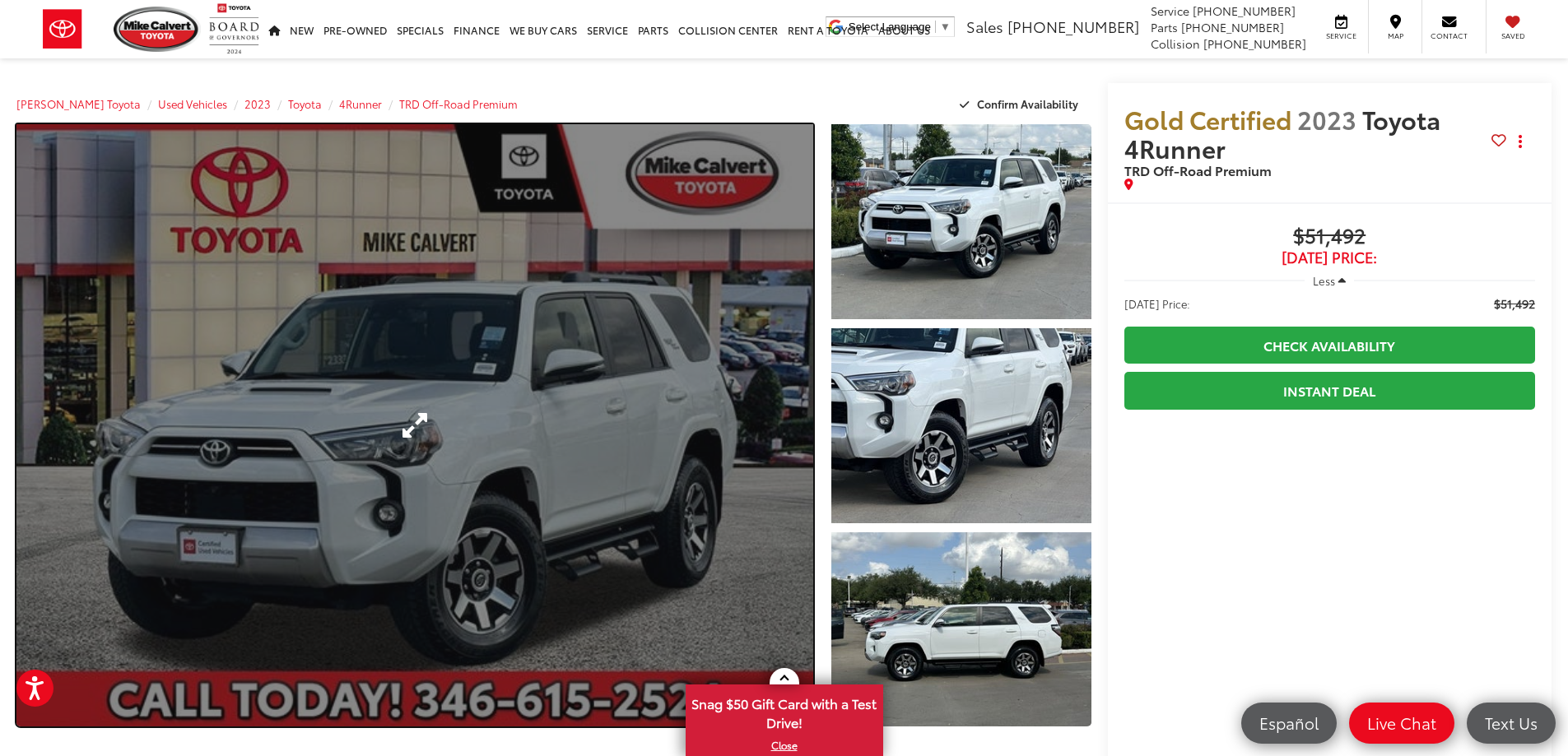
click at [704, 433] on link "Expand Photo 0" at bounding box center [414, 425] width 797 height 602
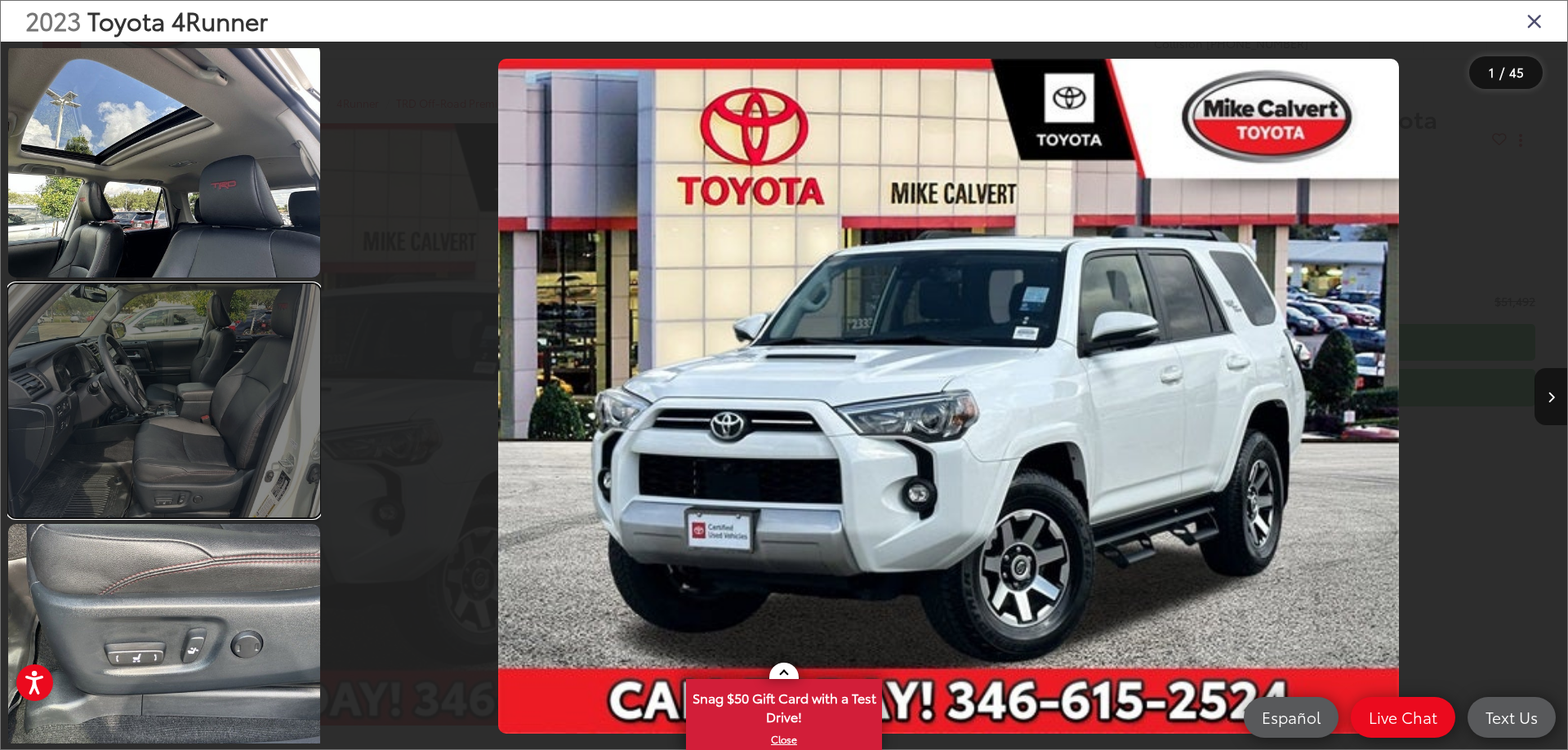
click at [203, 419] on link at bounding box center [164, 400] width 312 height 233
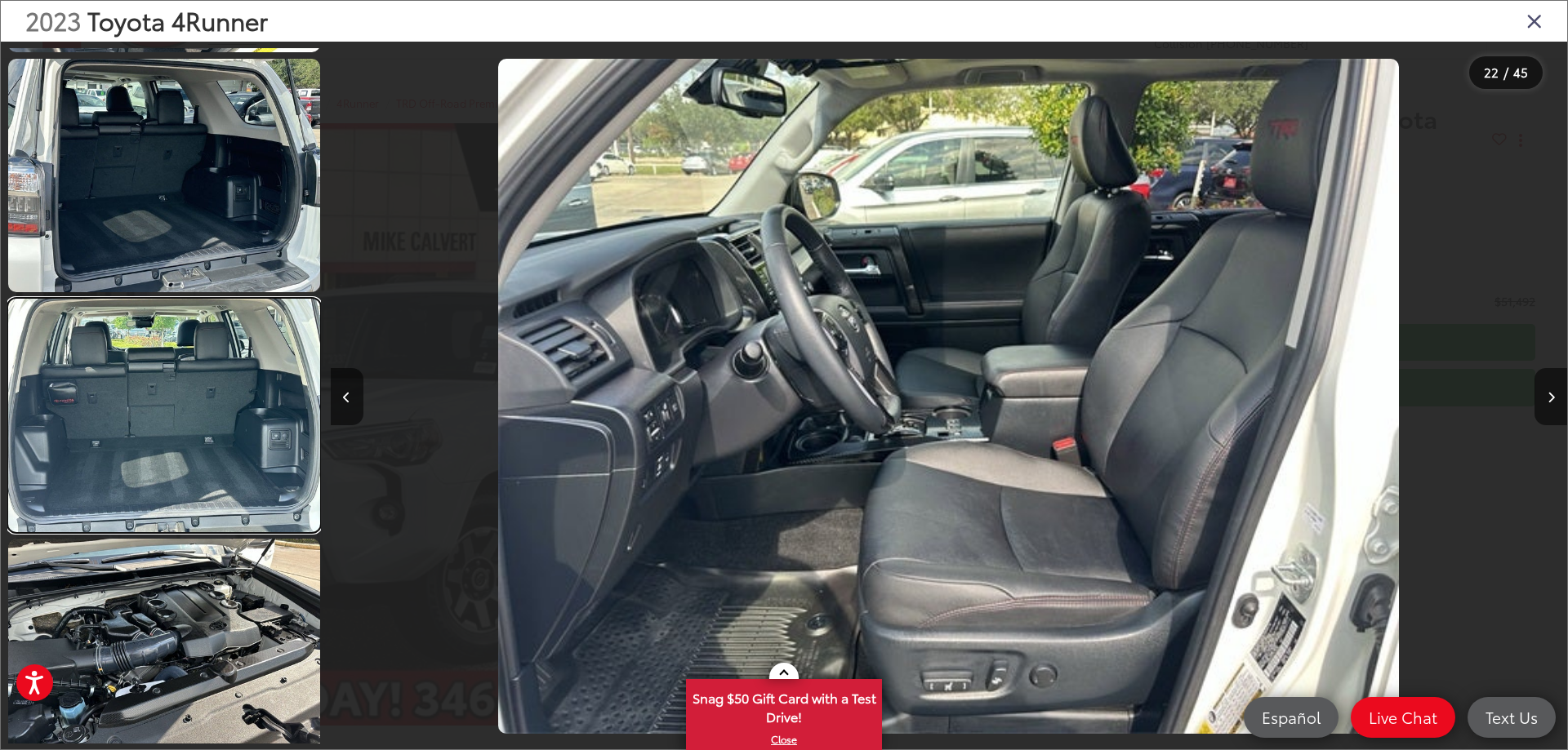
click at [205, 419] on link at bounding box center [164, 415] width 312 height 233
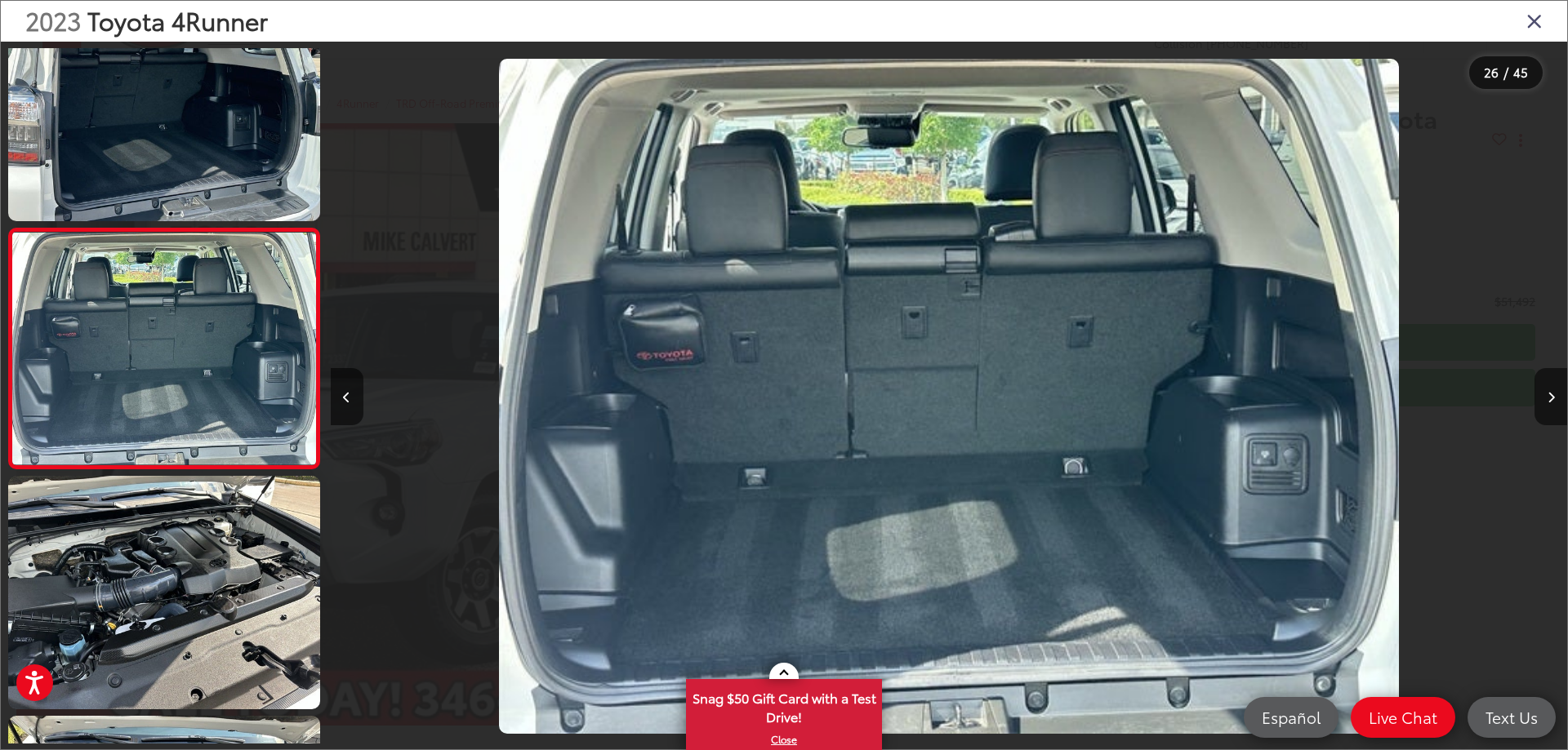
click at [1531, 21] on icon "Close gallery" at bounding box center [1533, 20] width 16 height 21
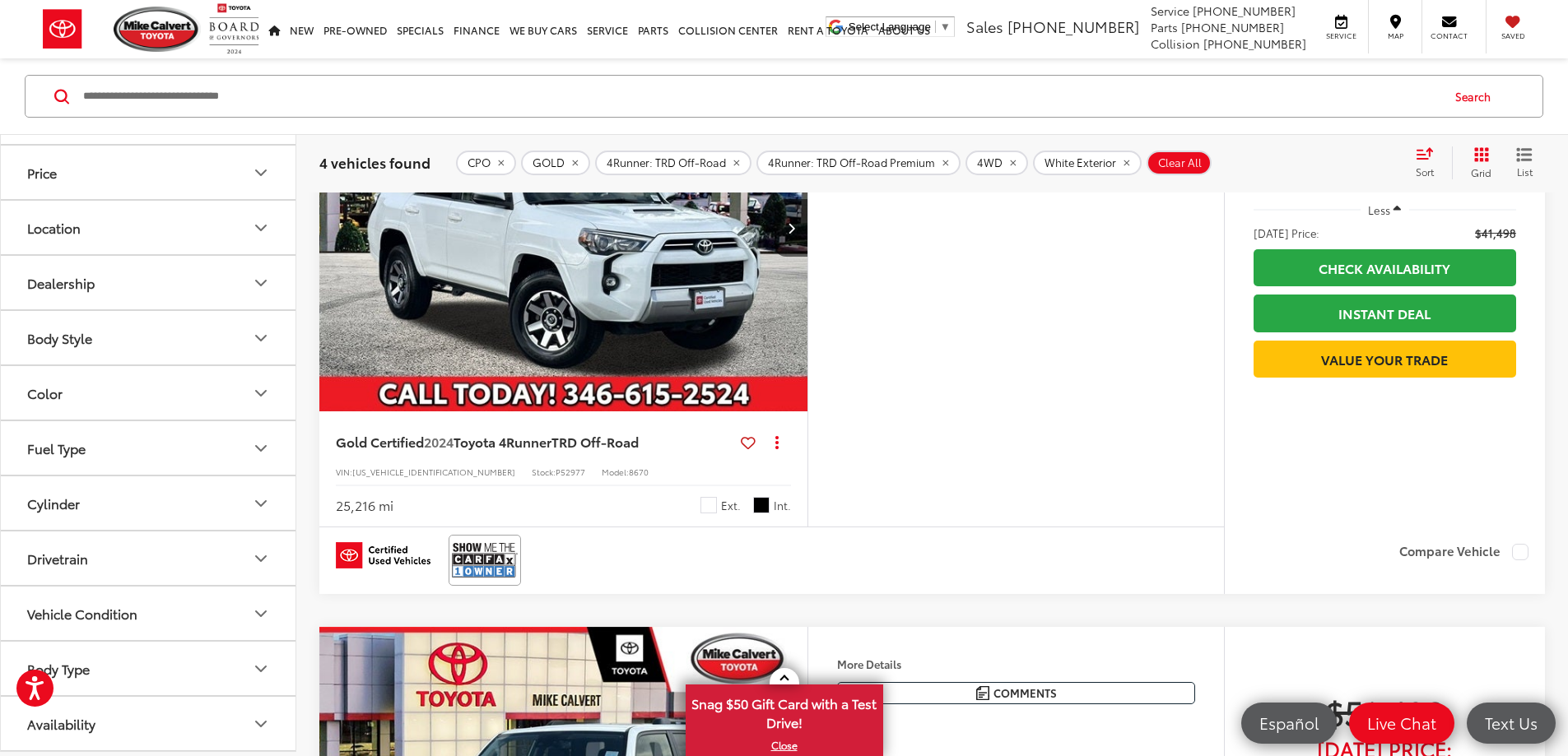
scroll to position [165, 0]
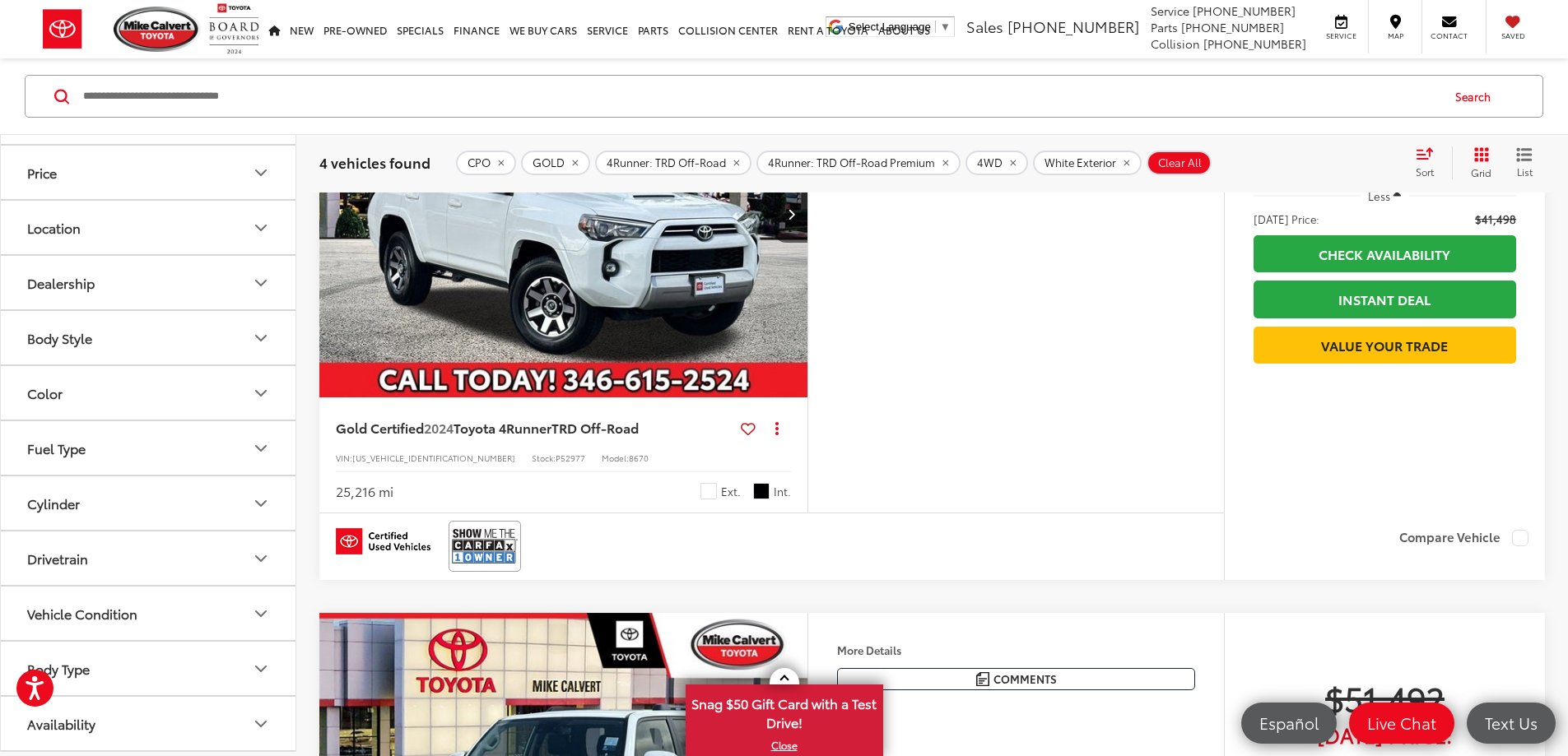
click at [609, 274] on img "2024 Toyota 4Runner TRD Off-Road 0" at bounding box center [563, 213] width 490 height 368
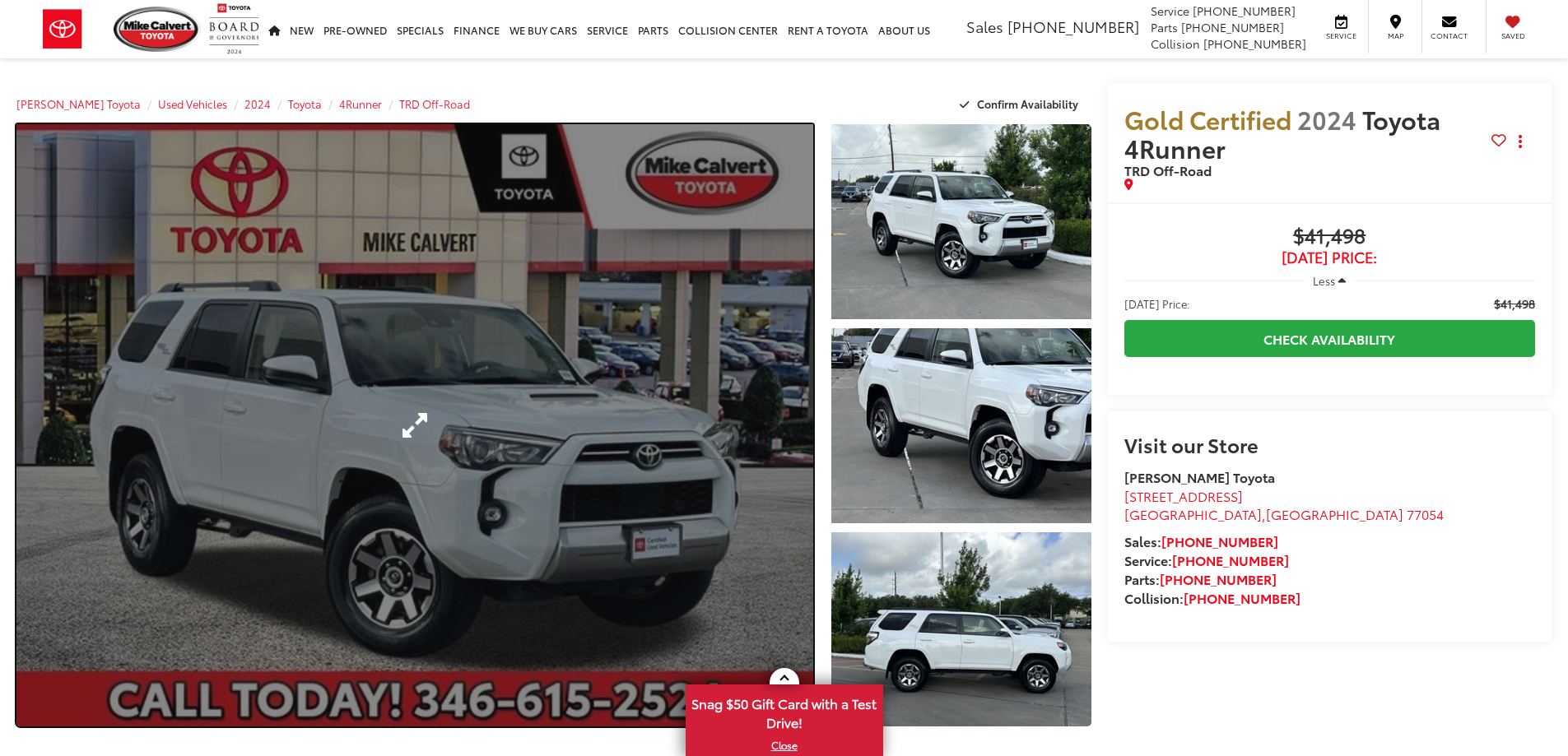
click at [585, 402] on link "Expand Photo 0" at bounding box center [414, 425] width 797 height 602
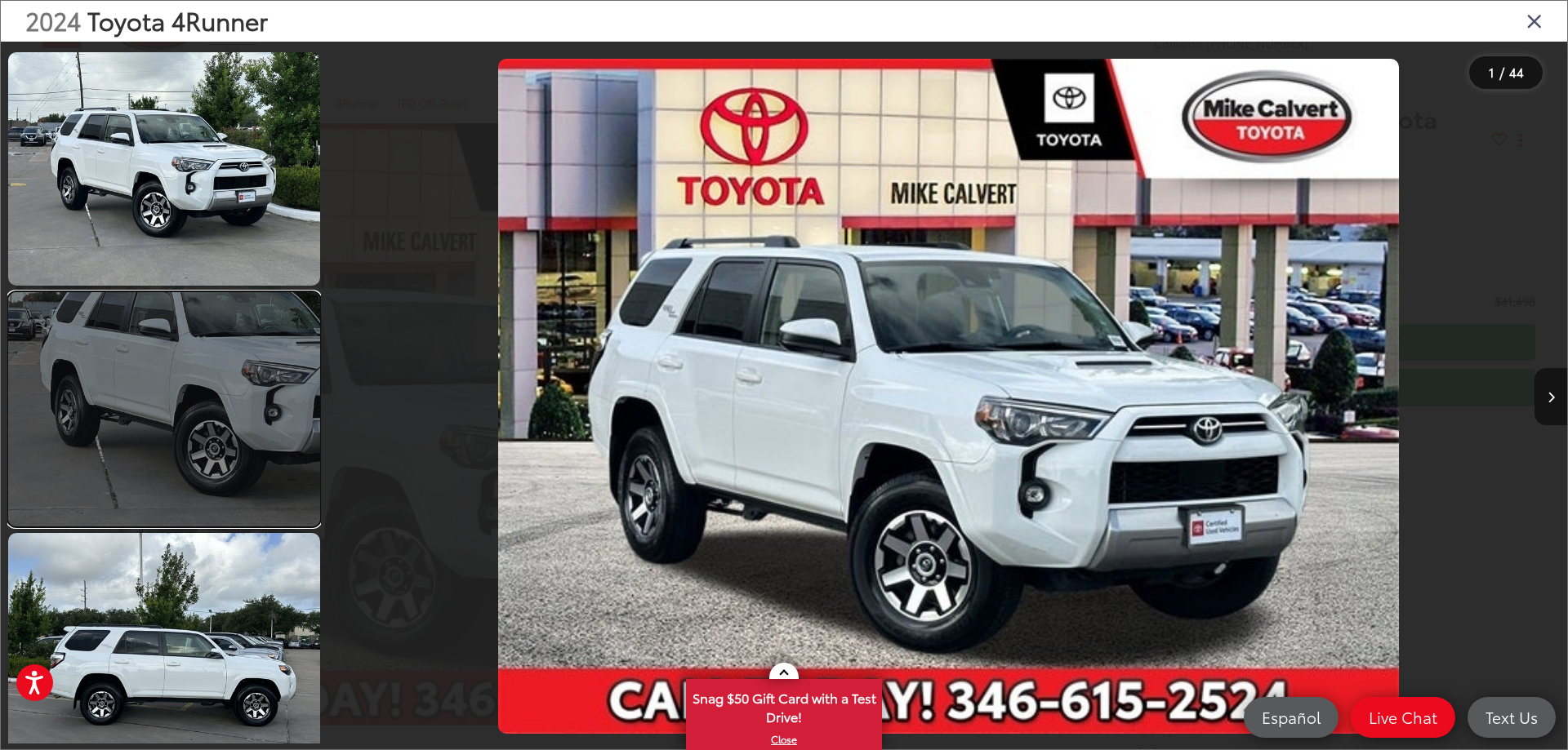
click at [140, 440] on link at bounding box center [164, 409] width 312 height 233
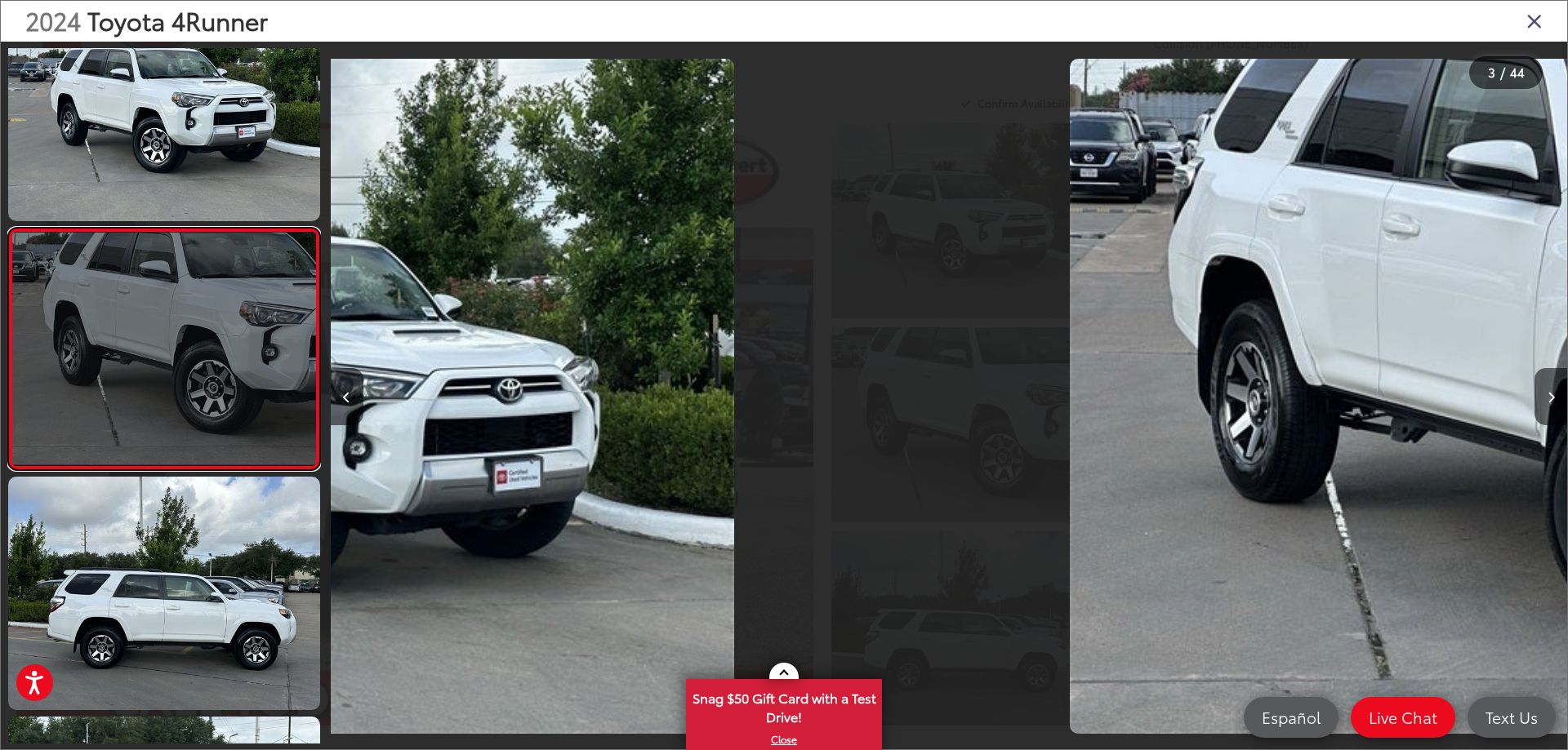
scroll to position [0, 2473]
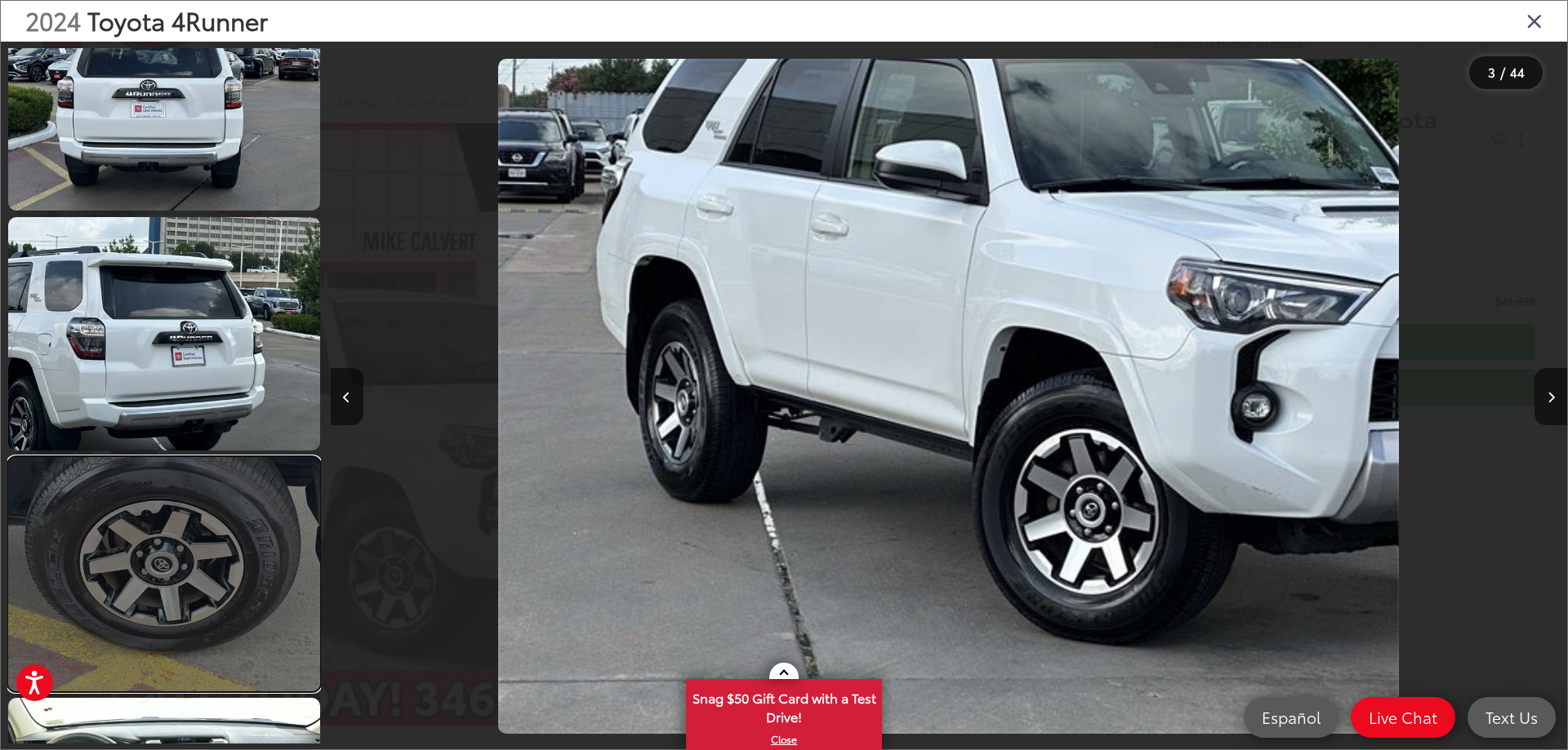
click at [155, 461] on link at bounding box center [164, 574] width 312 height 233
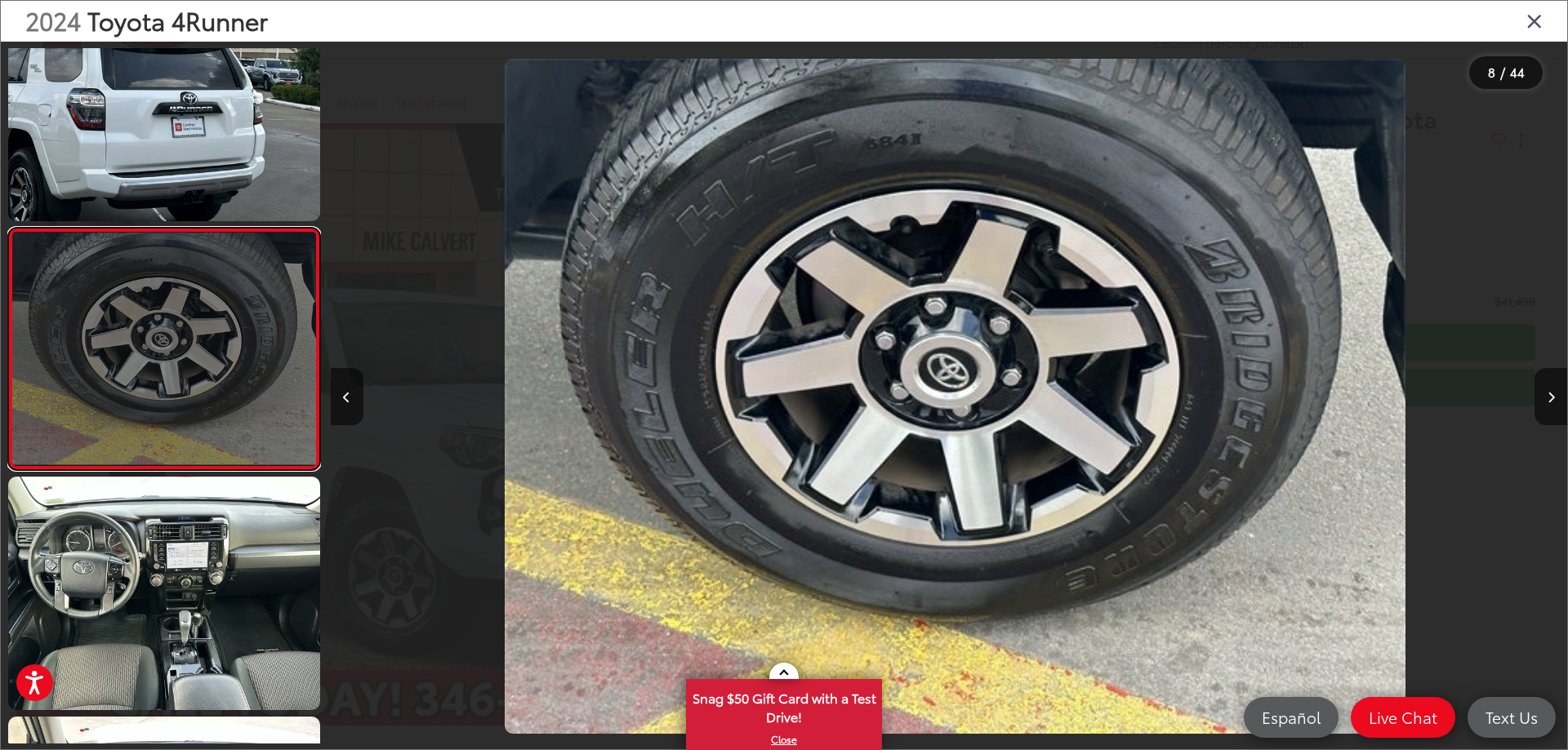
scroll to position [0, 8658]
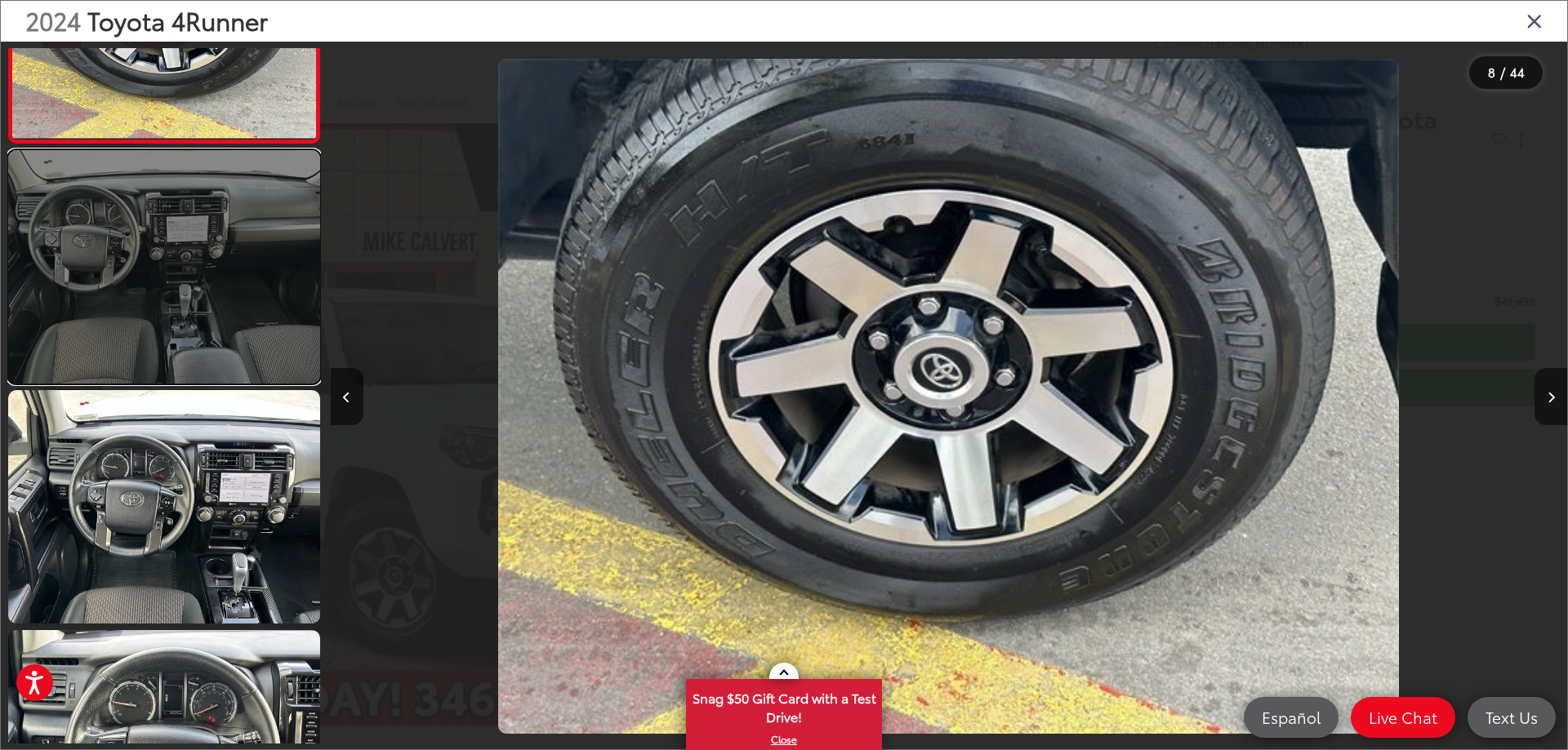
click at [168, 302] on link at bounding box center [164, 267] width 312 height 233
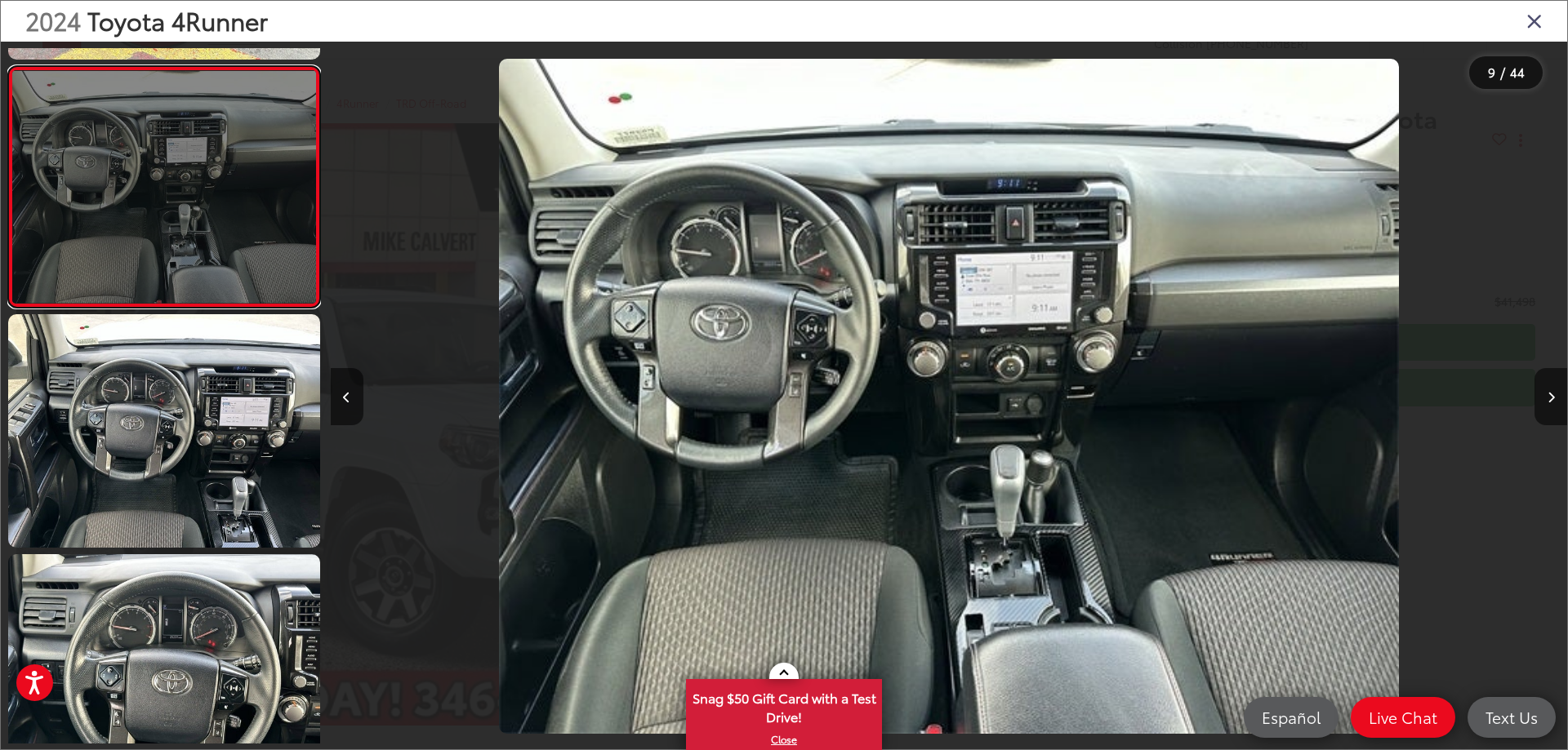
scroll to position [1906, 0]
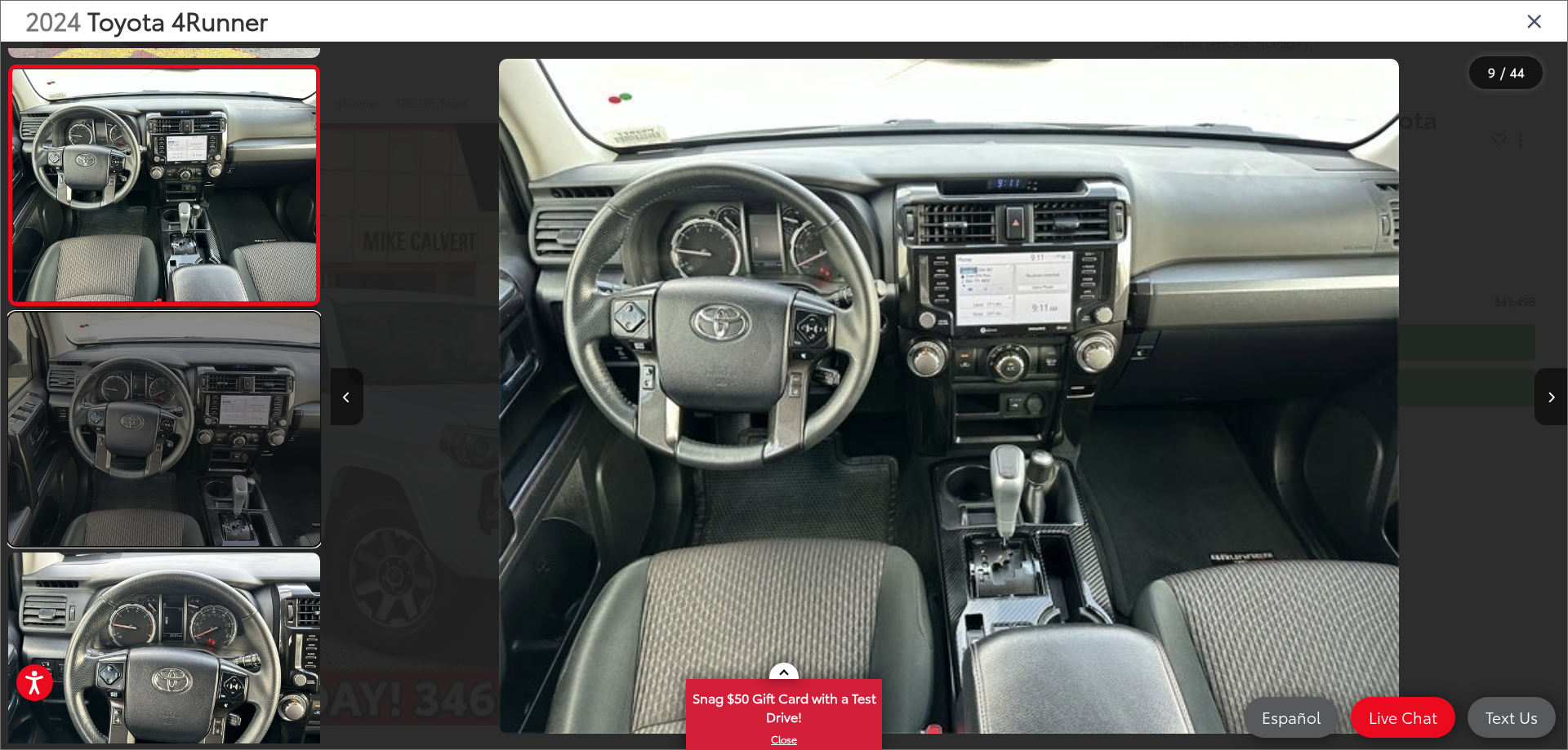
click at [174, 349] on link at bounding box center [164, 429] width 312 height 233
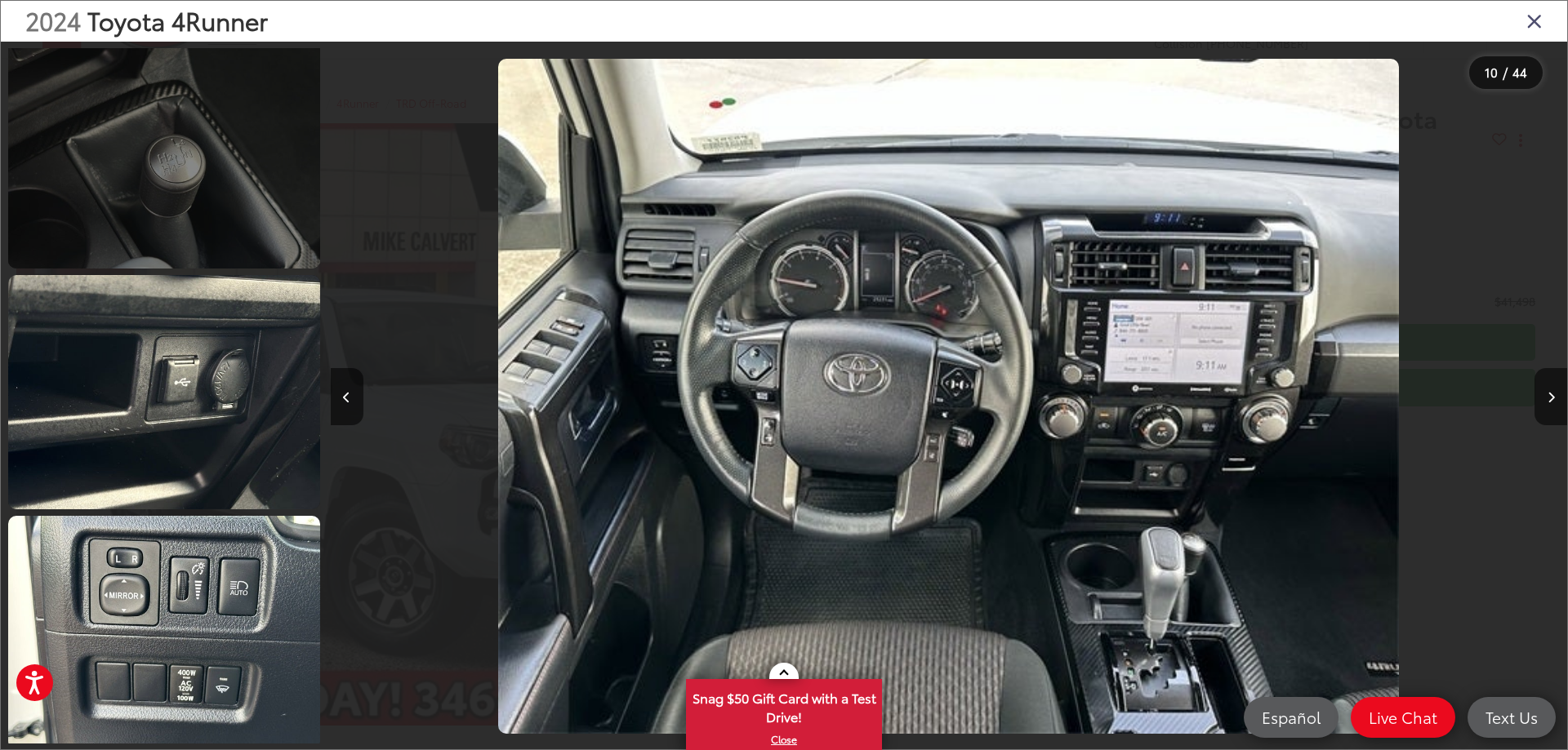
scroll to position [4104, 0]
click at [175, 405] on link at bounding box center [164, 391] width 312 height 233
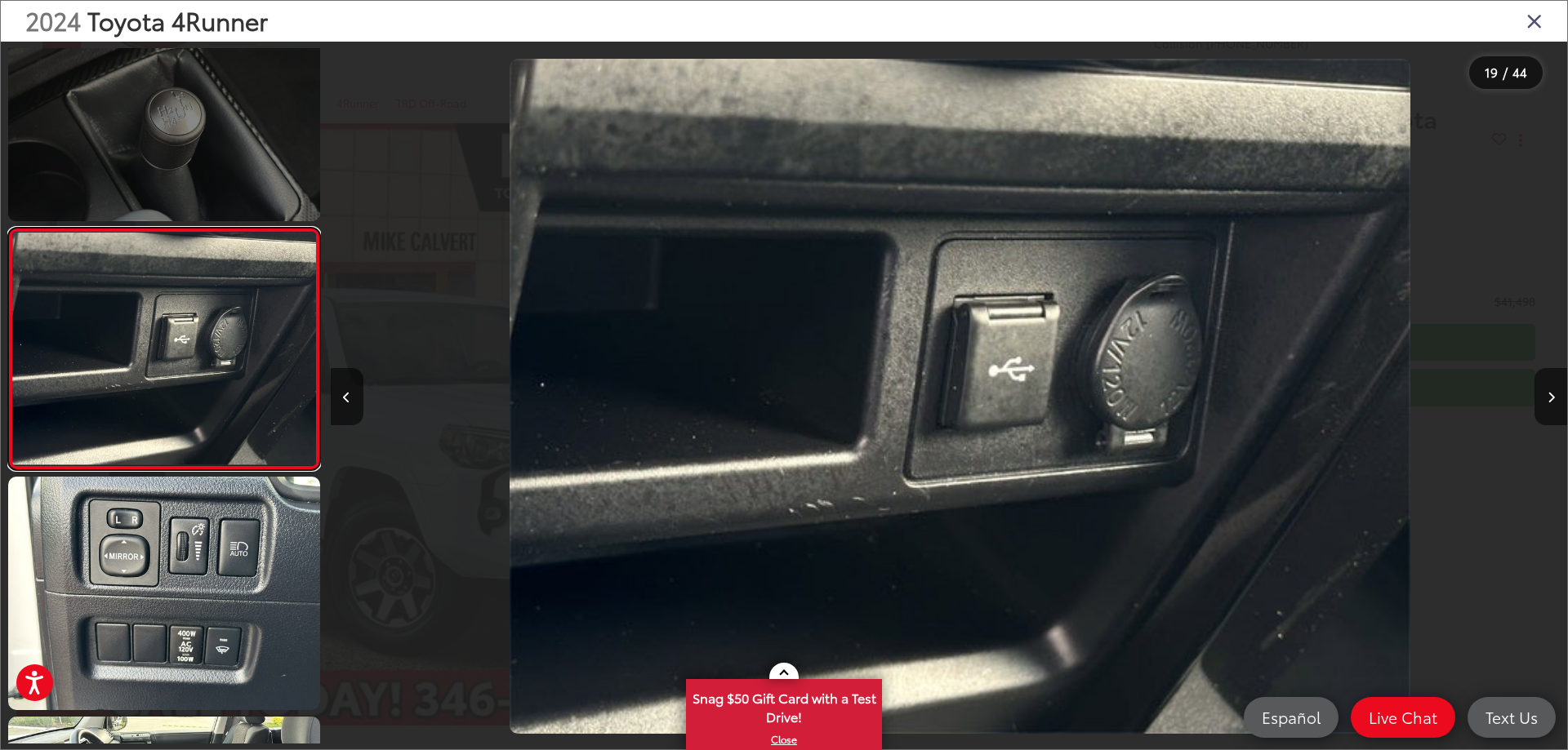
scroll to position [0, 0]
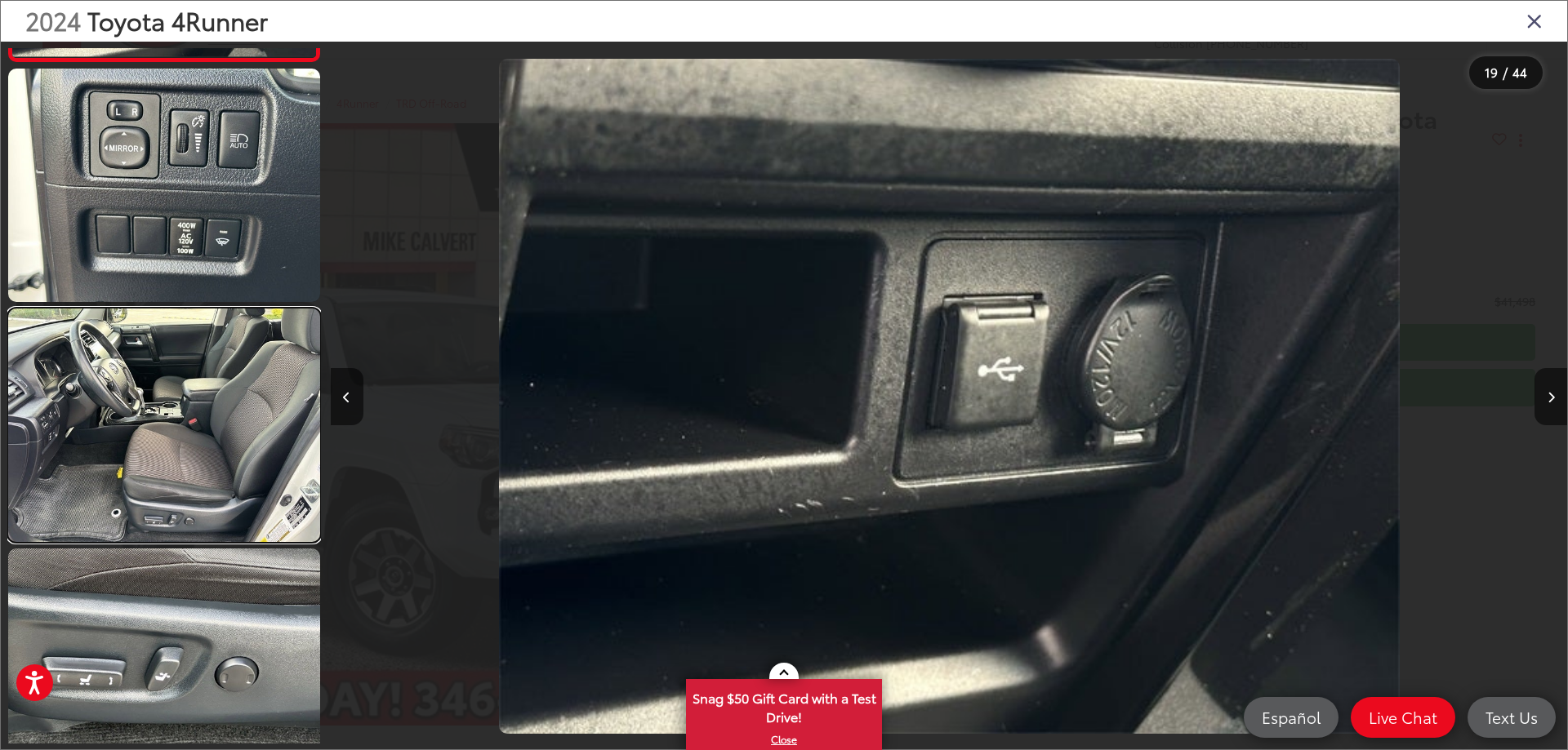
click at [175, 405] on link at bounding box center [164, 425] width 312 height 233
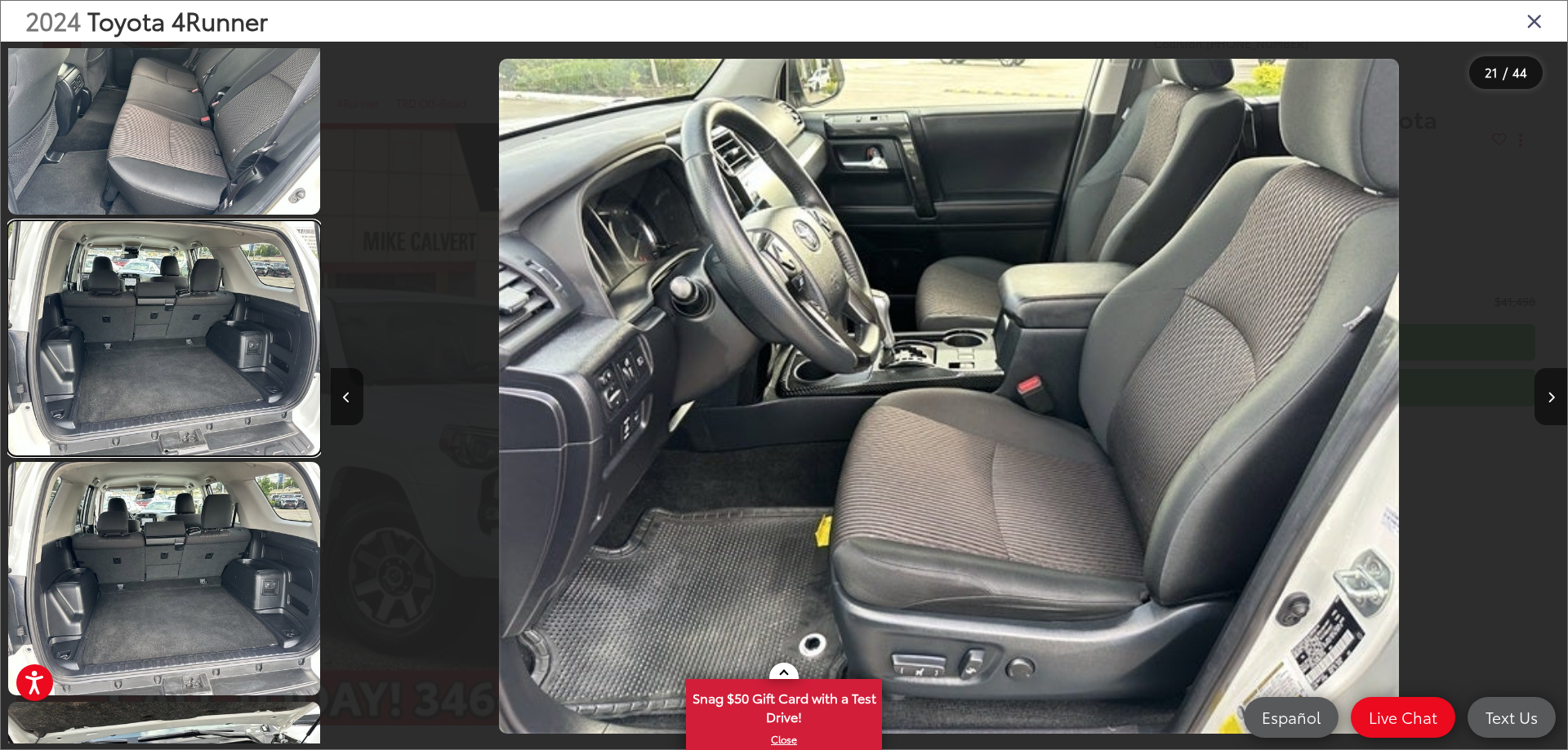
click at [175, 404] on link at bounding box center [164, 338] width 312 height 233
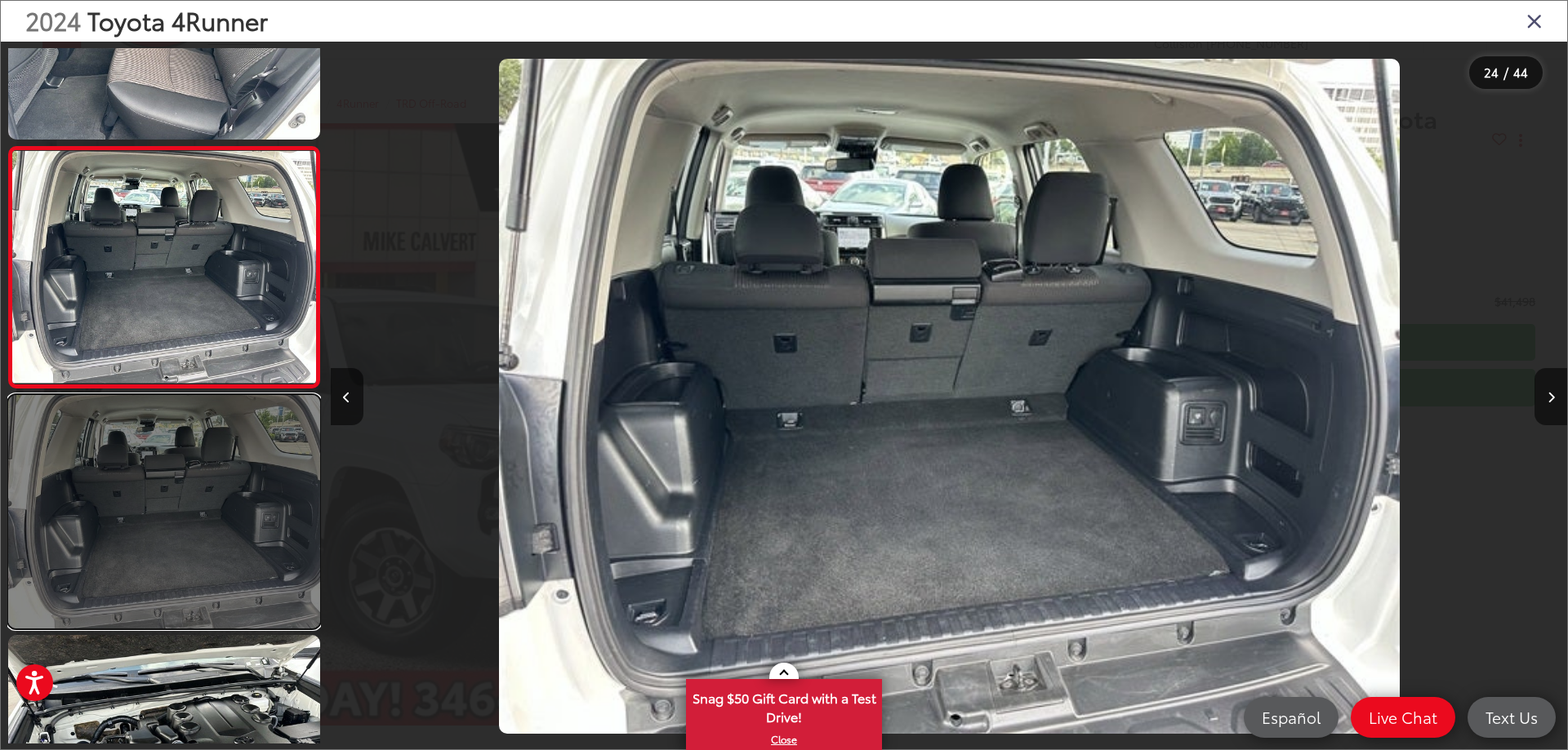
click at [193, 519] on link at bounding box center [164, 511] width 312 height 233
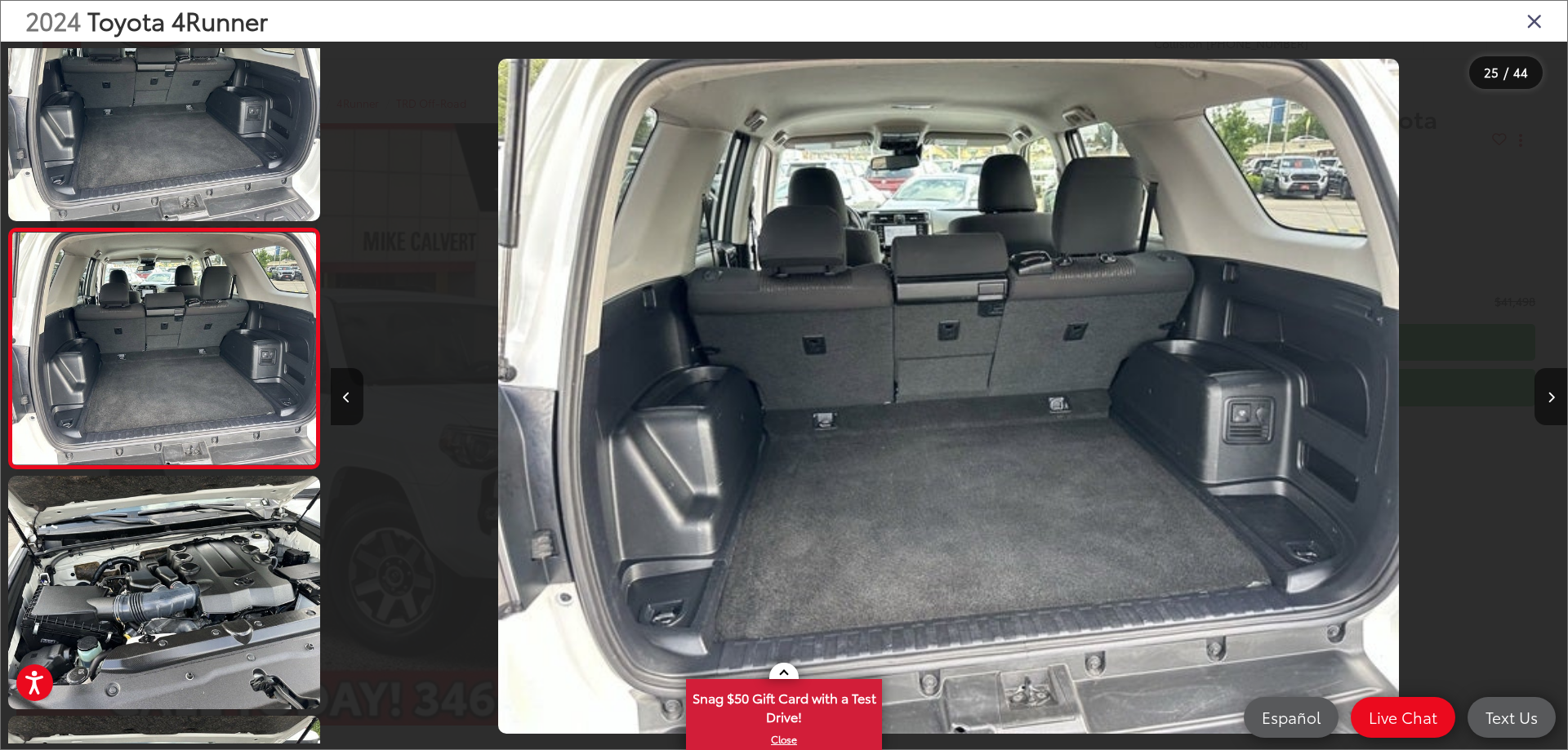
click at [1527, 21] on icon "Close gallery" at bounding box center [1533, 20] width 16 height 21
